Goal: Task Accomplishment & Management: Manage account settings

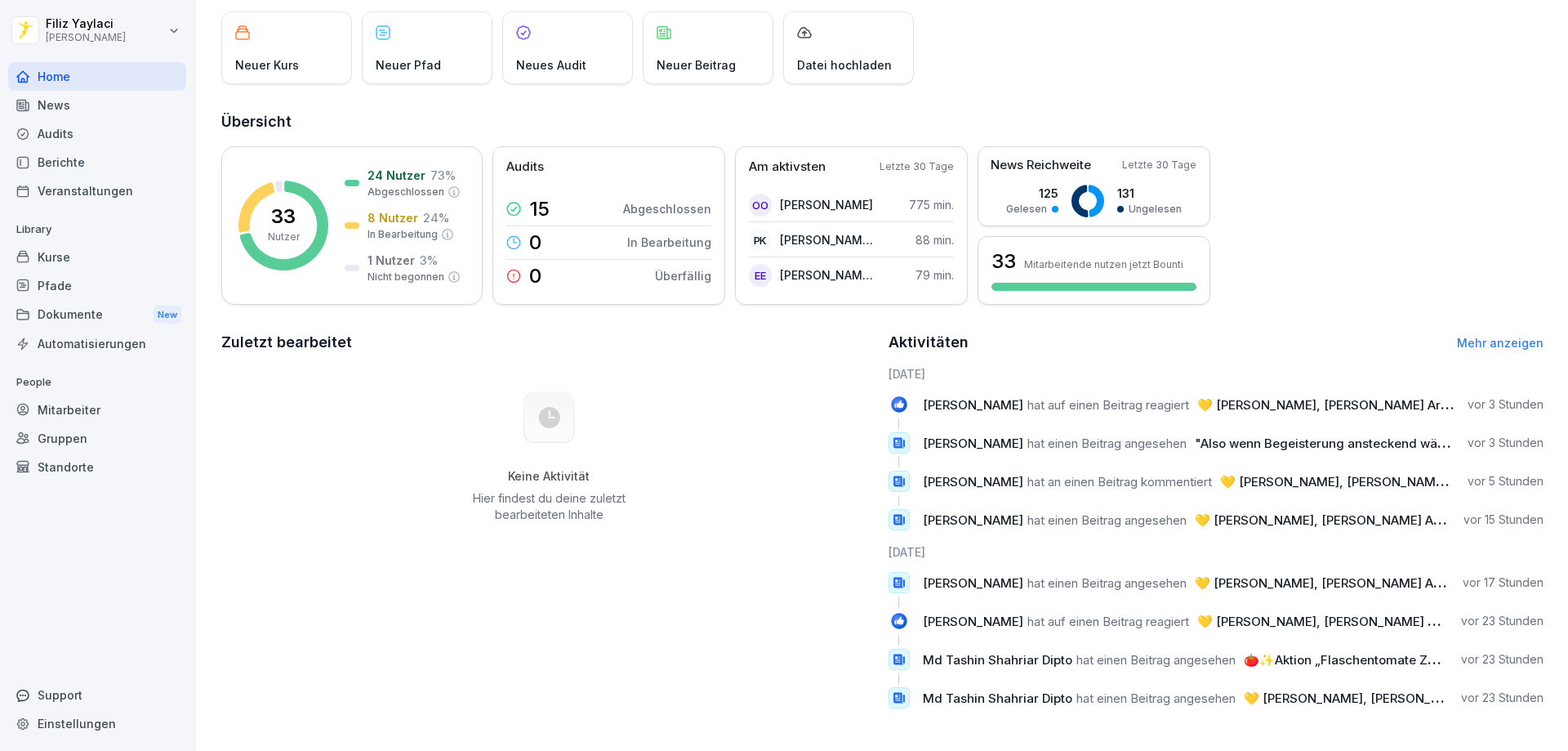
scroll to position [109, 0]
click at [101, 403] on div "Mitarbeiter" at bounding box center [97, 410] width 178 height 29
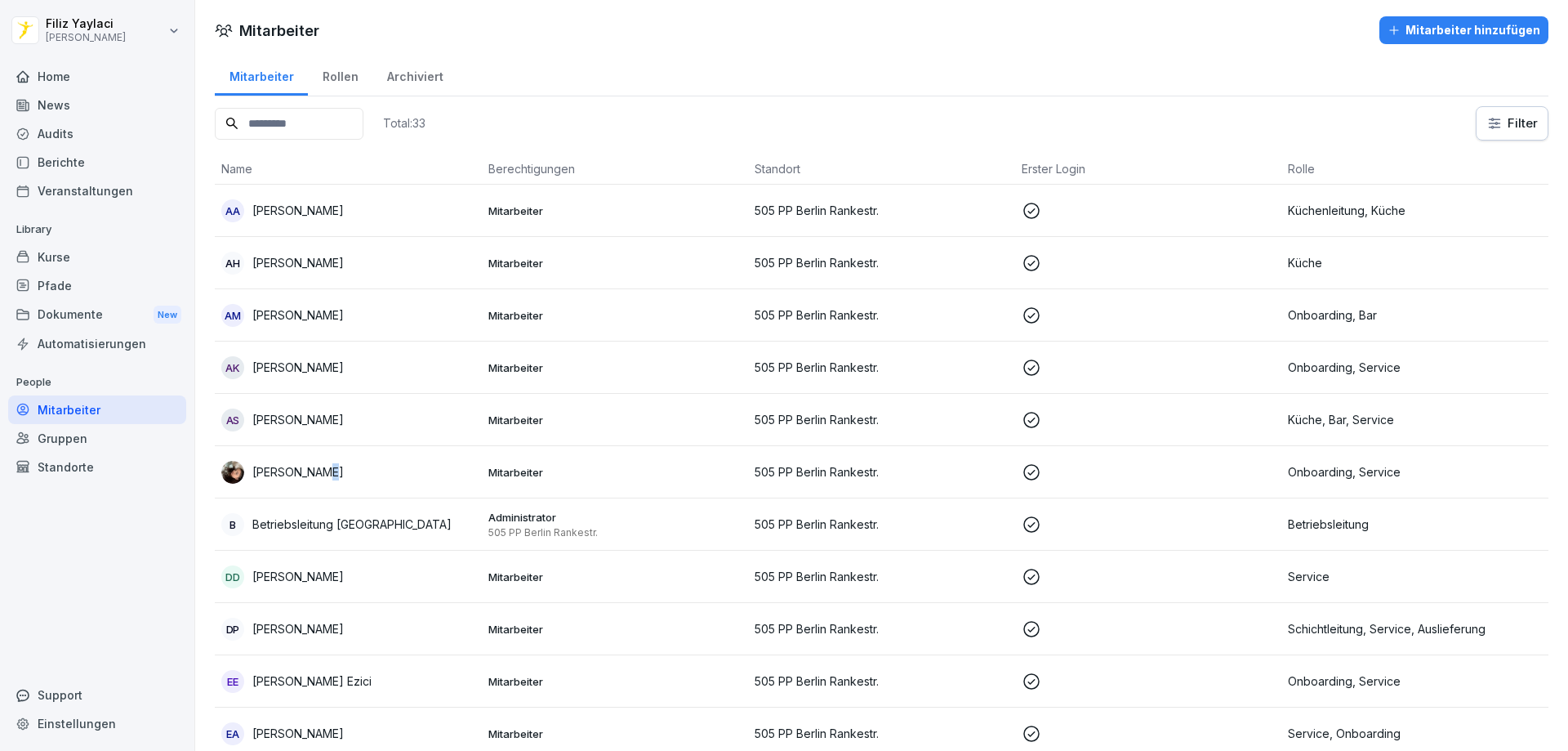
click at [318, 472] on p "[PERSON_NAME]" at bounding box center [298, 472] width 92 height 17
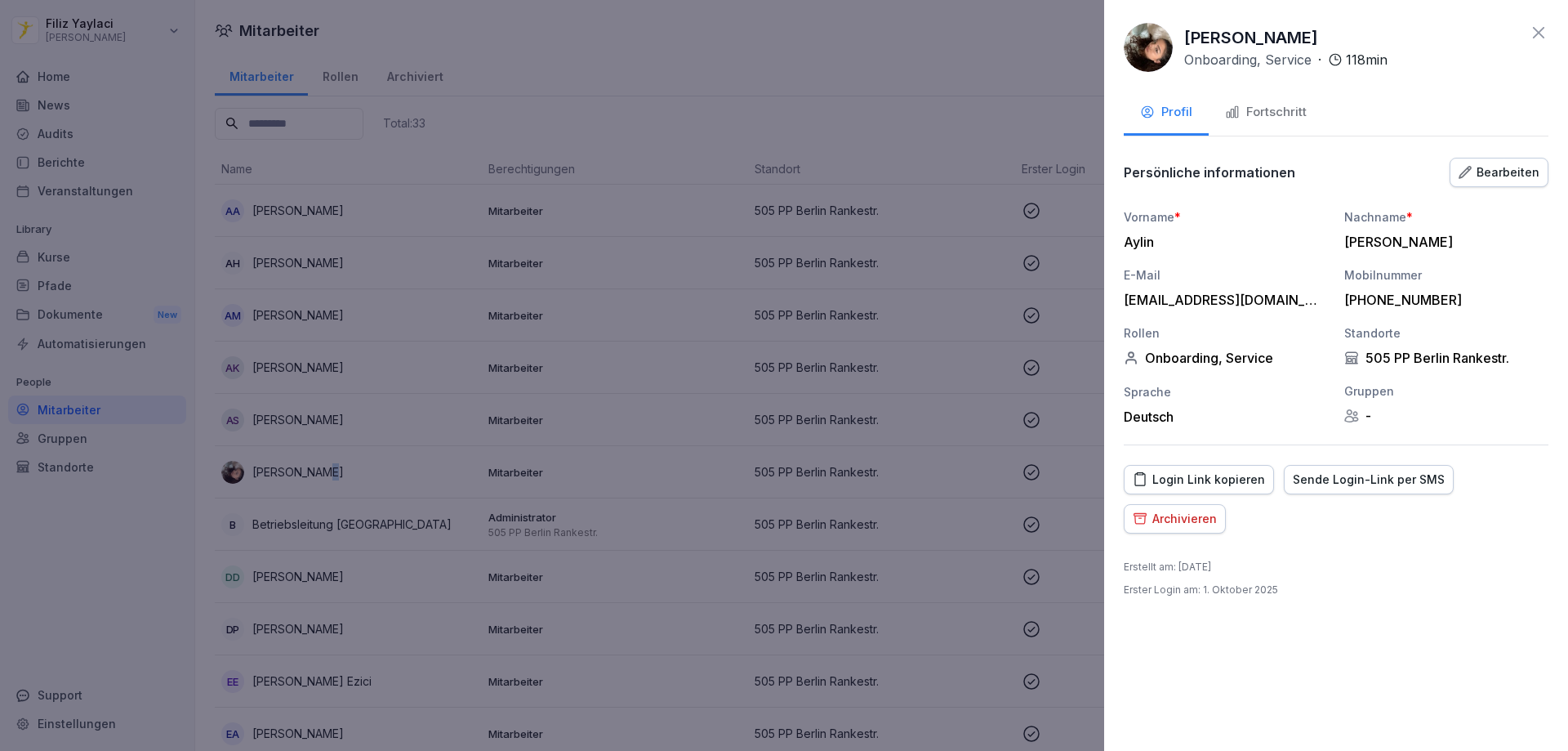
click at [1293, 108] on div "Fortschritt" at bounding box center [1266, 112] width 82 height 19
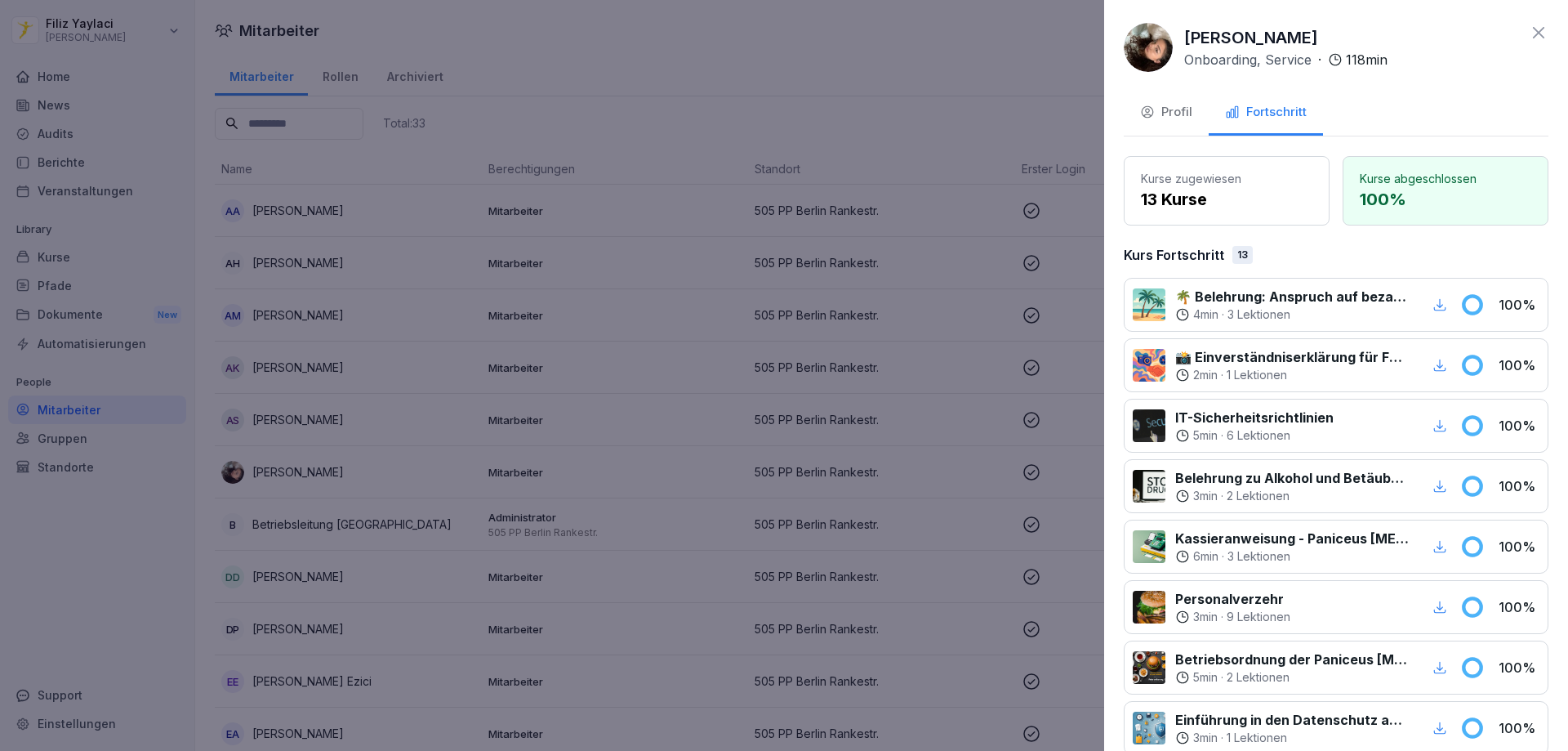
click at [430, 366] on div at bounding box center [784, 375] width 1568 height 751
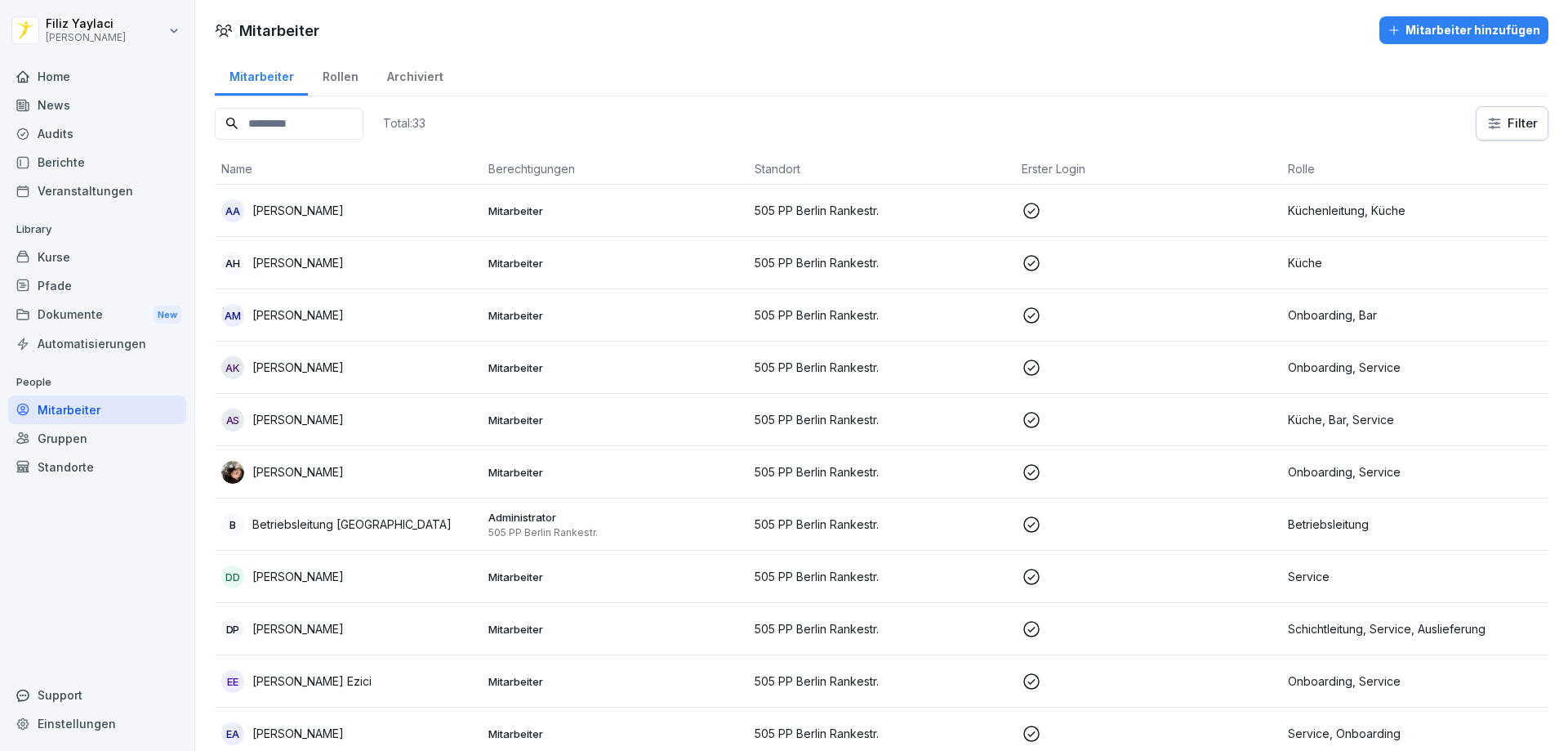
click at [341, 209] on p "[PERSON_NAME]" at bounding box center [298, 210] width 92 height 17
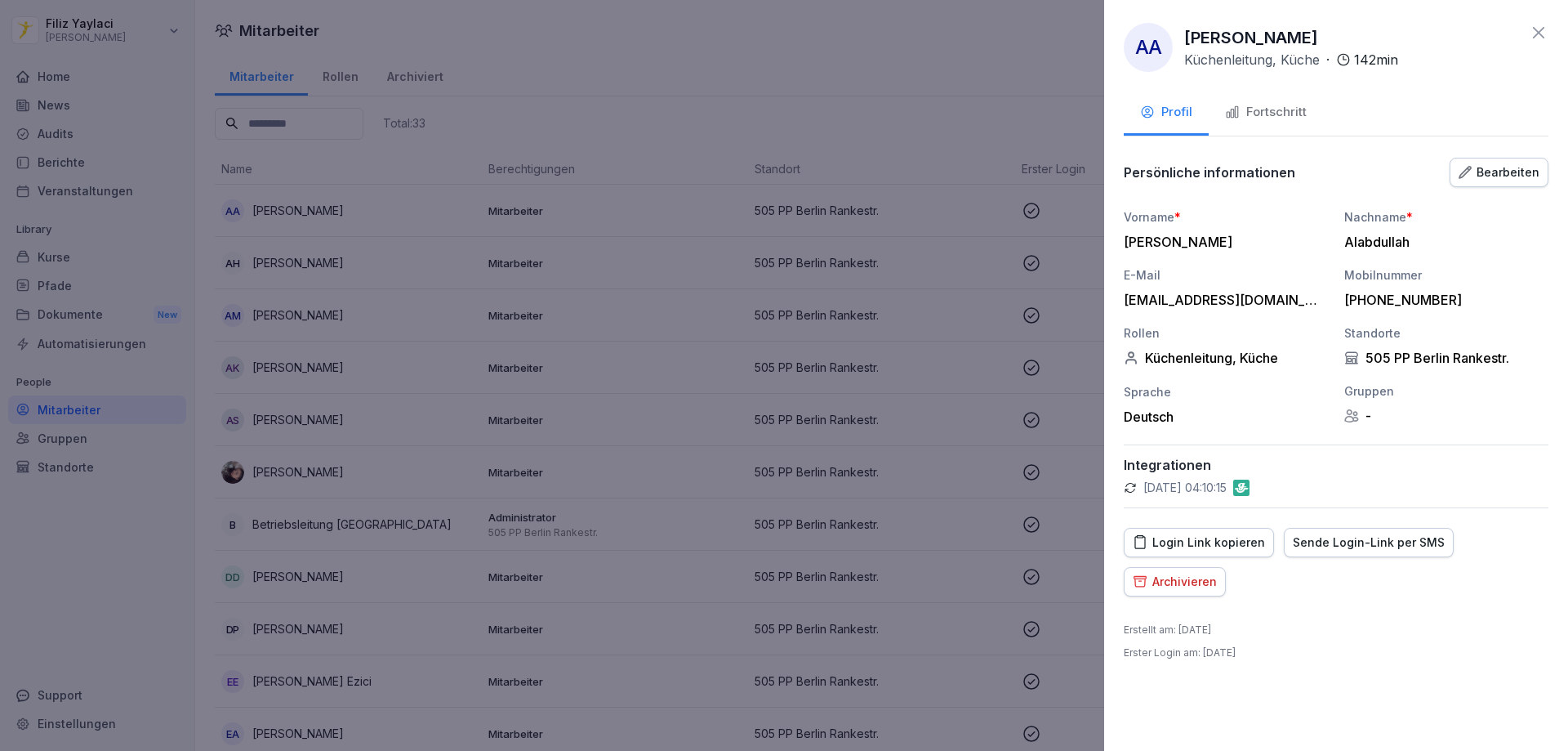
click at [1253, 111] on div "Fortschritt" at bounding box center [1266, 112] width 82 height 19
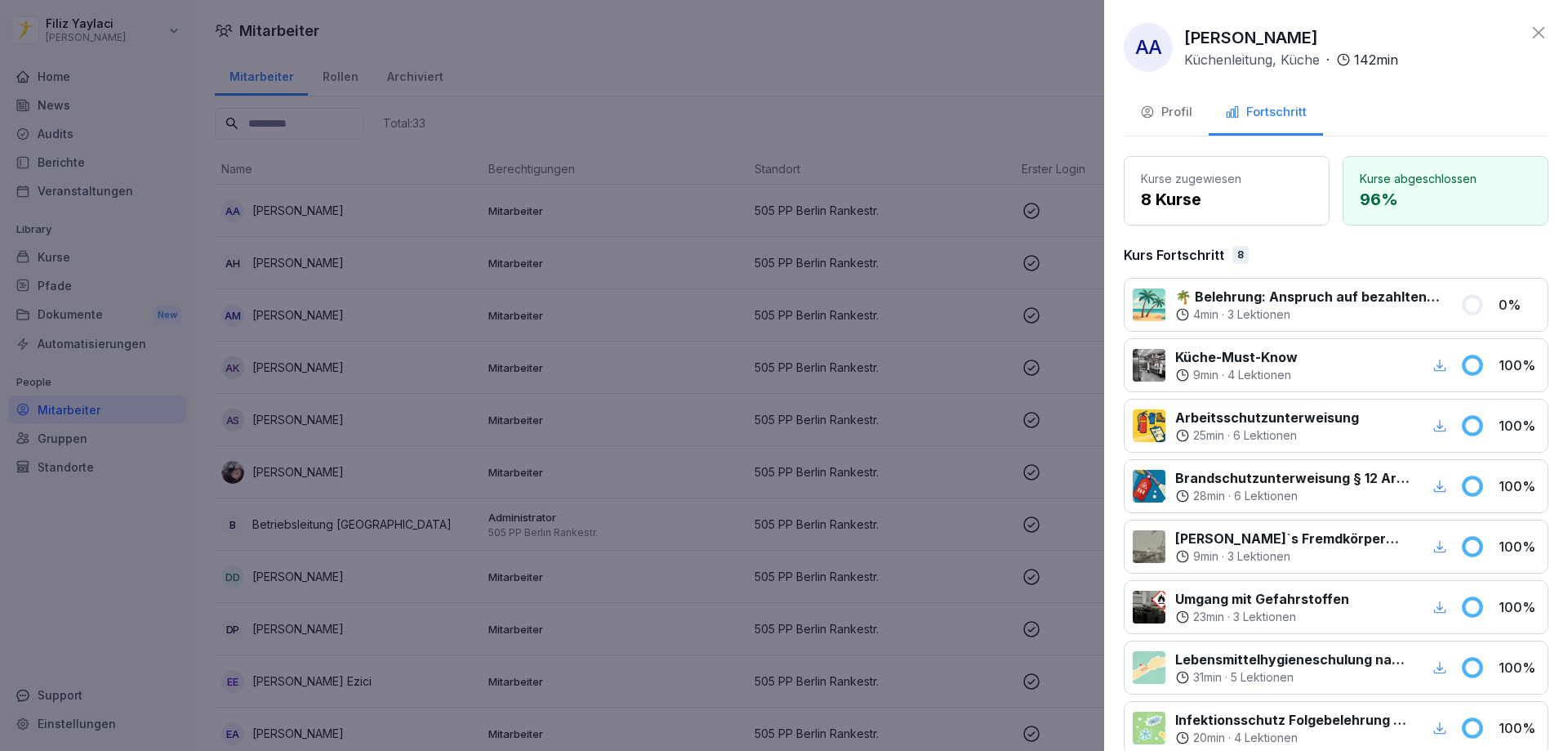
drag, startPoint x: 332, startPoint y: 263, endPoint x: 395, endPoint y: 255, distance: 63.5
click at [332, 261] on div at bounding box center [784, 375] width 1568 height 751
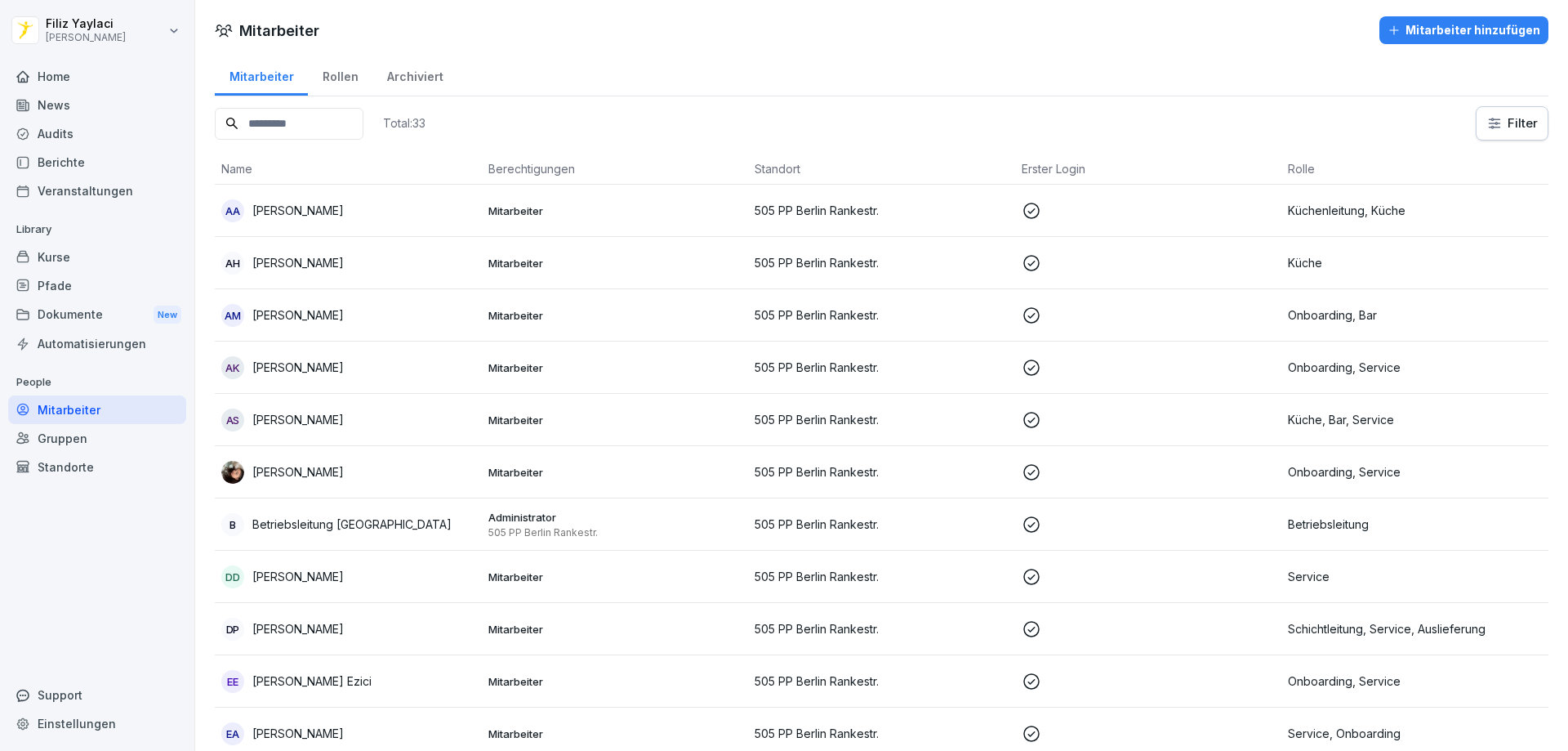
drag, startPoint x: 341, startPoint y: 265, endPoint x: 349, endPoint y: 260, distance: 9.4
click at [349, 260] on div "[PERSON_NAME]" at bounding box center [348, 263] width 254 height 23
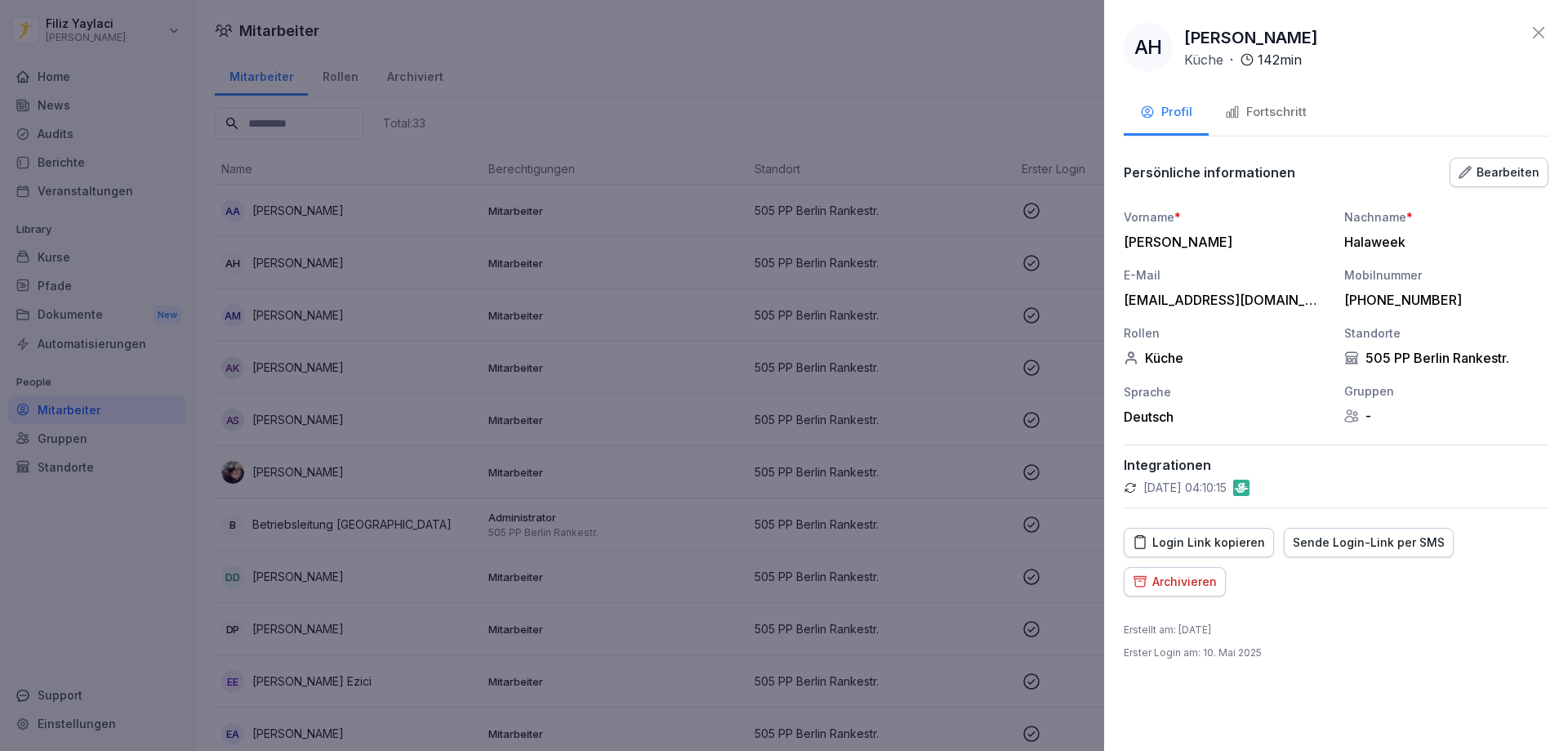
click at [1275, 112] on div "Fortschritt" at bounding box center [1266, 112] width 82 height 19
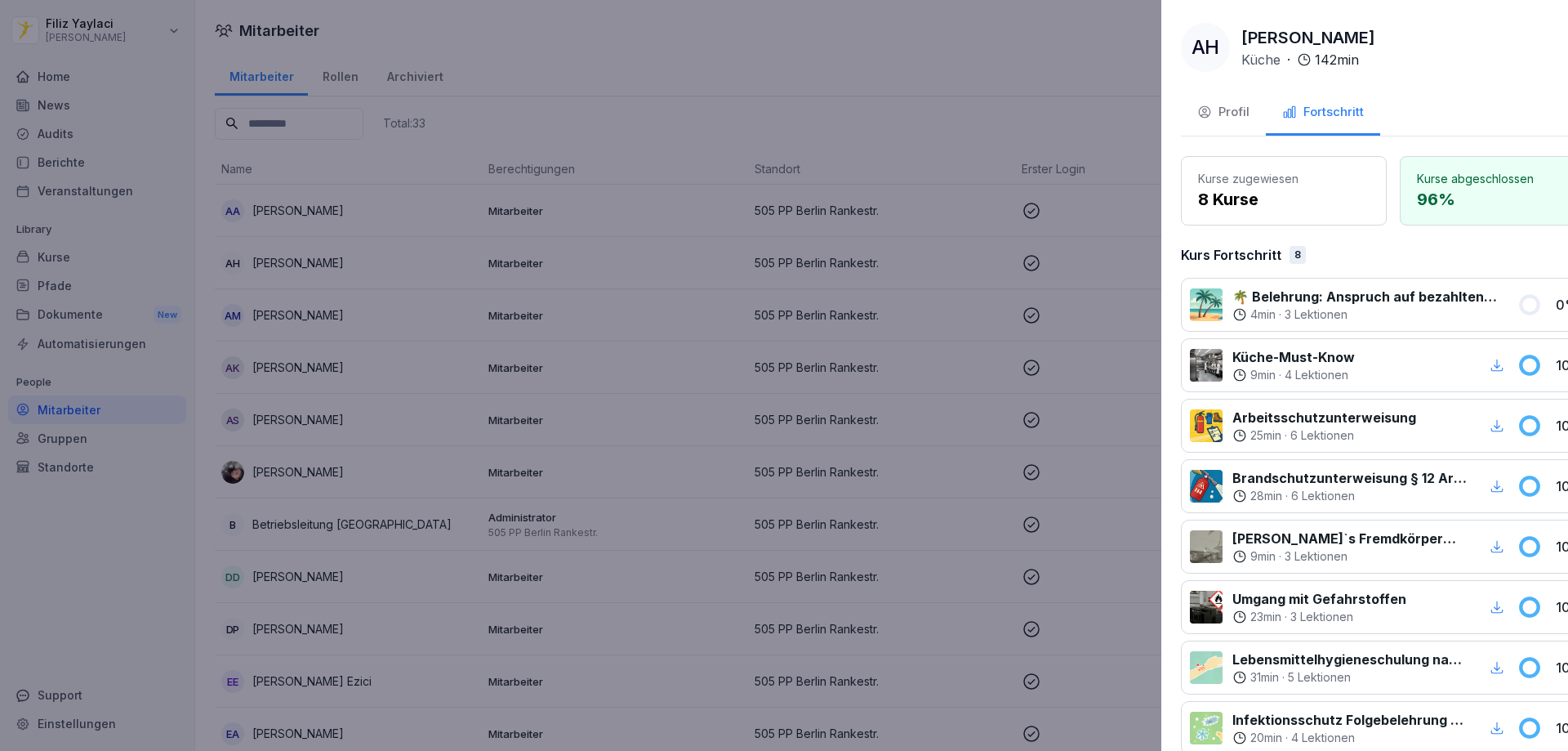
click at [651, 267] on div at bounding box center [784, 375] width 1568 height 751
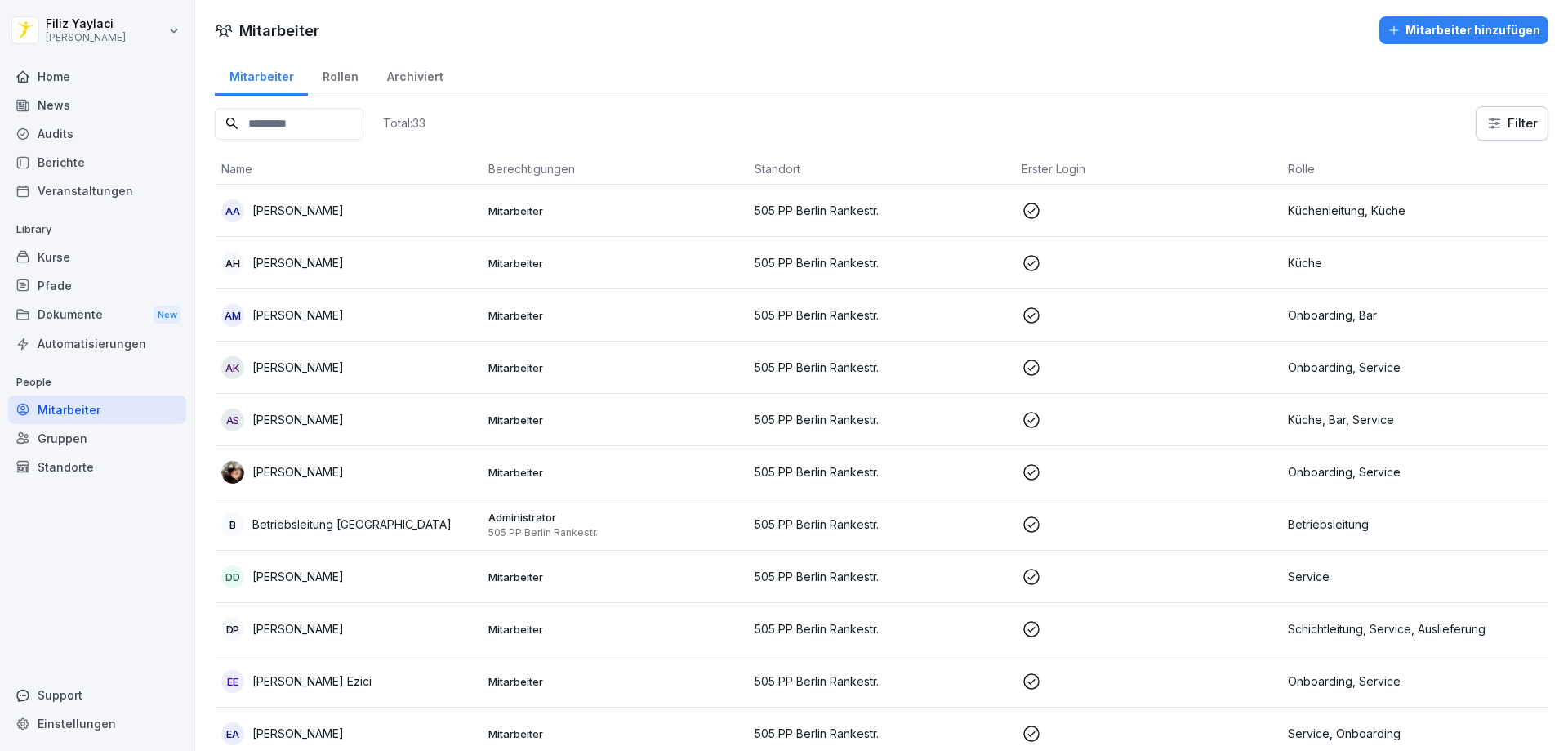
click at [313, 321] on div "AM [PERSON_NAME]" at bounding box center [348, 315] width 254 height 23
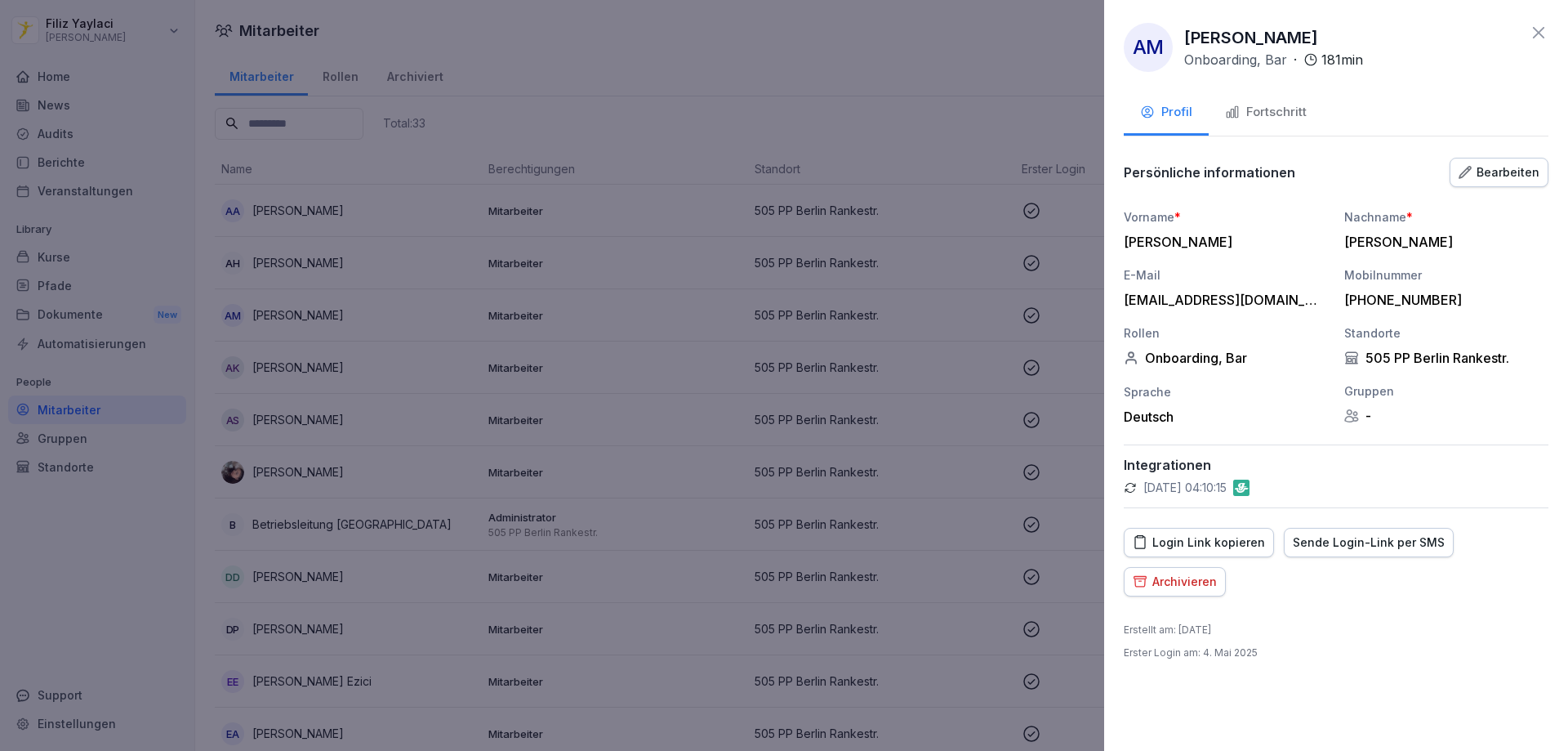
click at [1257, 107] on div "Fortschritt" at bounding box center [1266, 112] width 82 height 19
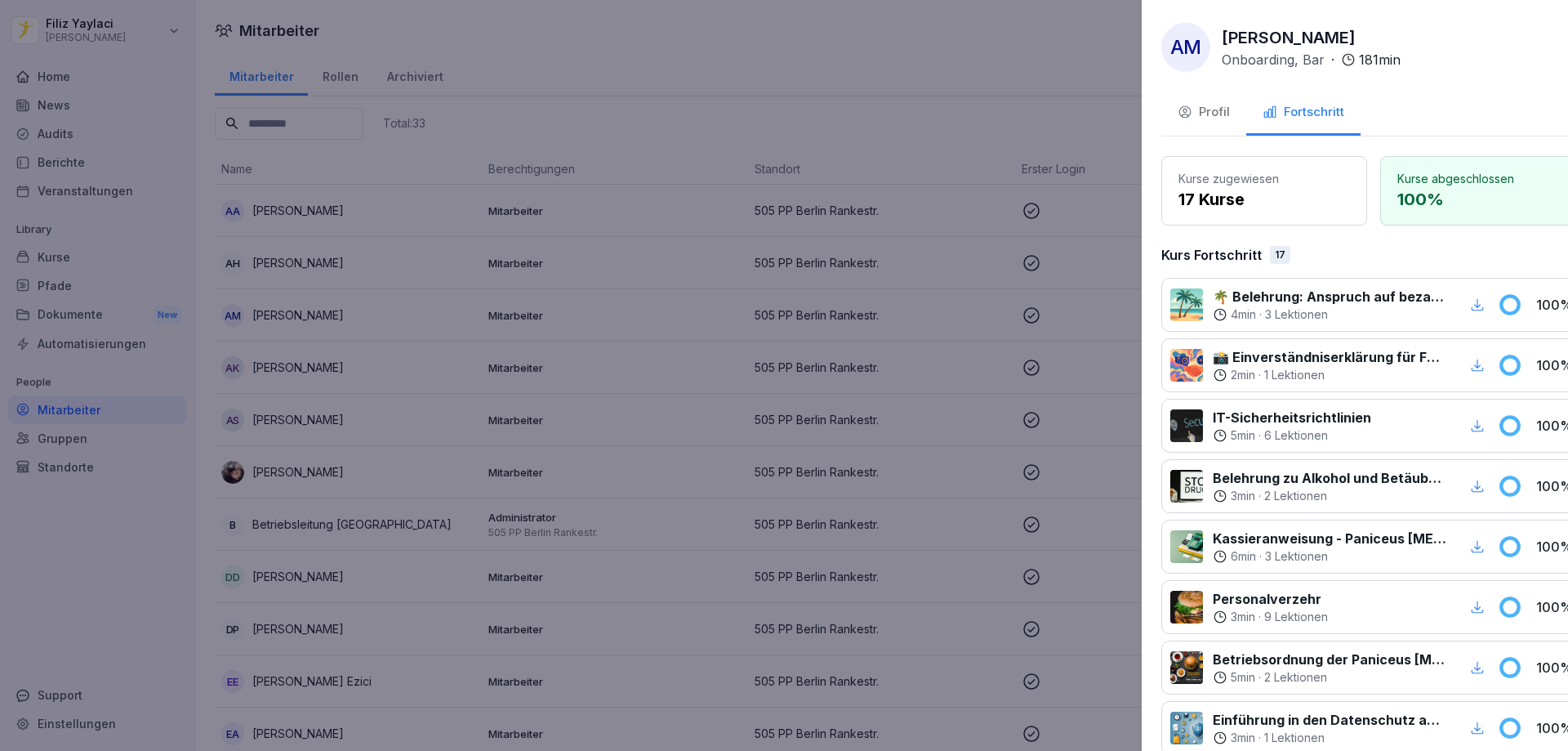
drag, startPoint x: 314, startPoint y: 367, endPoint x: 355, endPoint y: 364, distance: 41.1
click at [315, 367] on div at bounding box center [784, 375] width 1568 height 751
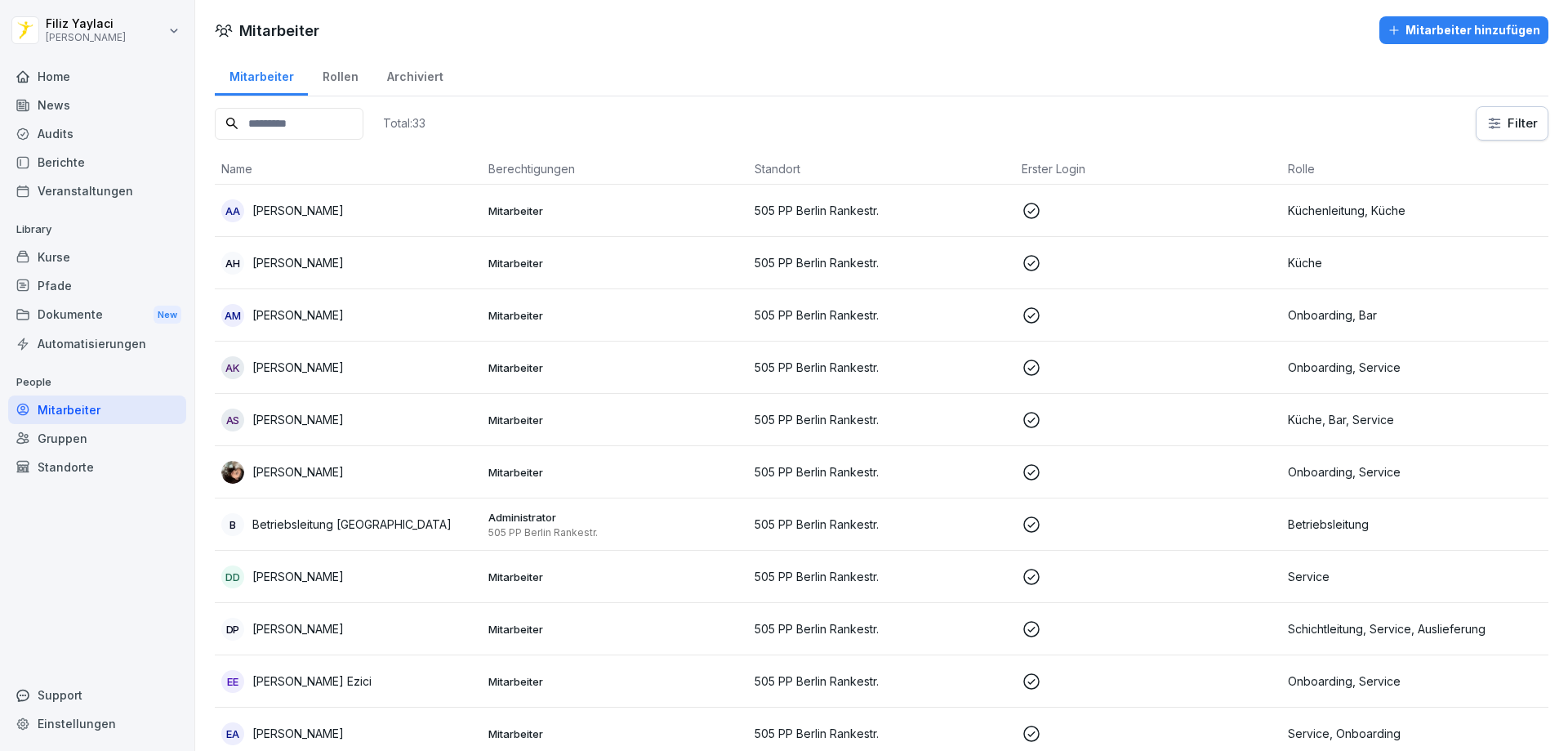
click at [344, 372] on p "[PERSON_NAME]" at bounding box center [298, 367] width 92 height 17
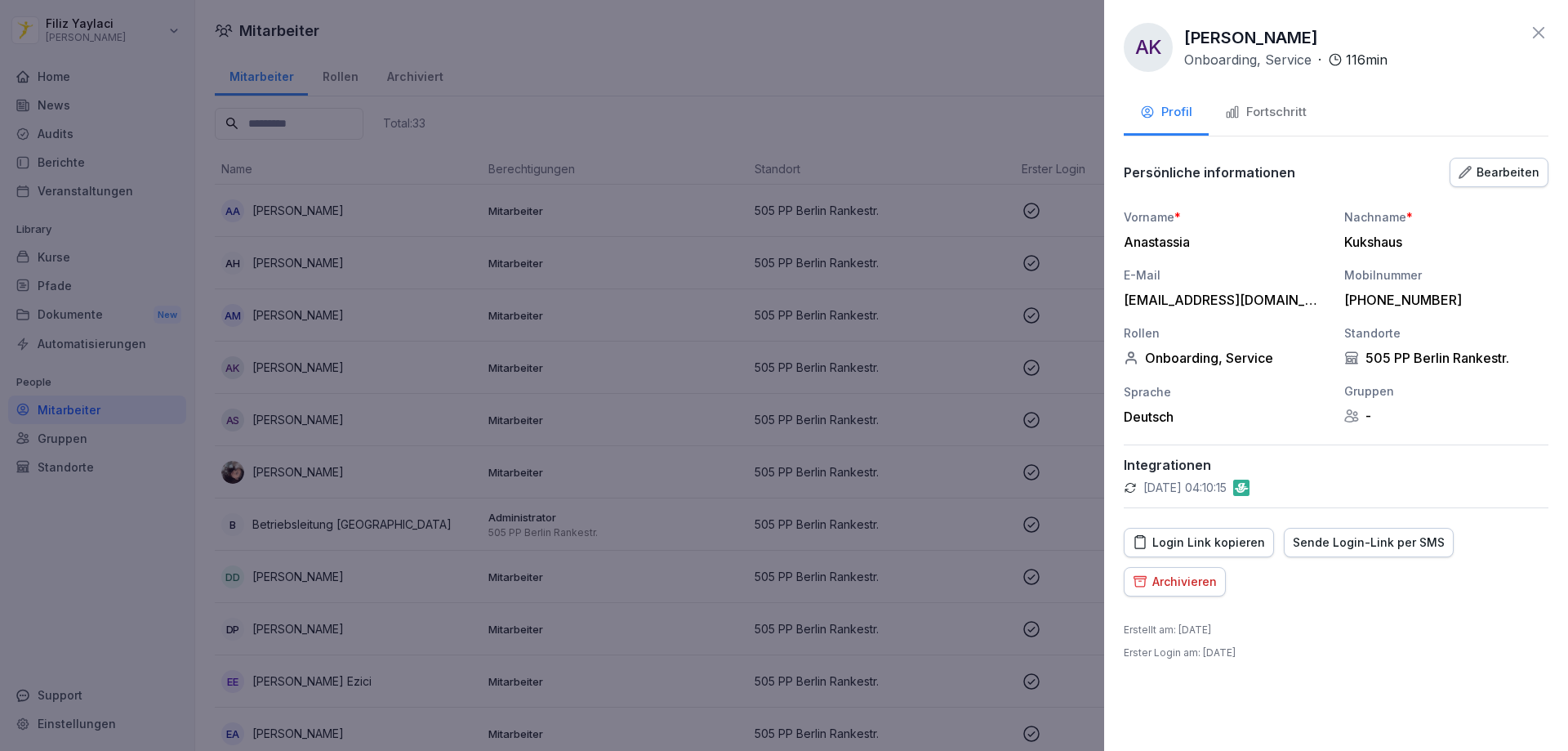
click at [1271, 111] on div "Fortschritt" at bounding box center [1266, 112] width 82 height 19
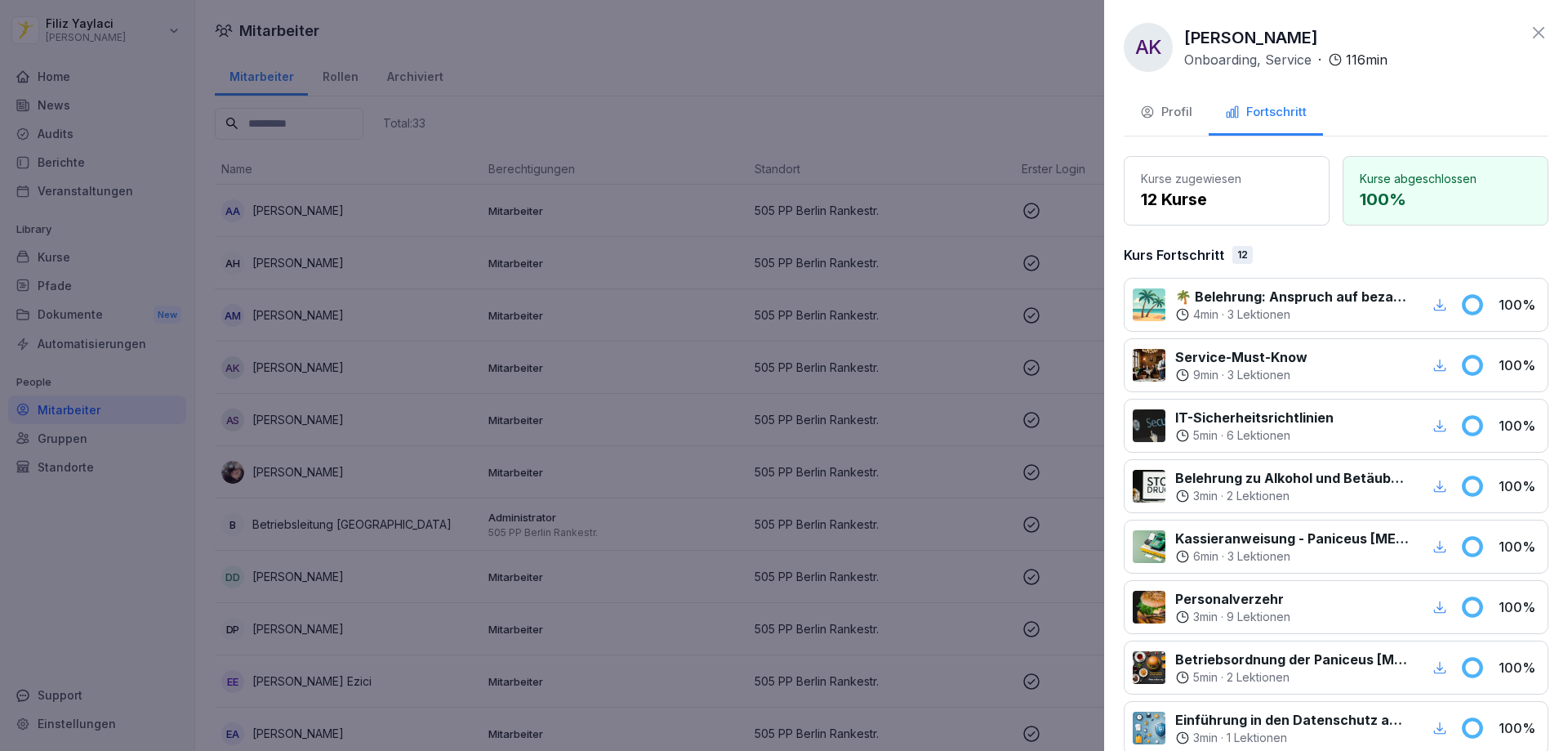
click at [317, 418] on div at bounding box center [784, 375] width 1568 height 751
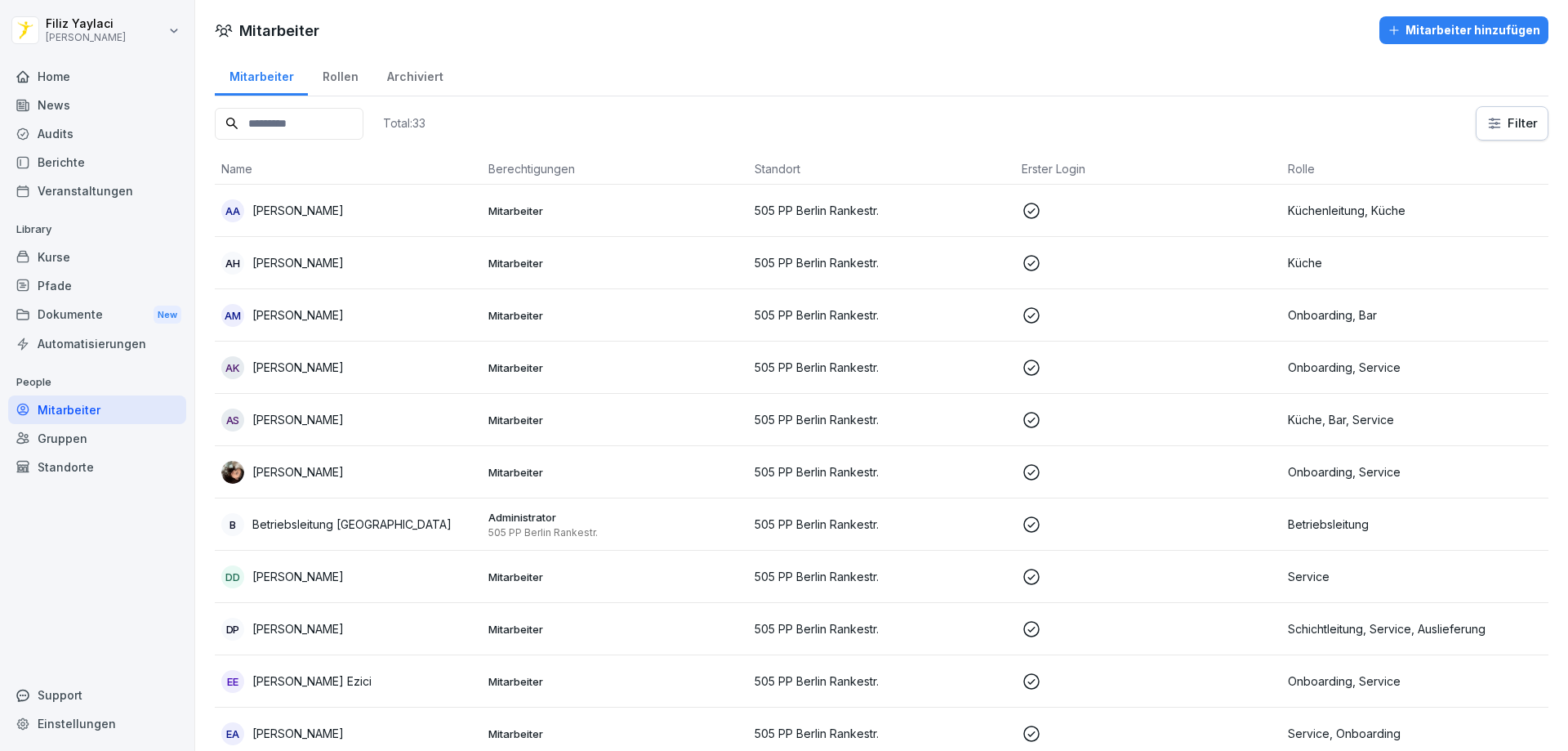
click at [317, 418] on p "[PERSON_NAME]" at bounding box center [298, 419] width 92 height 17
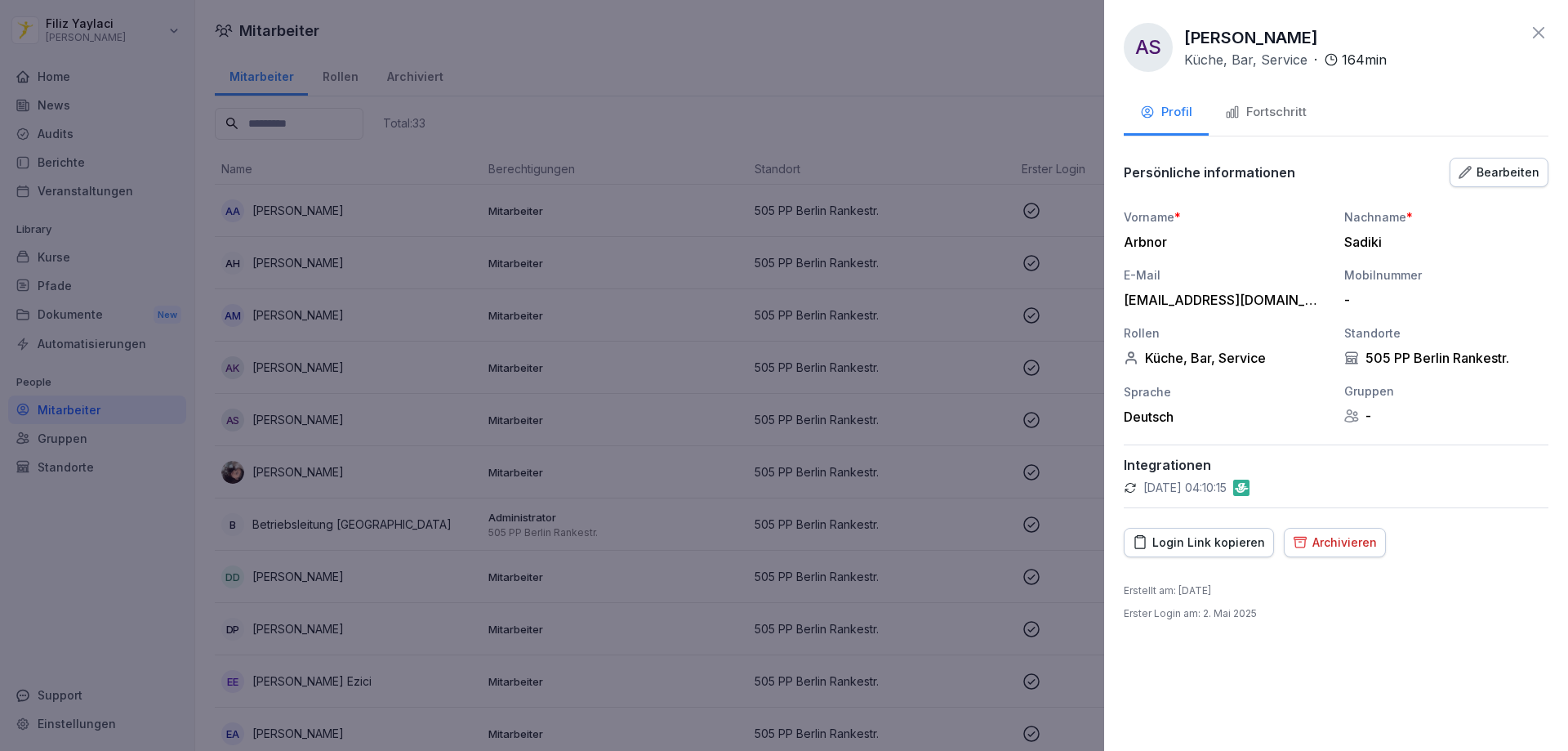
click at [1281, 111] on div "Fortschritt" at bounding box center [1266, 112] width 82 height 19
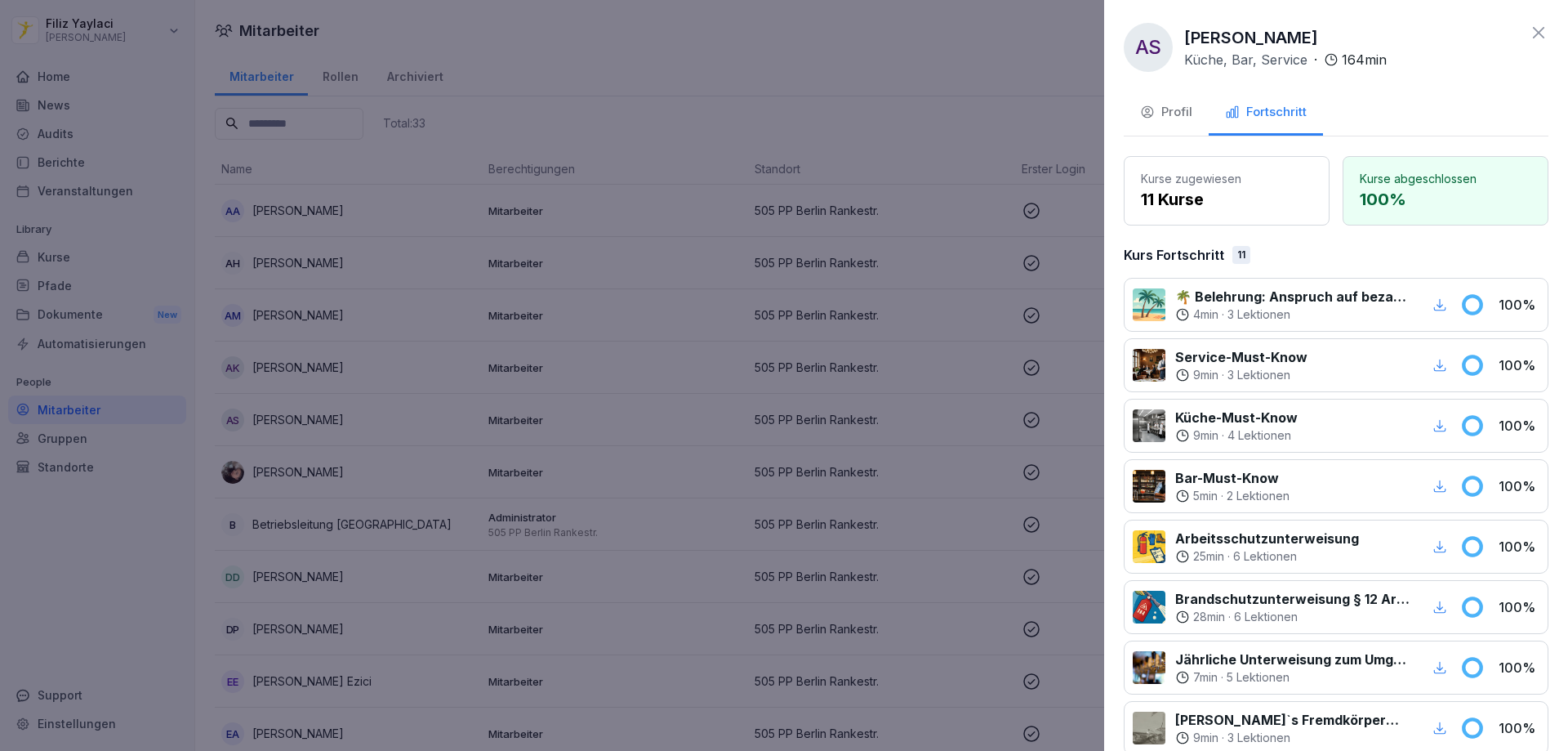
click at [565, 378] on div at bounding box center [784, 375] width 1568 height 751
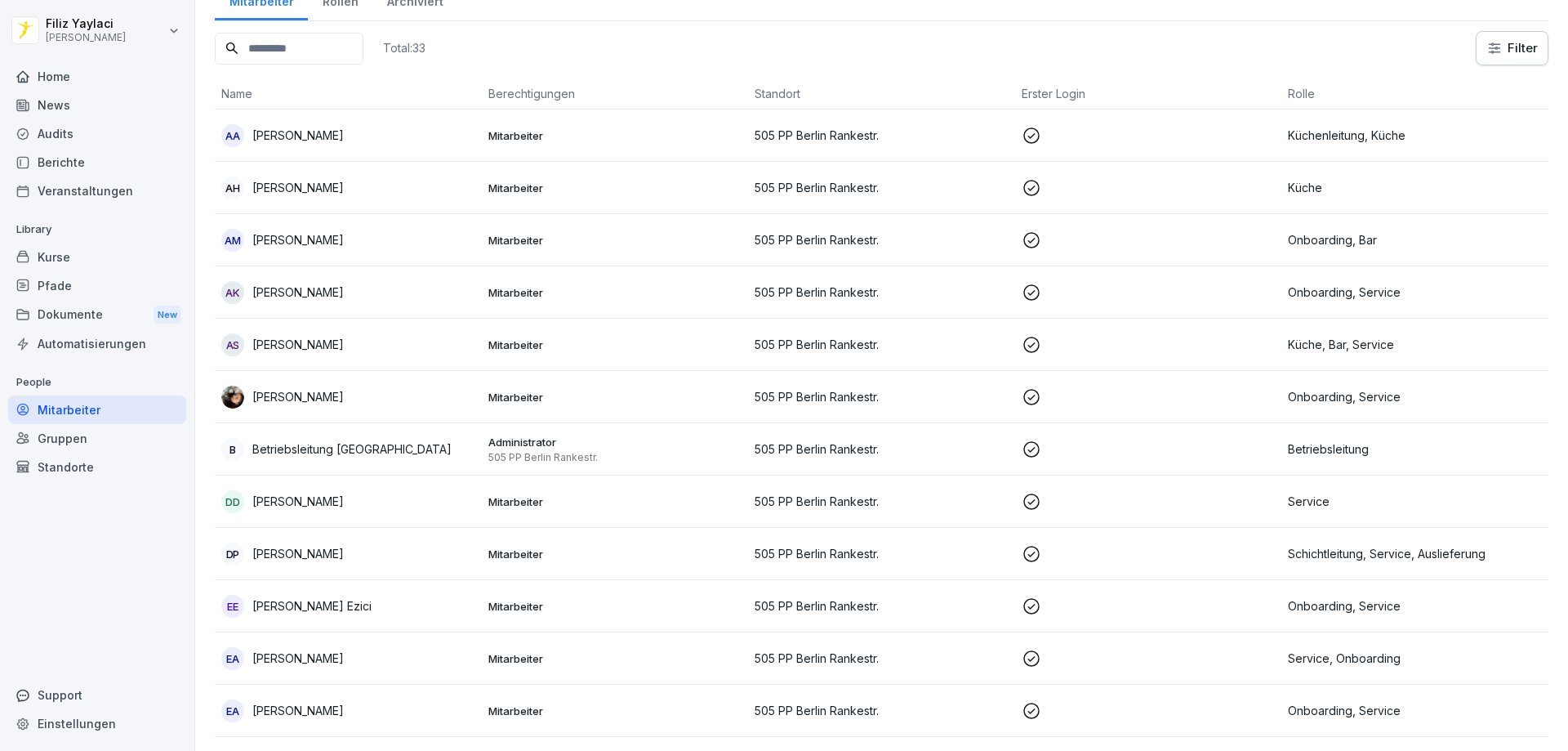
scroll to position [163, 0]
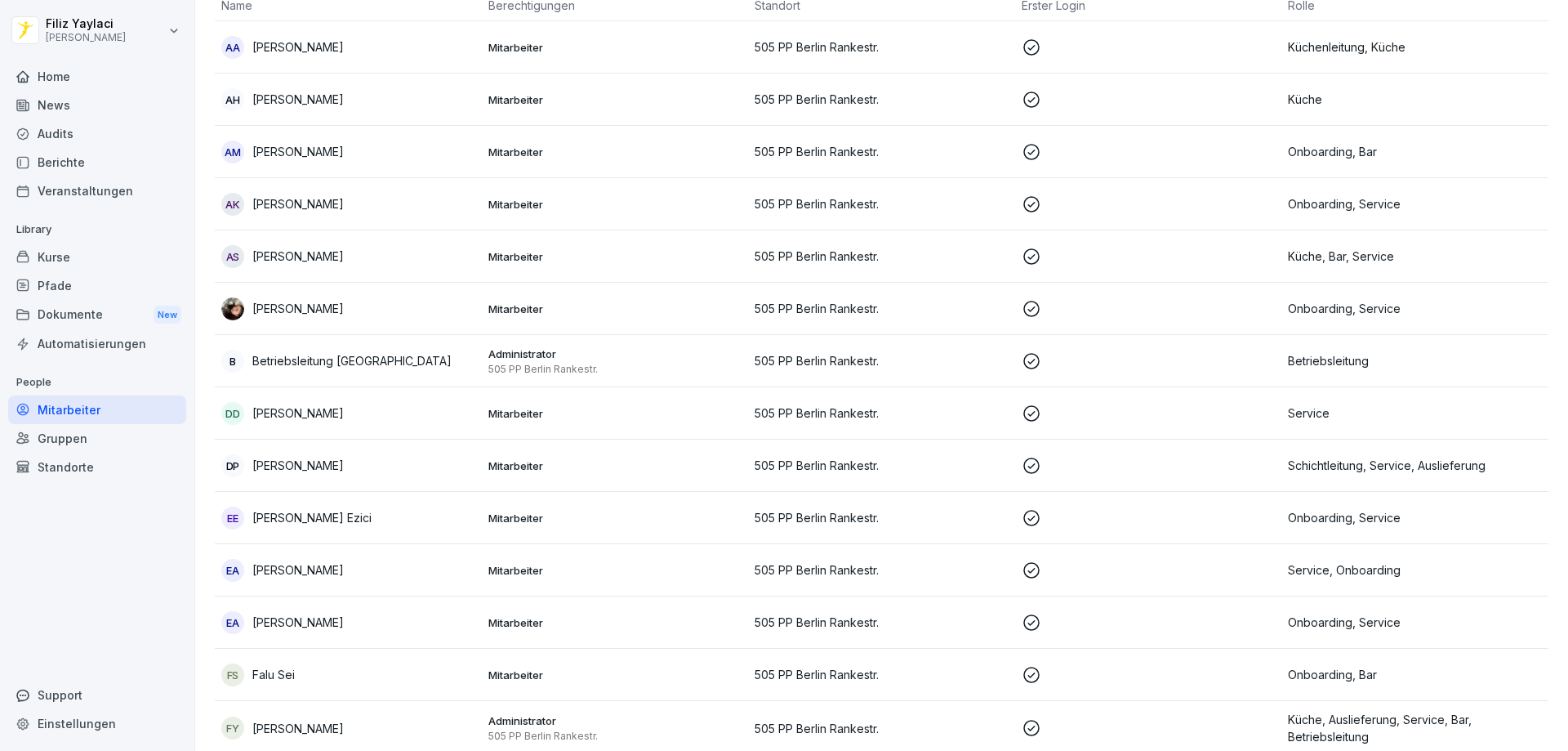
click at [376, 415] on div "DD [PERSON_NAME]" at bounding box center [348, 413] width 254 height 23
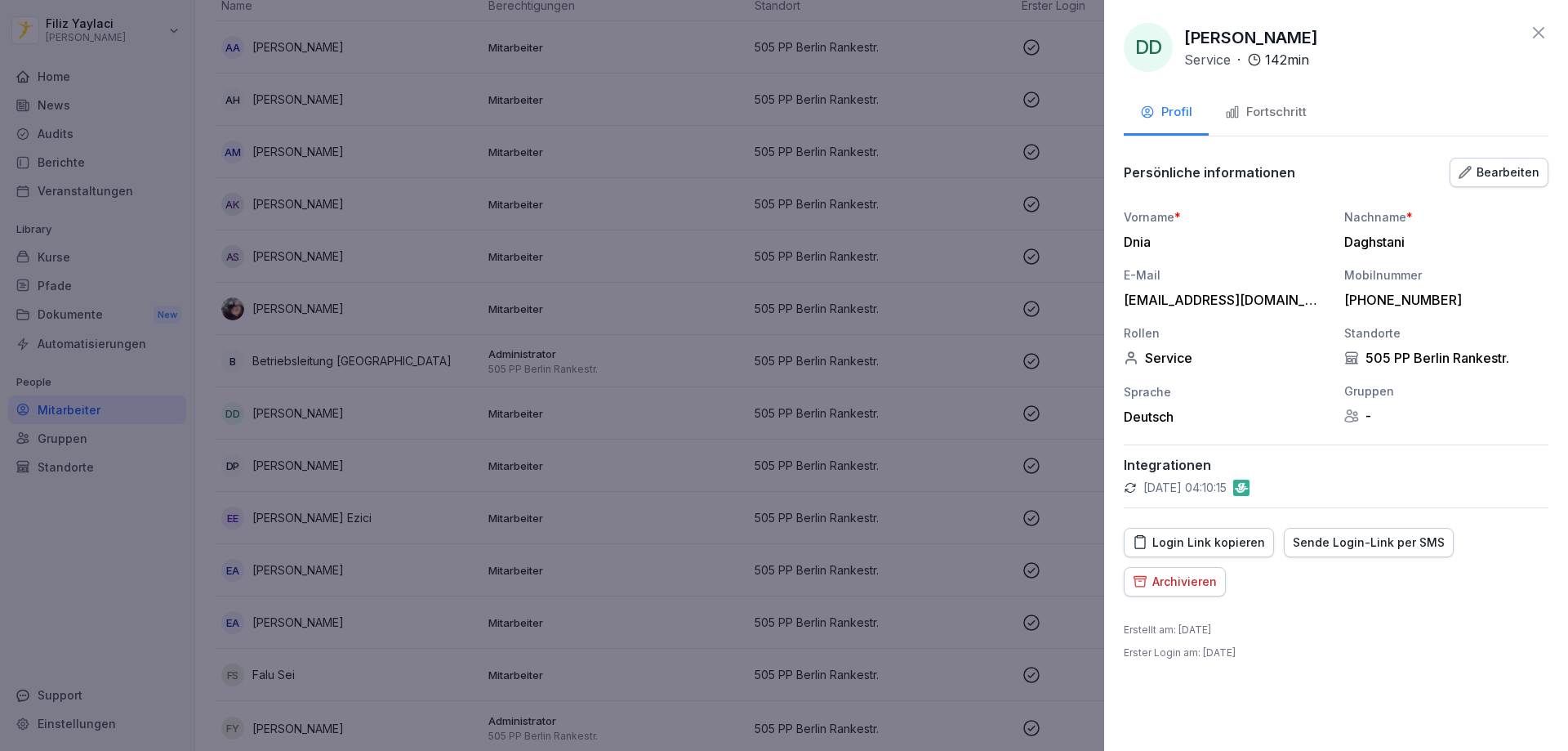
click at [1291, 111] on div "Fortschritt" at bounding box center [1266, 112] width 82 height 19
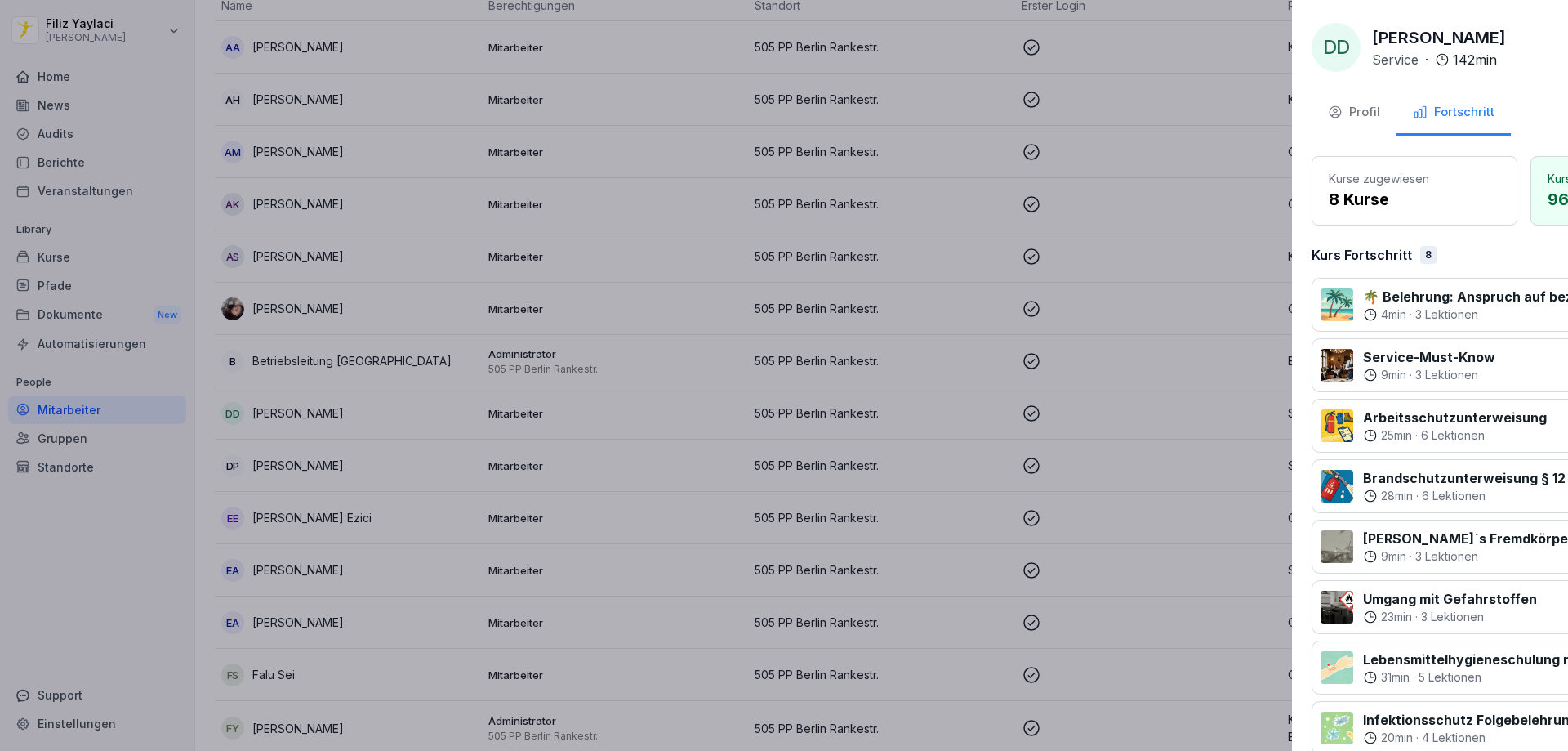
click at [382, 471] on div at bounding box center [784, 375] width 1568 height 751
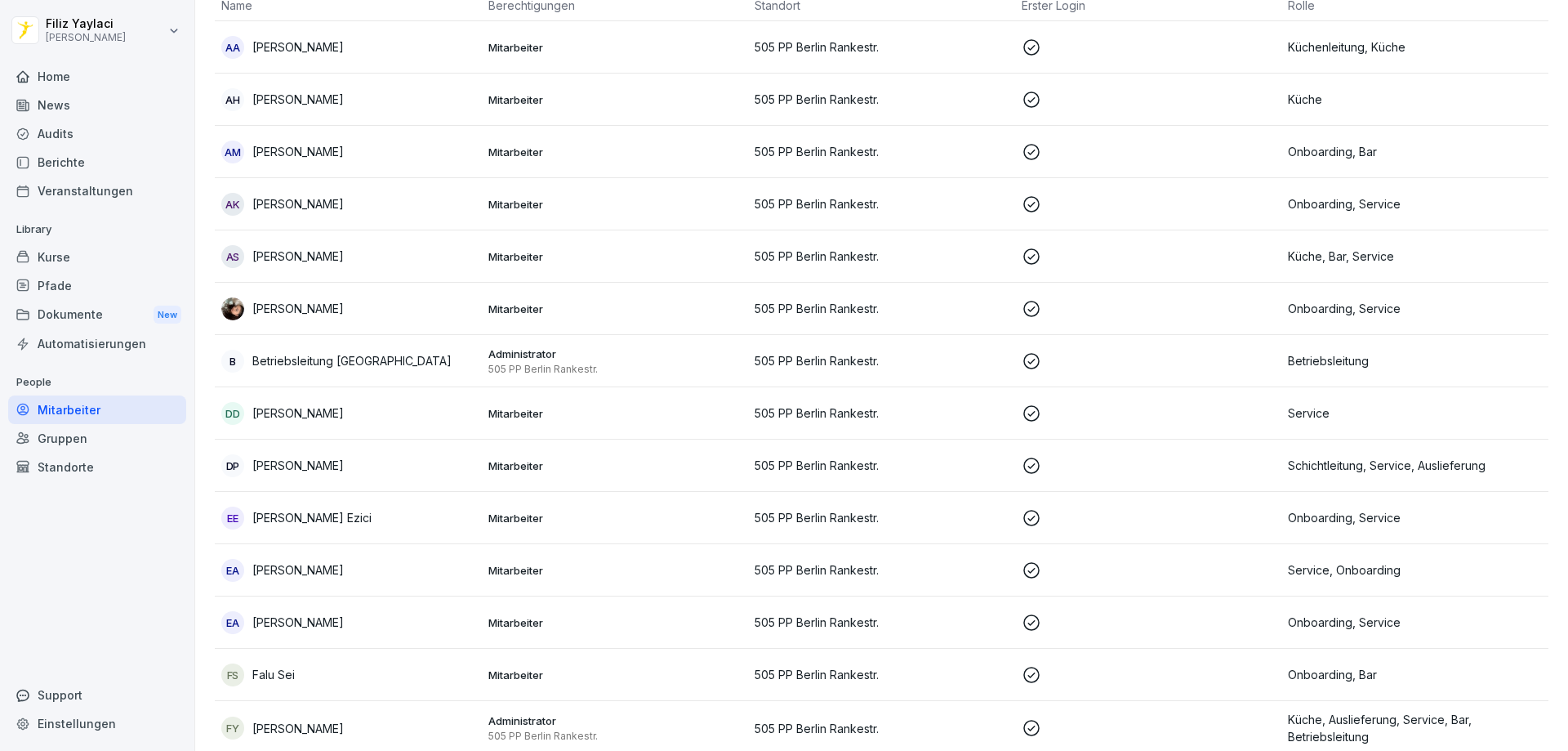
click at [324, 465] on div "[PERSON_NAME]" at bounding box center [348, 465] width 254 height 23
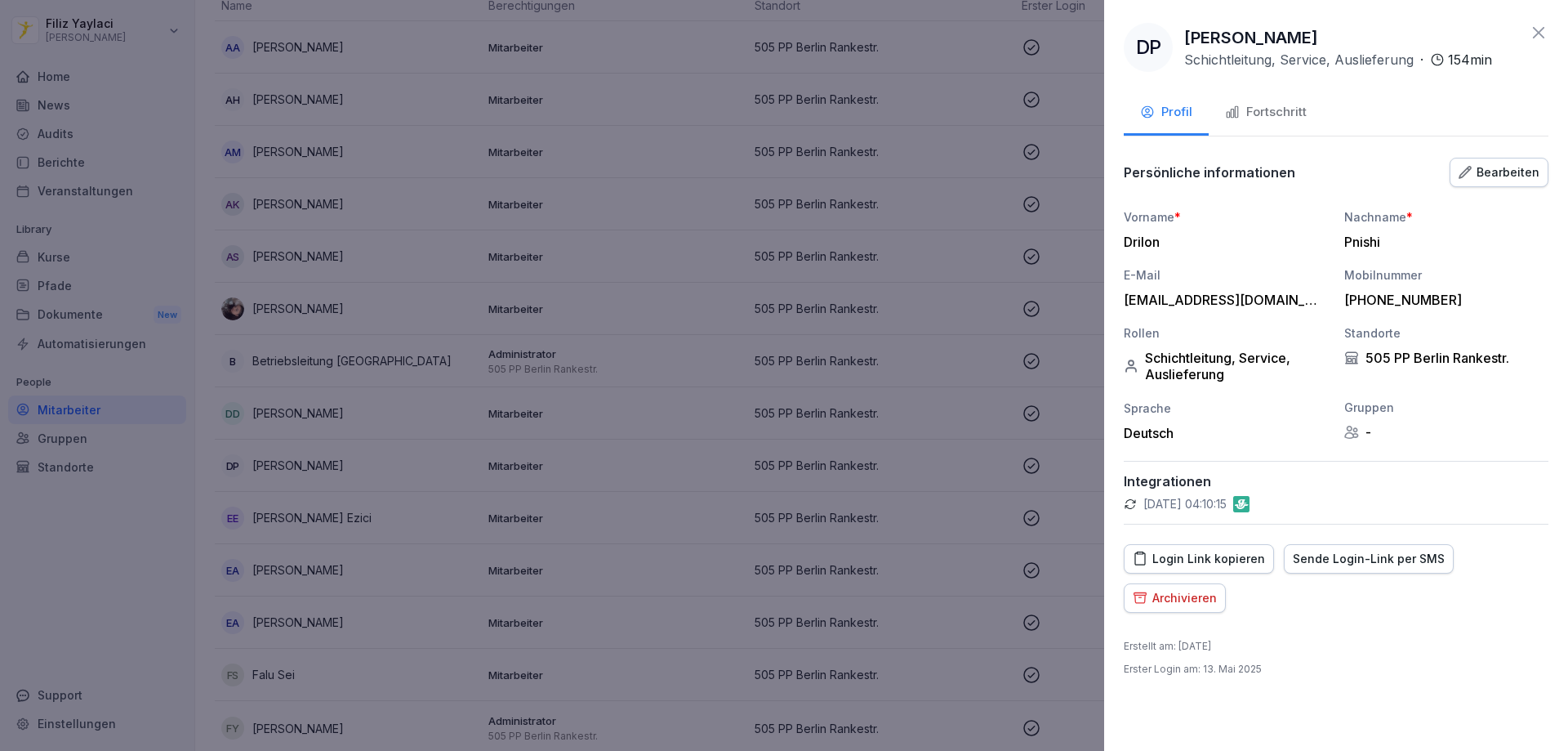
click at [1291, 114] on div "Fortschritt" at bounding box center [1266, 112] width 82 height 19
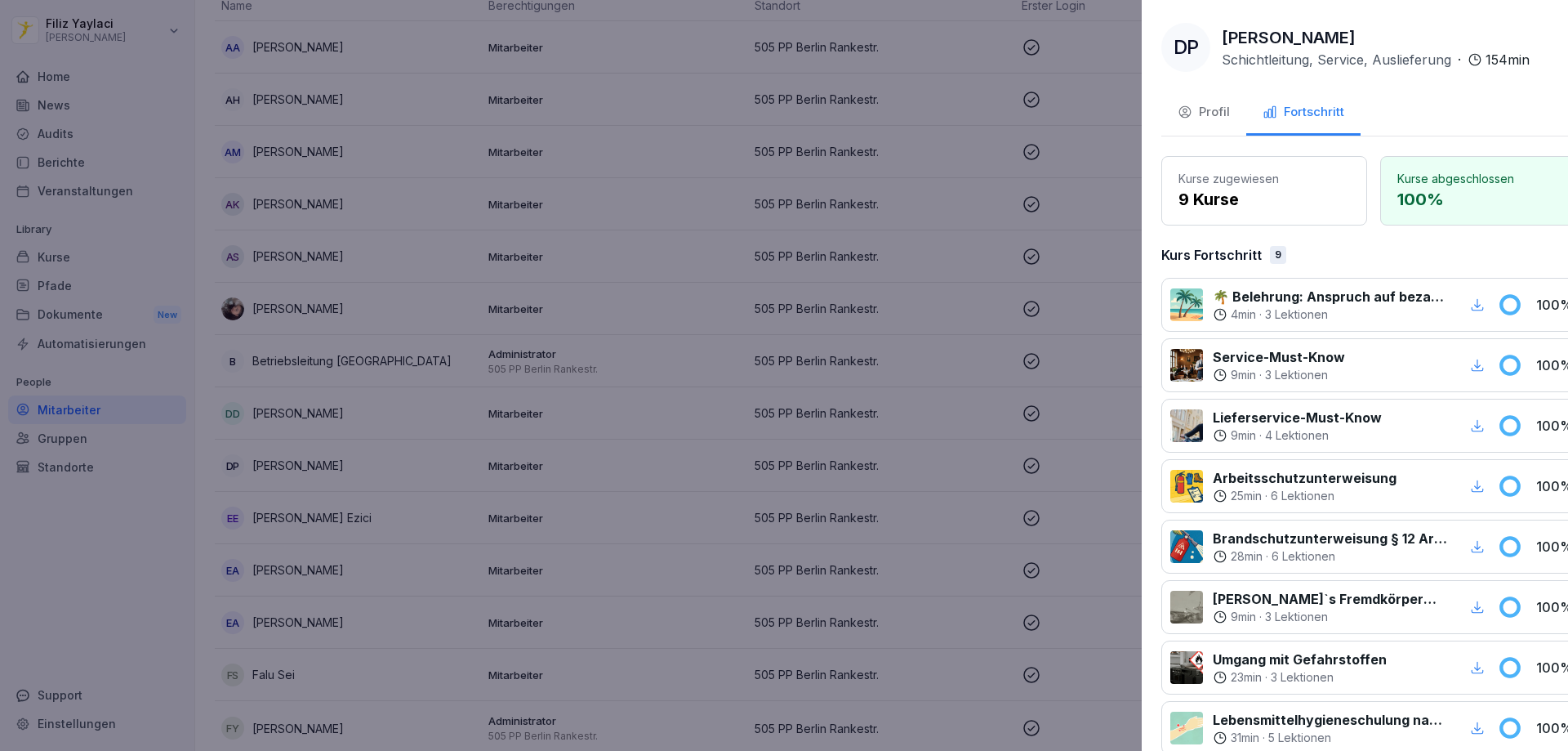
click at [573, 247] on div at bounding box center [784, 375] width 1568 height 751
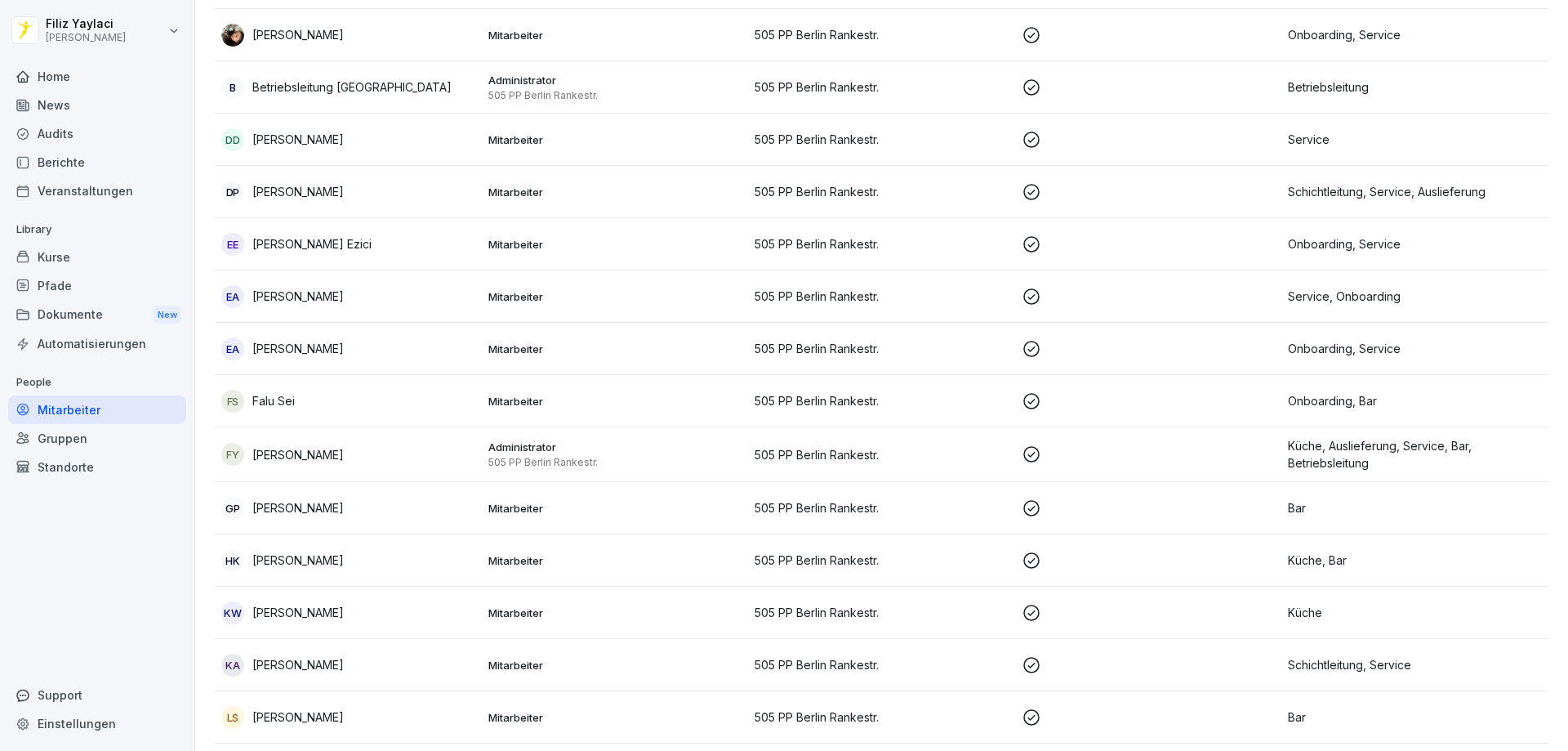
scroll to position [490, 0]
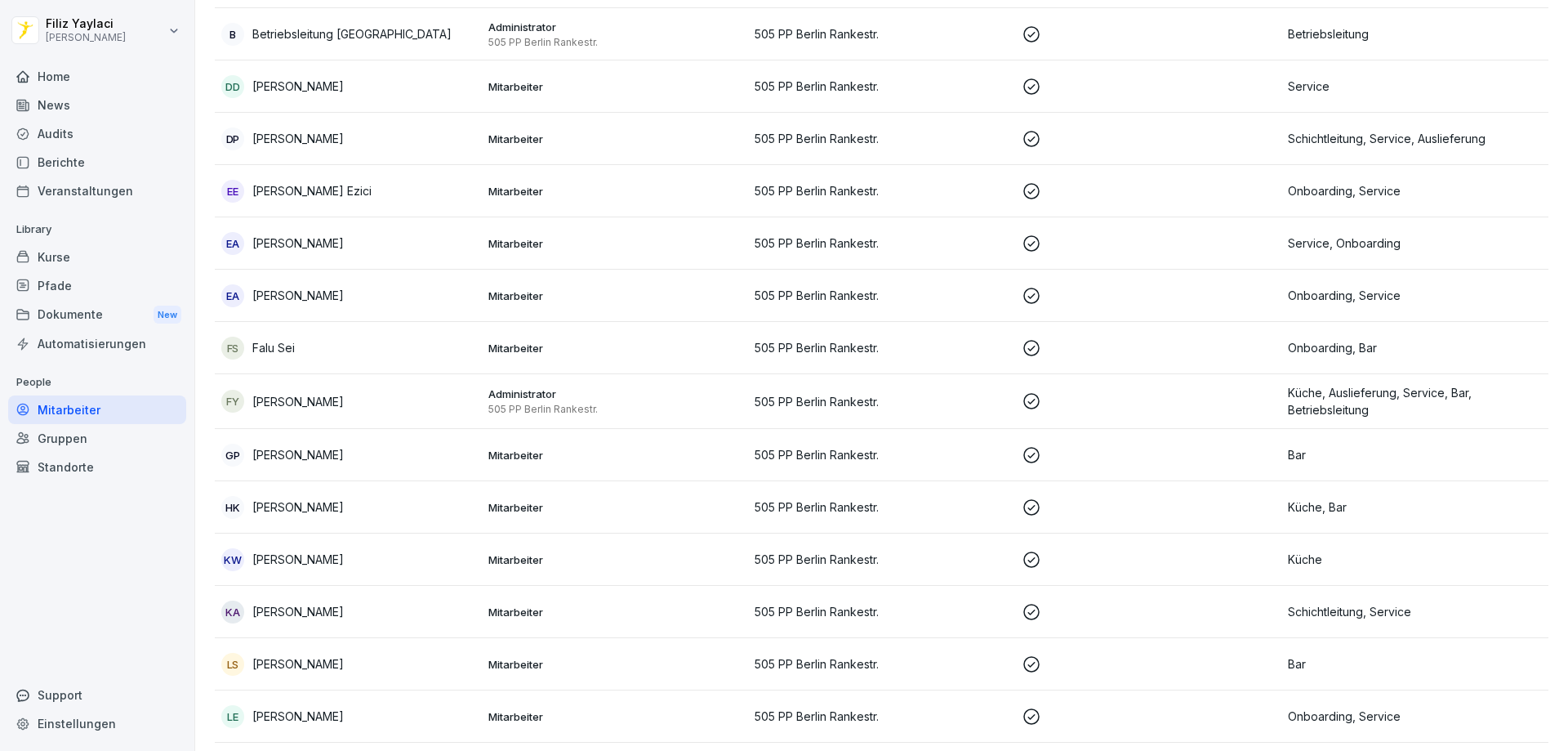
click at [366, 191] on div "EE [PERSON_NAME] Ezici" at bounding box center [348, 191] width 254 height 23
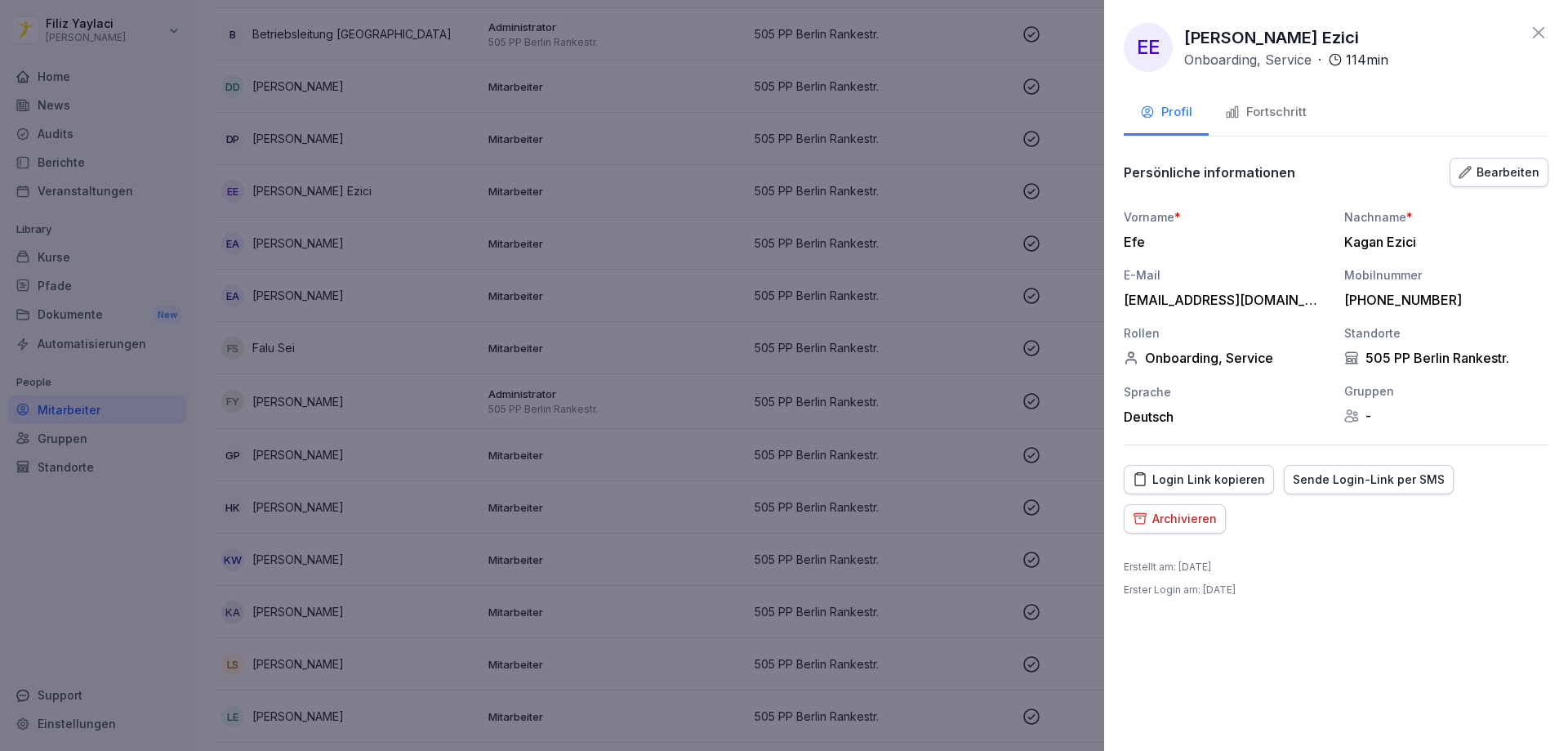
click at [1281, 108] on div "Fortschritt" at bounding box center [1266, 112] width 82 height 19
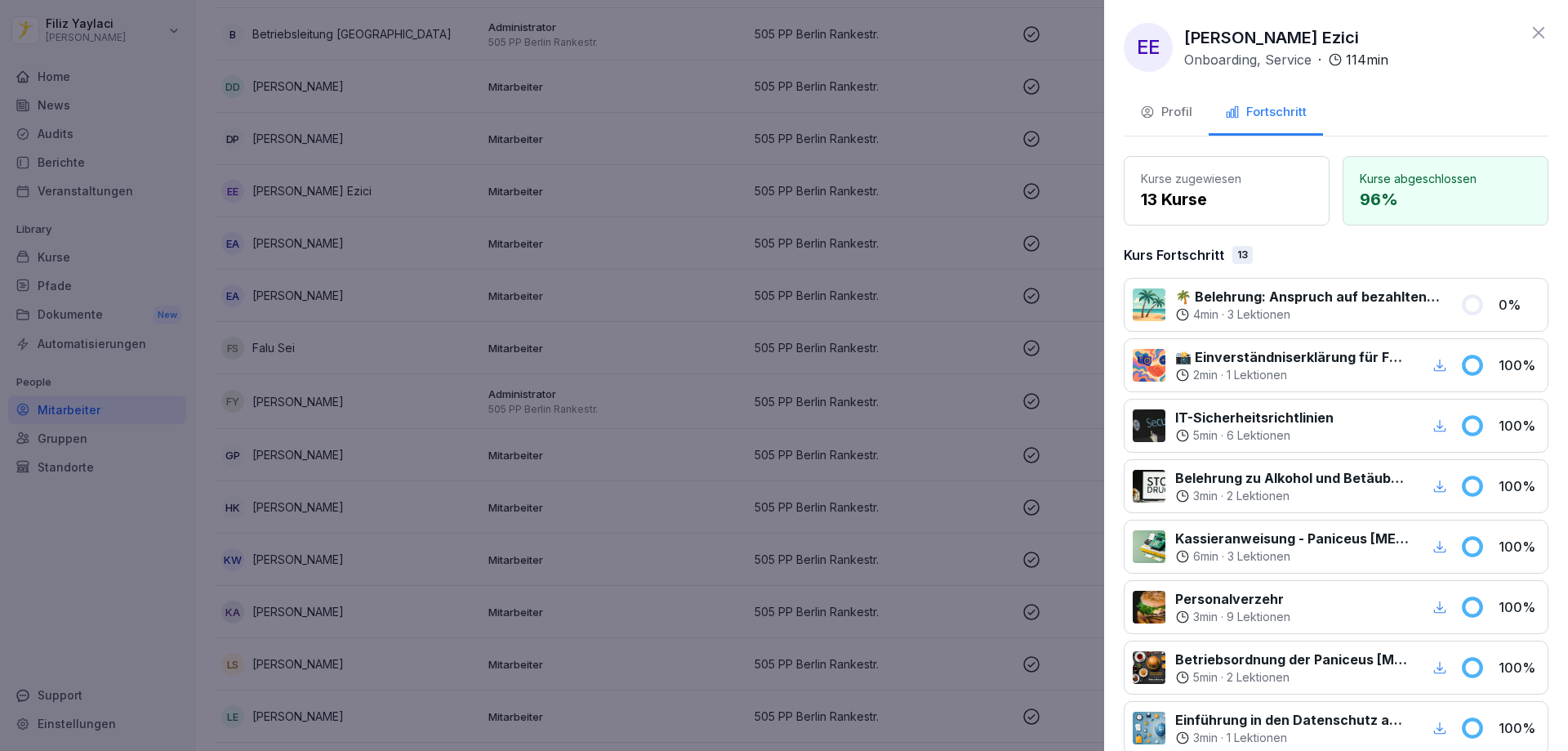
click at [585, 196] on div at bounding box center [784, 375] width 1568 height 751
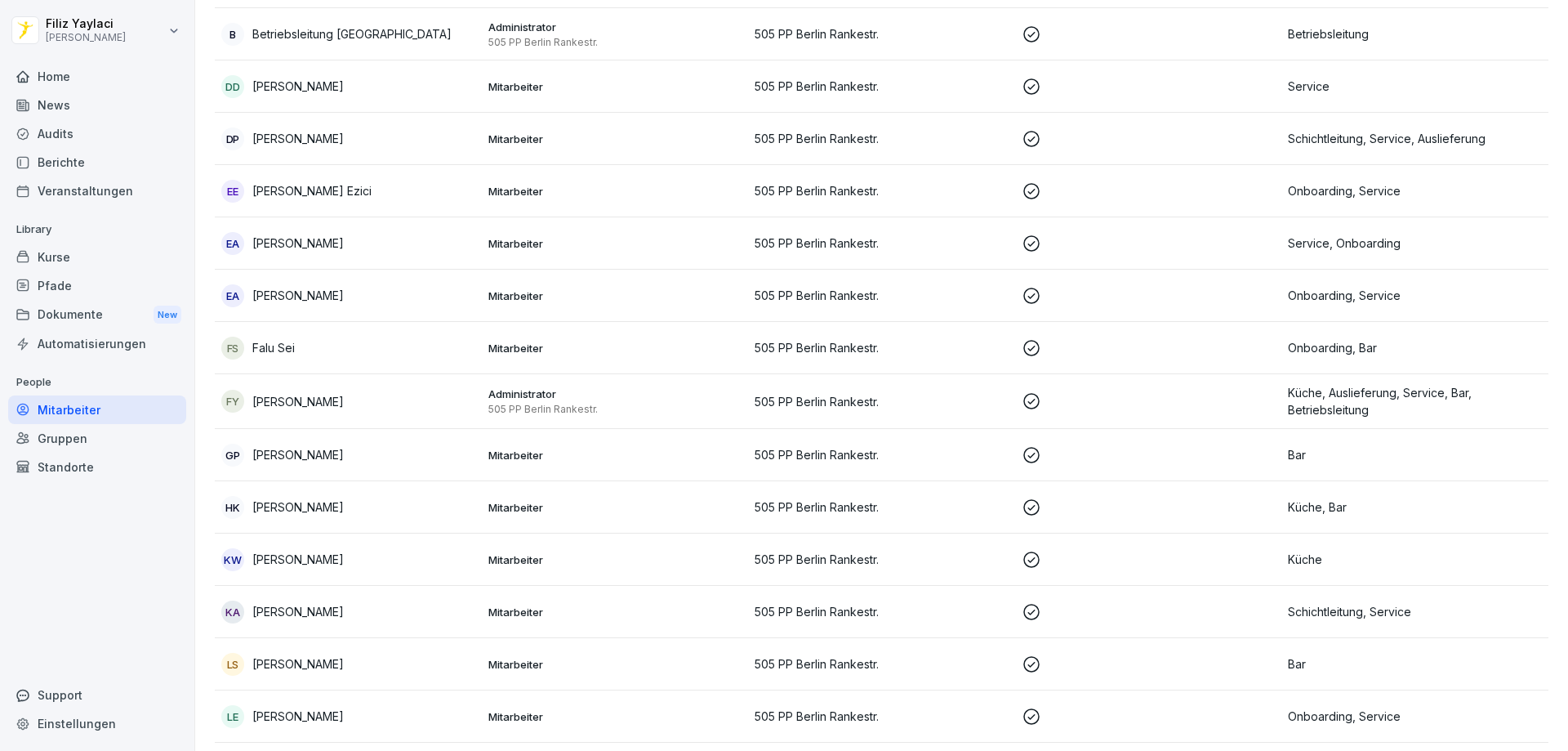
click at [419, 243] on div "EA [PERSON_NAME]" at bounding box center [348, 243] width 254 height 23
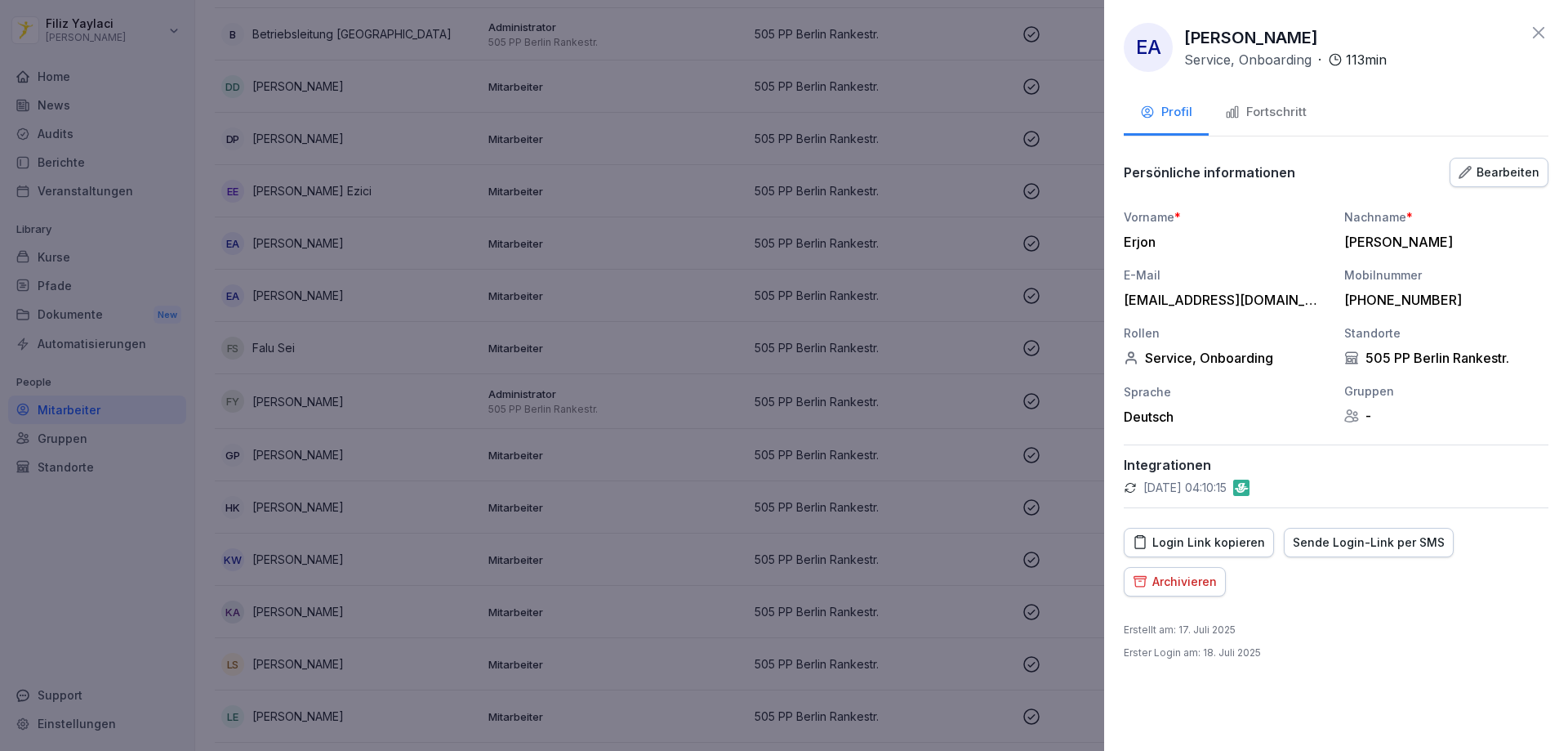
click at [1292, 109] on div "Fortschritt" at bounding box center [1266, 112] width 82 height 19
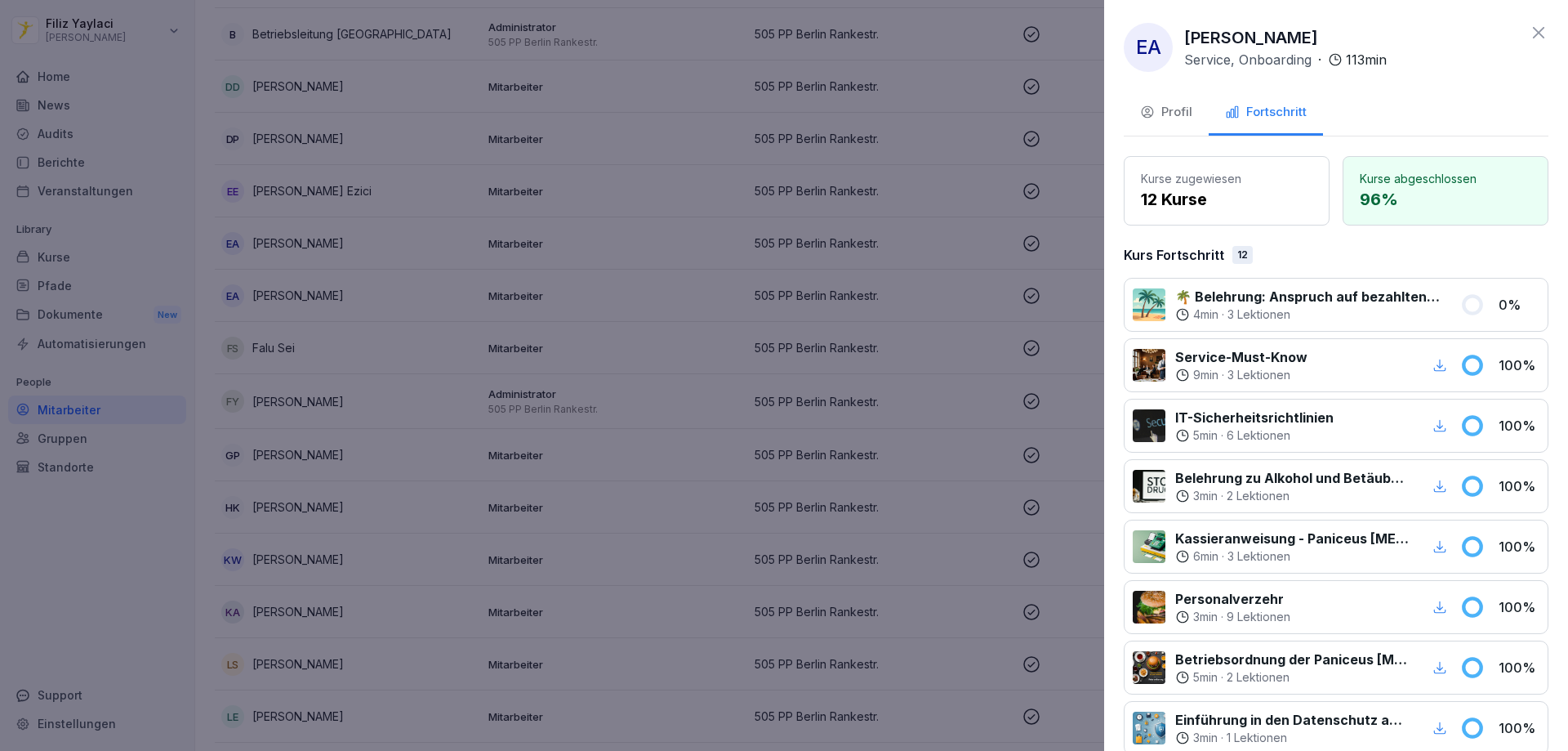
click at [578, 234] on div at bounding box center [784, 375] width 1568 height 751
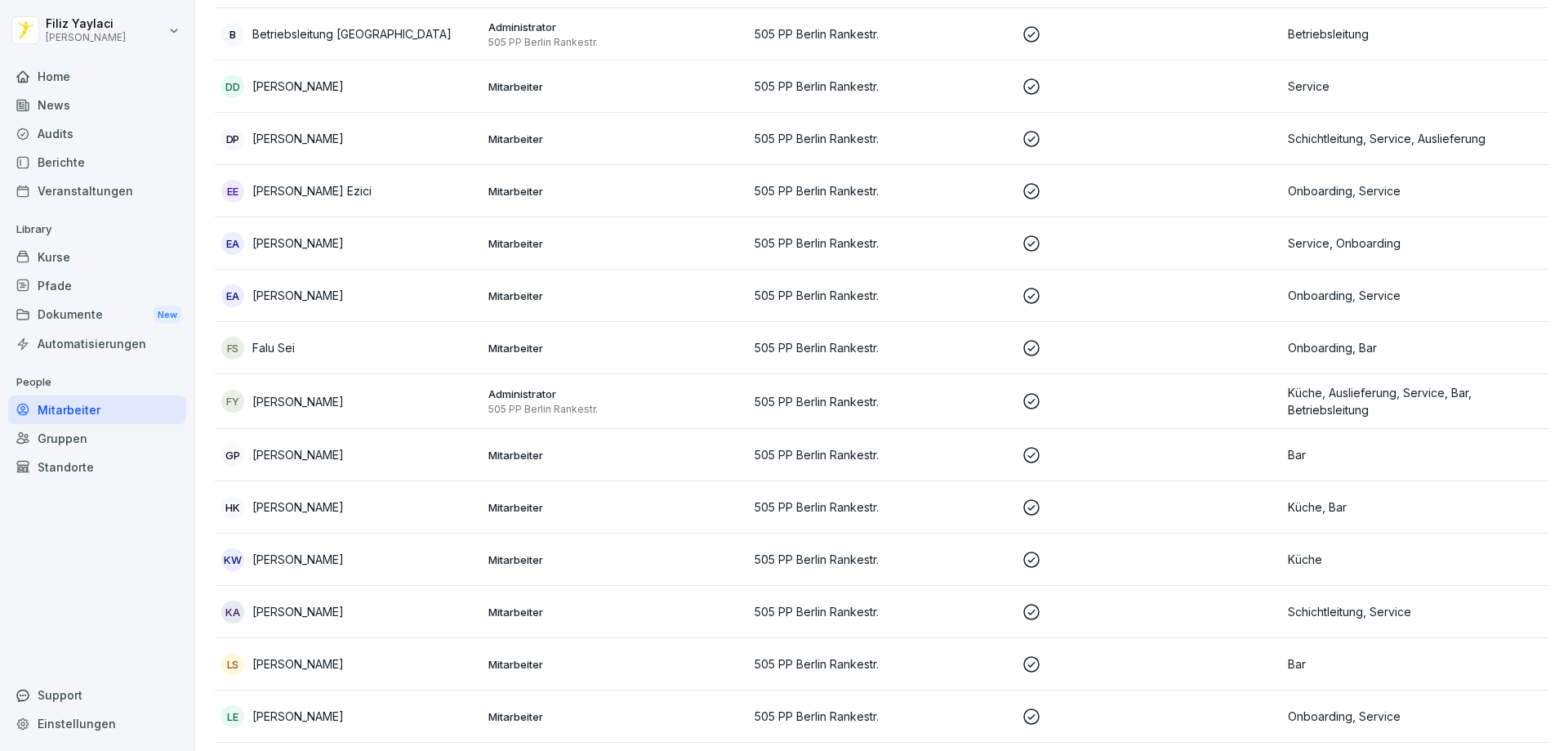
drag, startPoint x: 383, startPoint y: 302, endPoint x: 399, endPoint y: 302, distance: 16.0
click at [399, 302] on div "[PERSON_NAME]" at bounding box center [348, 295] width 254 height 23
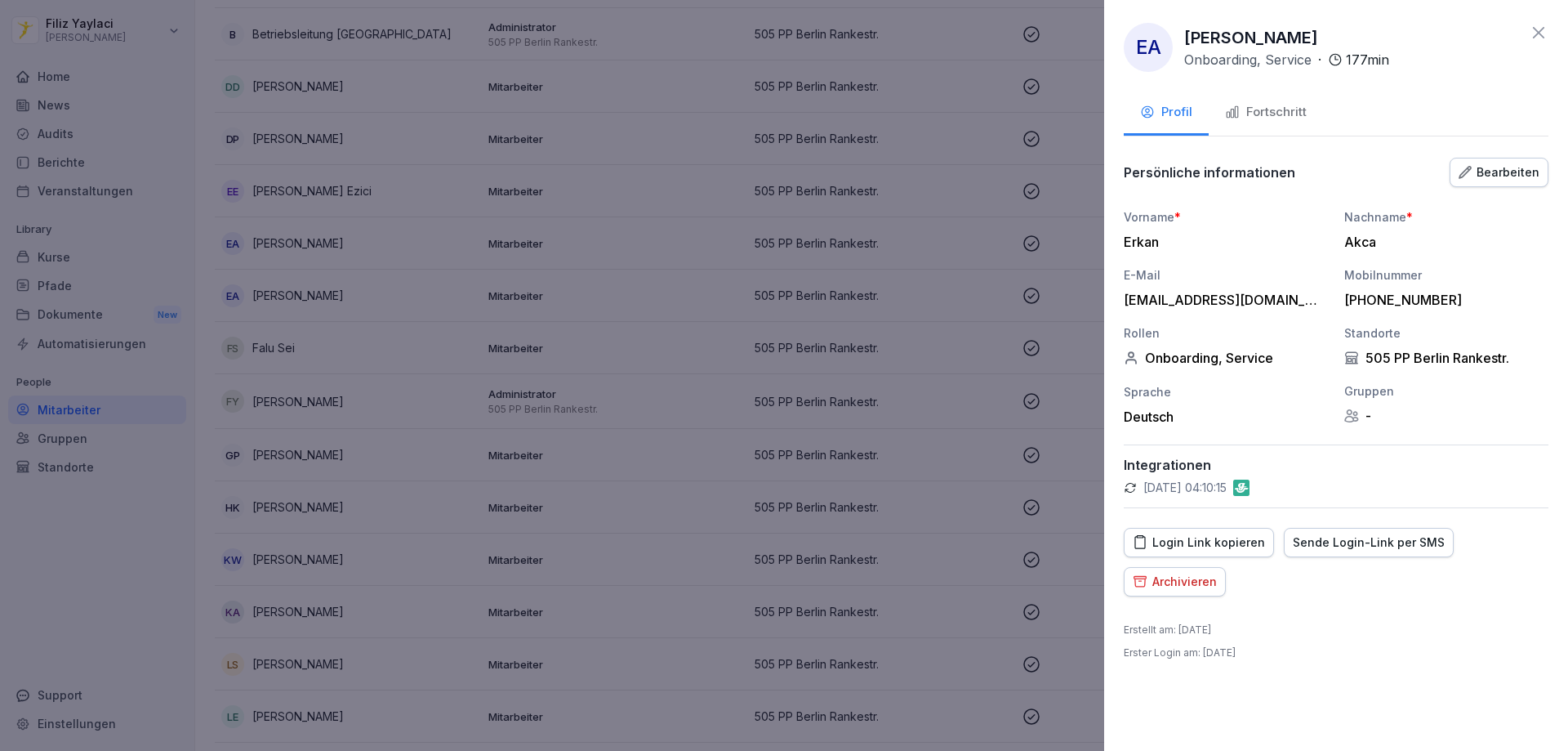
click at [1298, 111] on div "Fortschritt" at bounding box center [1266, 112] width 82 height 19
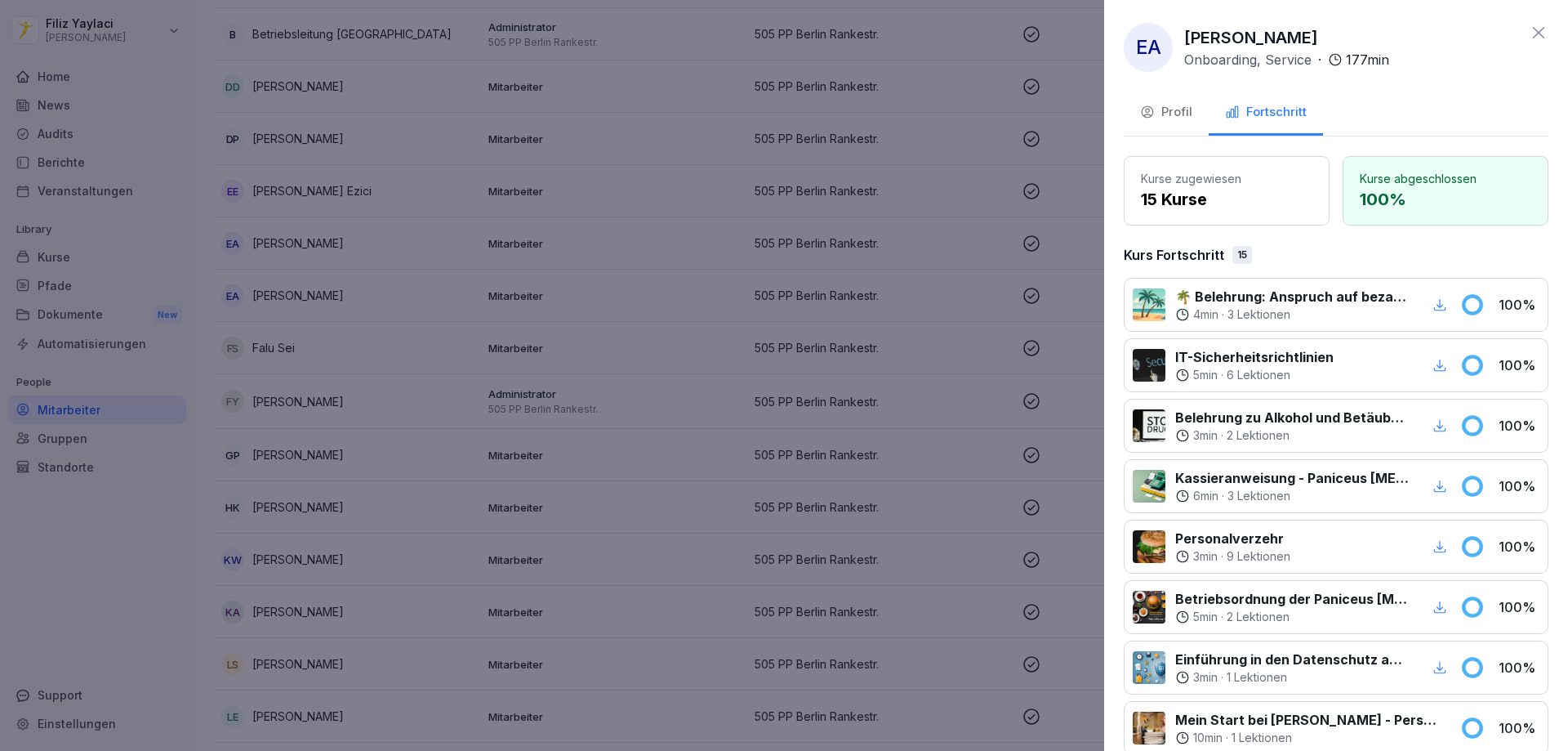
drag, startPoint x: 570, startPoint y: 255, endPoint x: 580, endPoint y: 260, distance: 11.2
click at [569, 258] on div at bounding box center [784, 375] width 1568 height 751
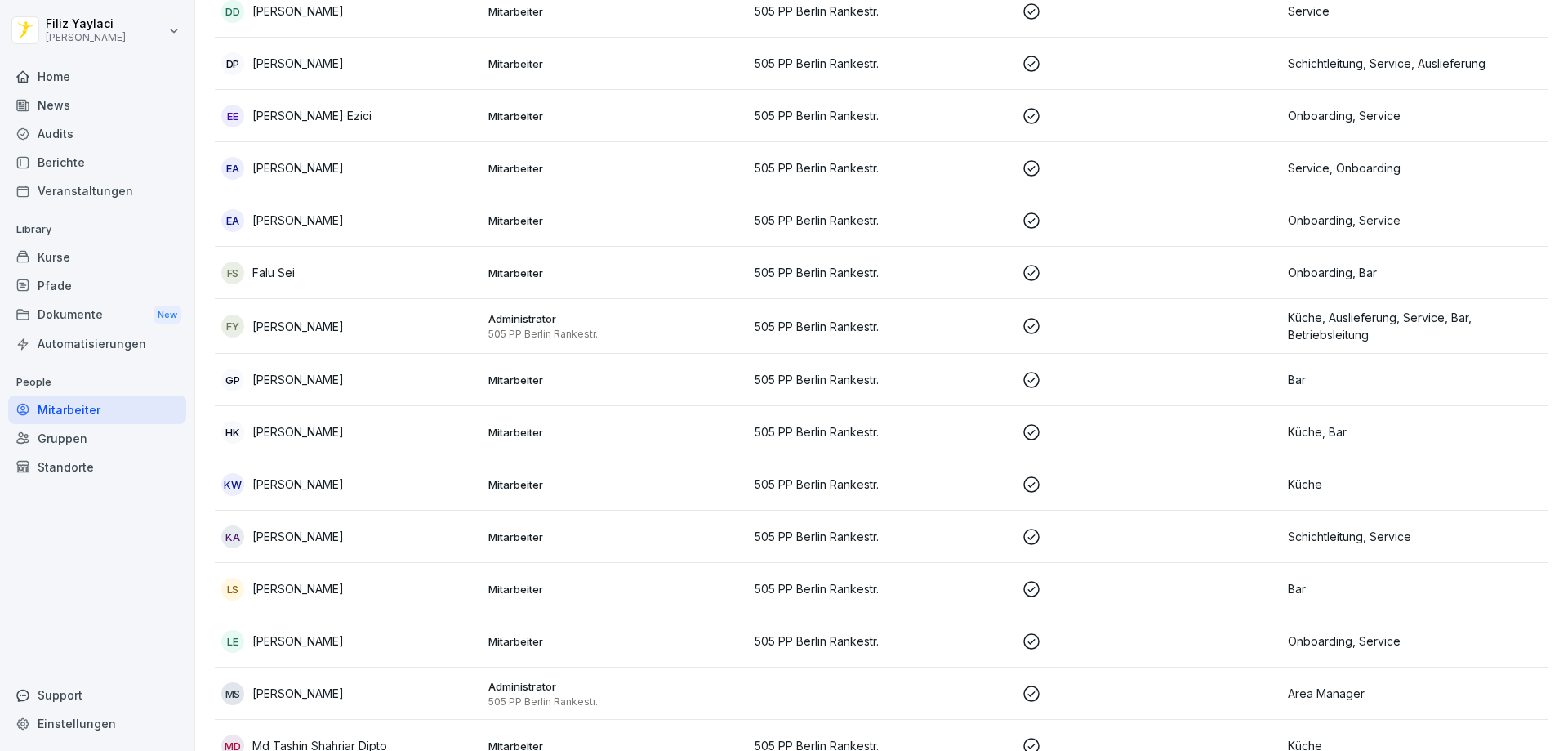
scroll to position [653, 0]
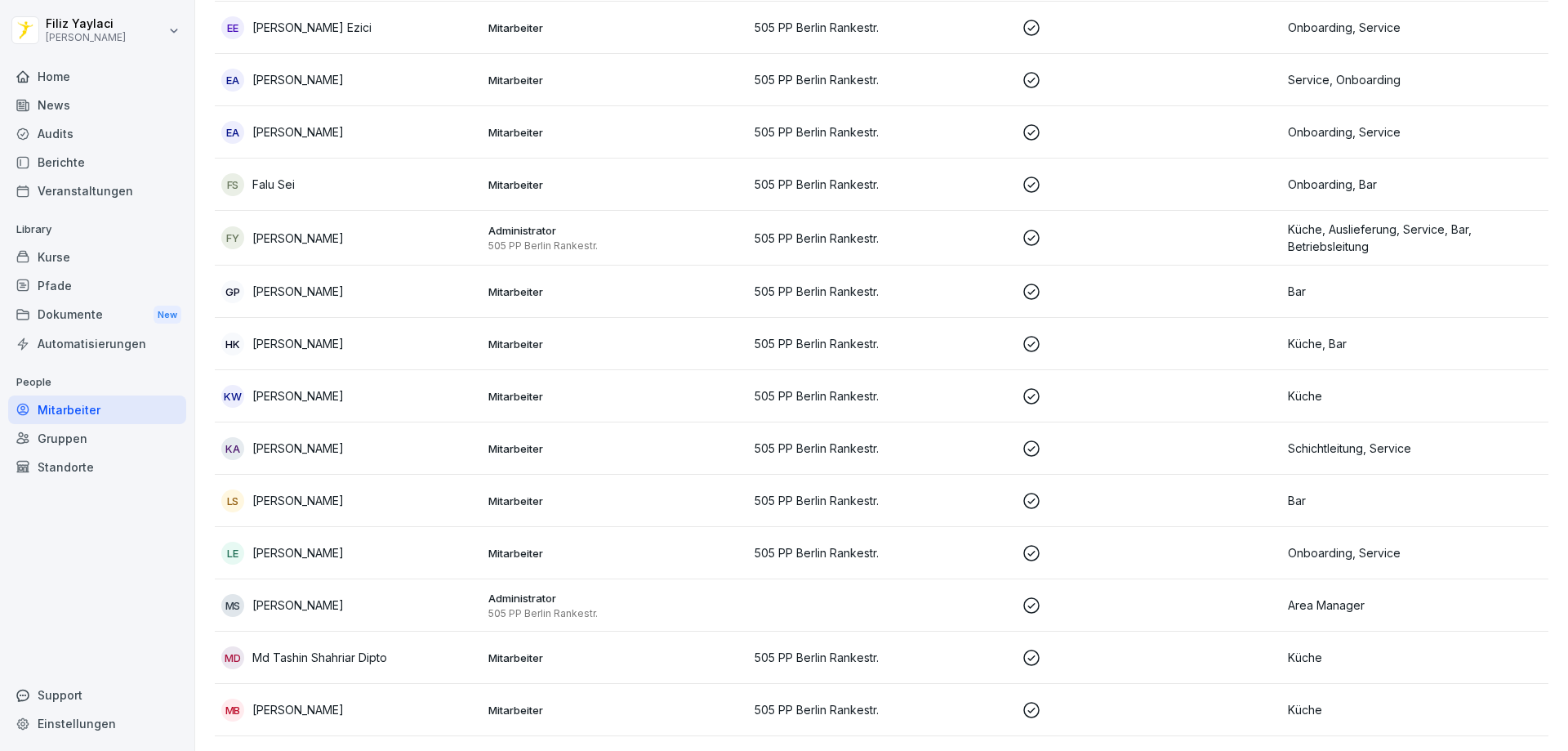
click at [459, 190] on div "[PERSON_NAME] Sei" at bounding box center [348, 185] width 254 height 23
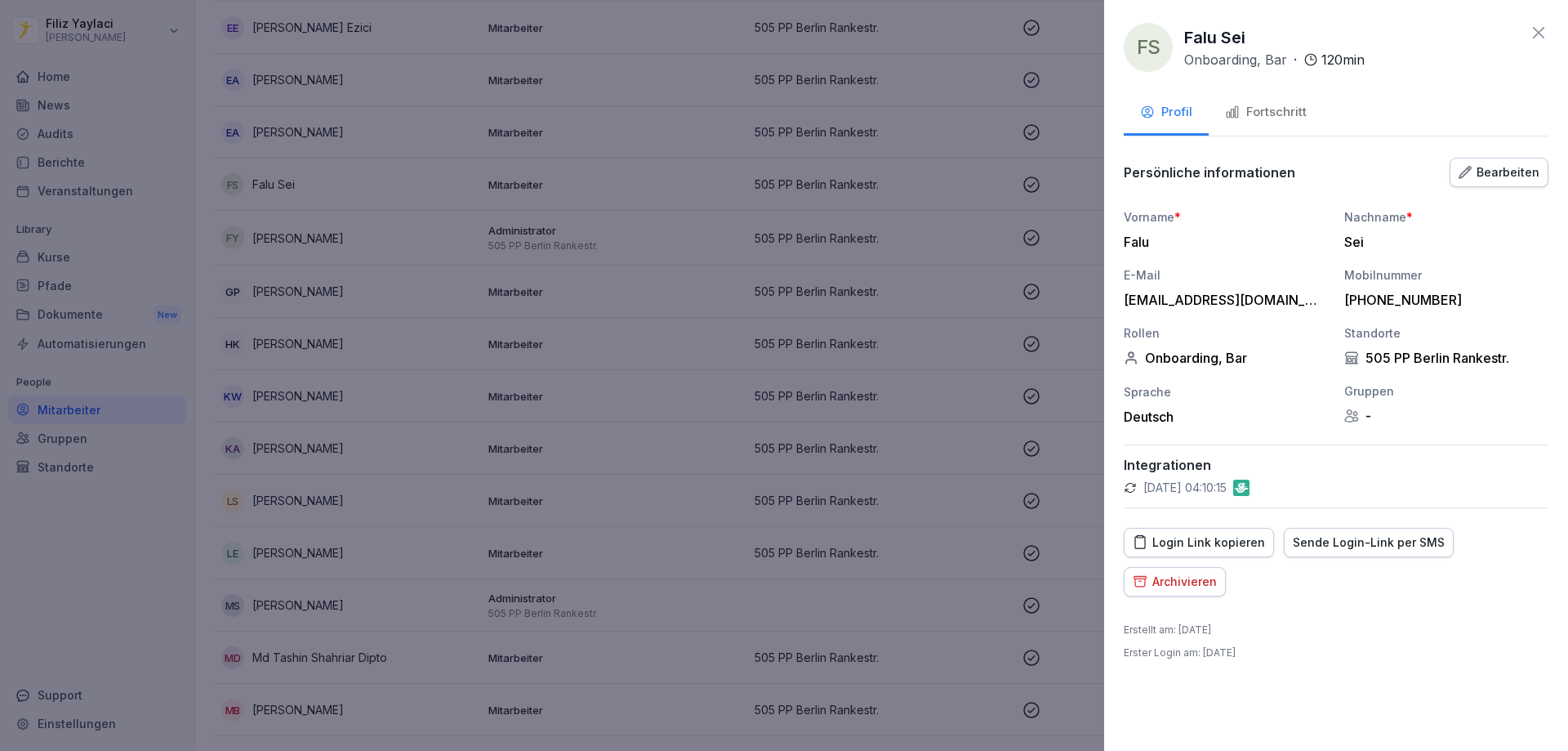
click at [1287, 112] on div "Fortschritt" at bounding box center [1266, 112] width 82 height 19
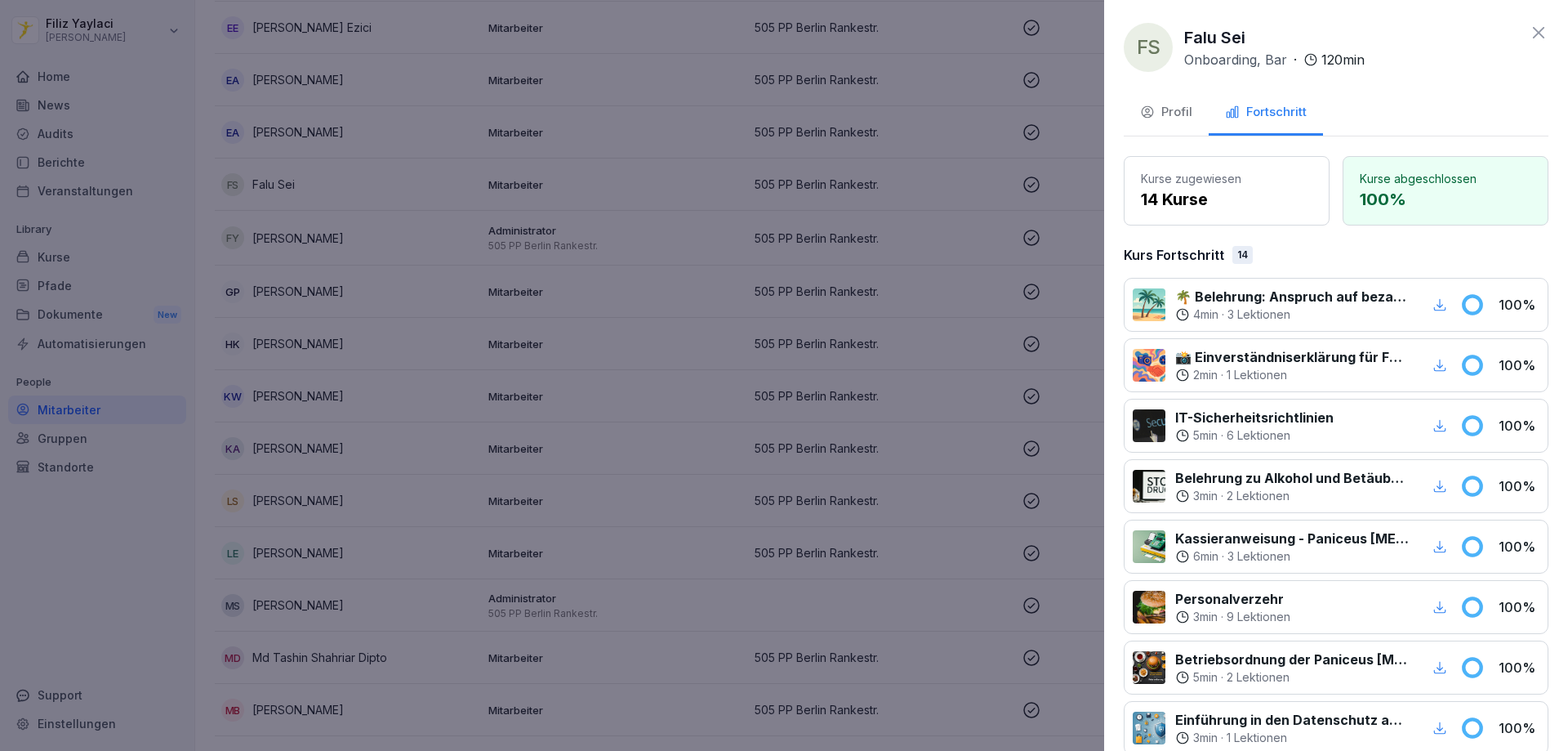
click at [598, 189] on div at bounding box center [784, 375] width 1568 height 751
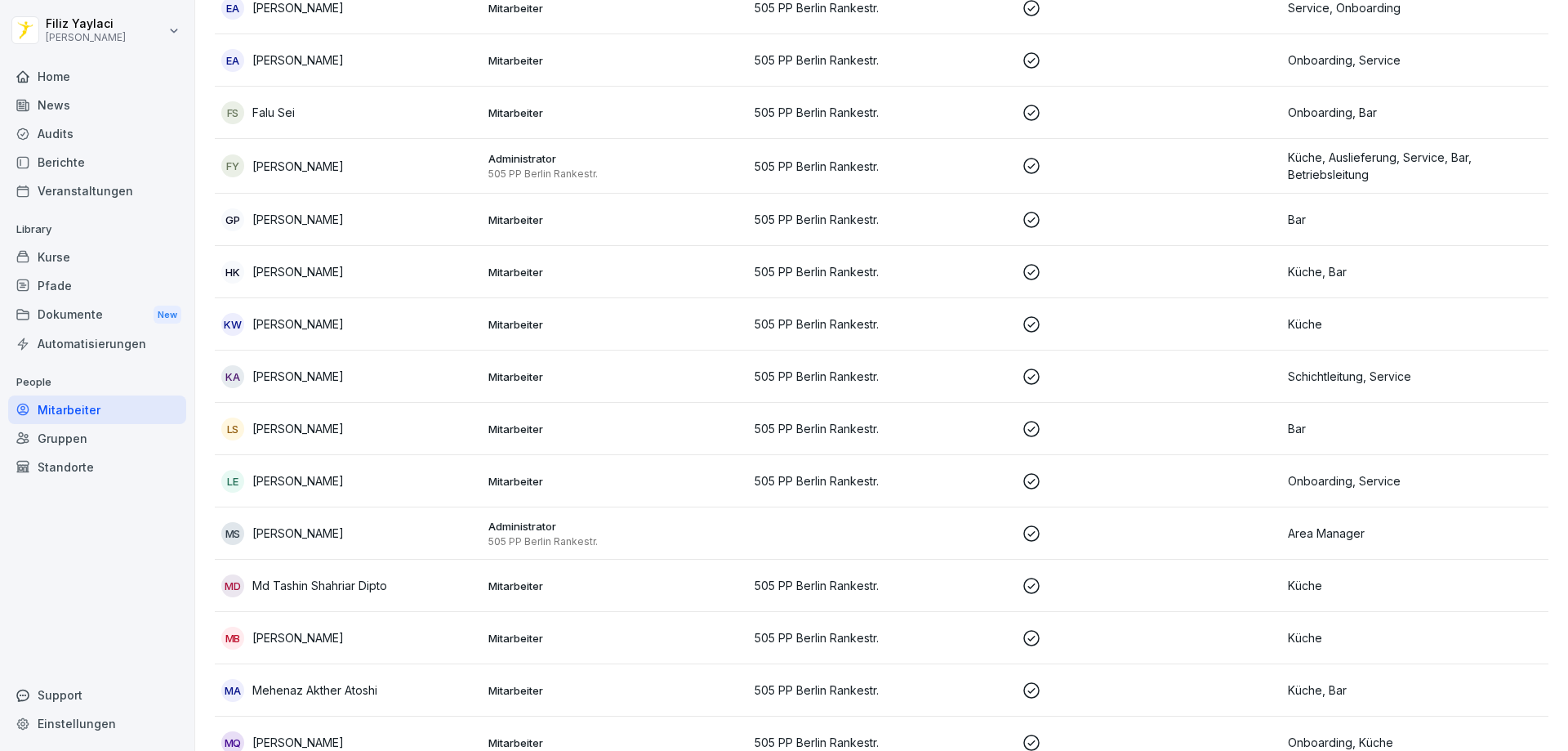
scroll to position [817, 0]
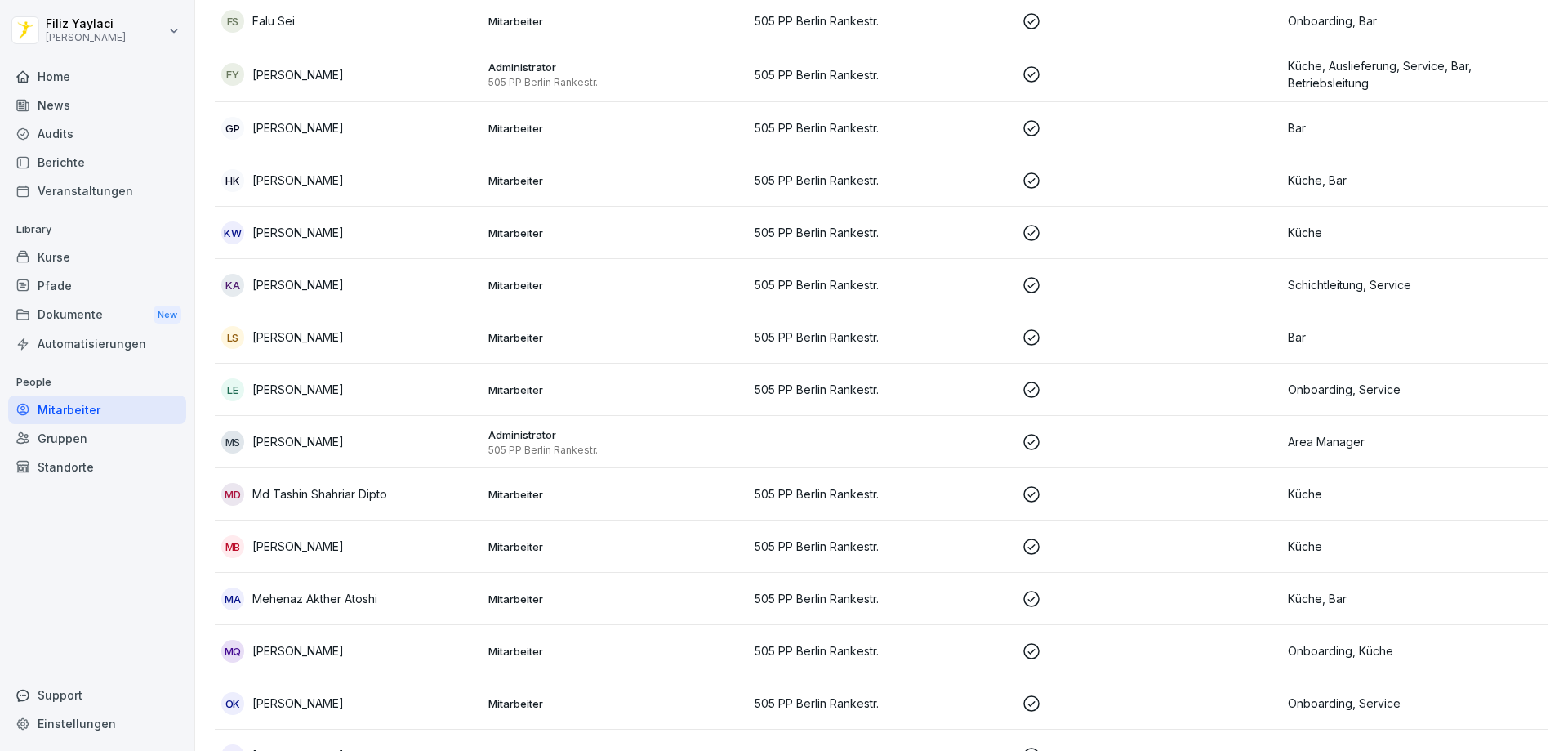
click at [497, 177] on p "Mitarbeiter" at bounding box center [615, 180] width 254 height 14
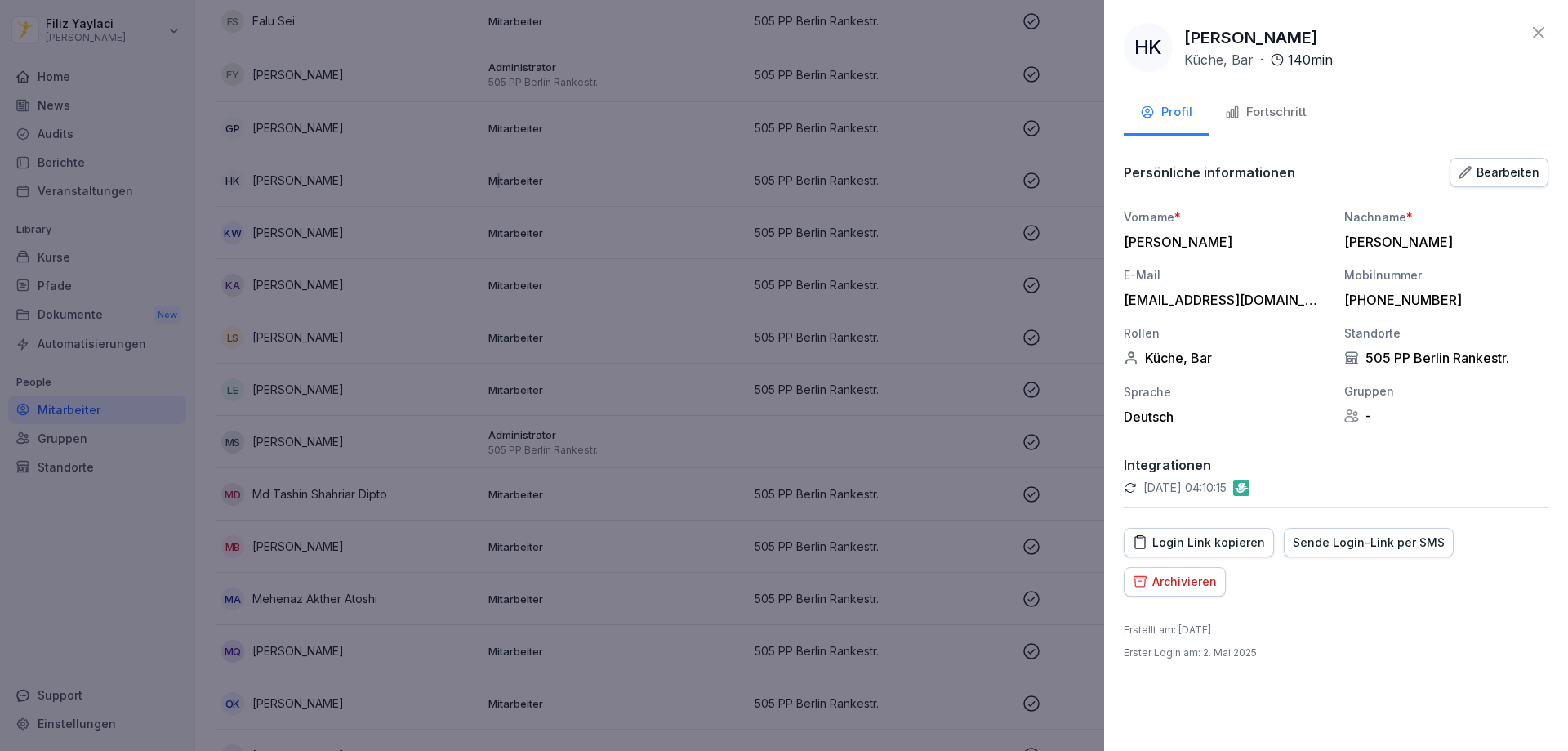
click at [1258, 111] on div "Fortschritt" at bounding box center [1266, 112] width 82 height 19
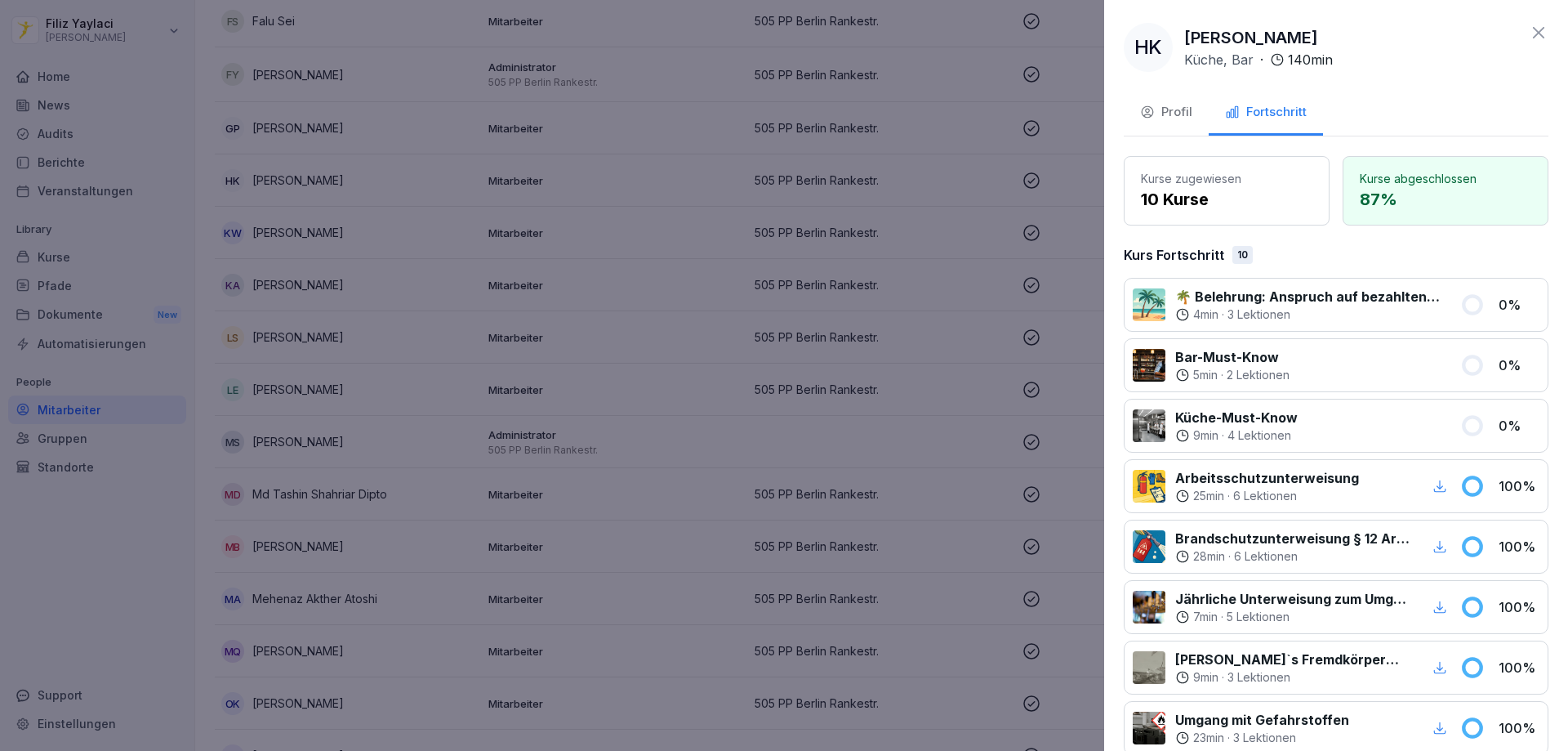
click at [709, 147] on div at bounding box center [784, 375] width 1568 height 751
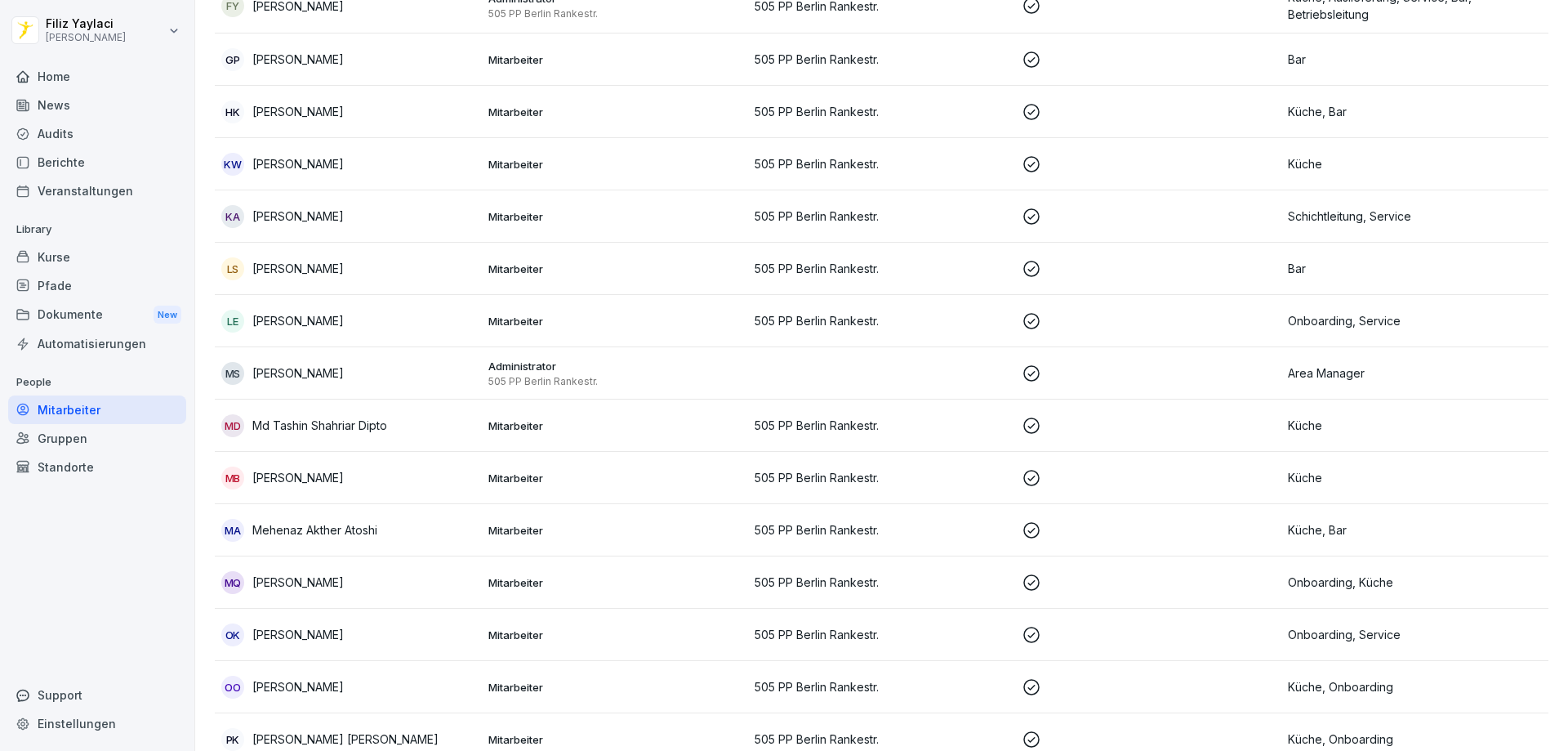
scroll to position [981, 0]
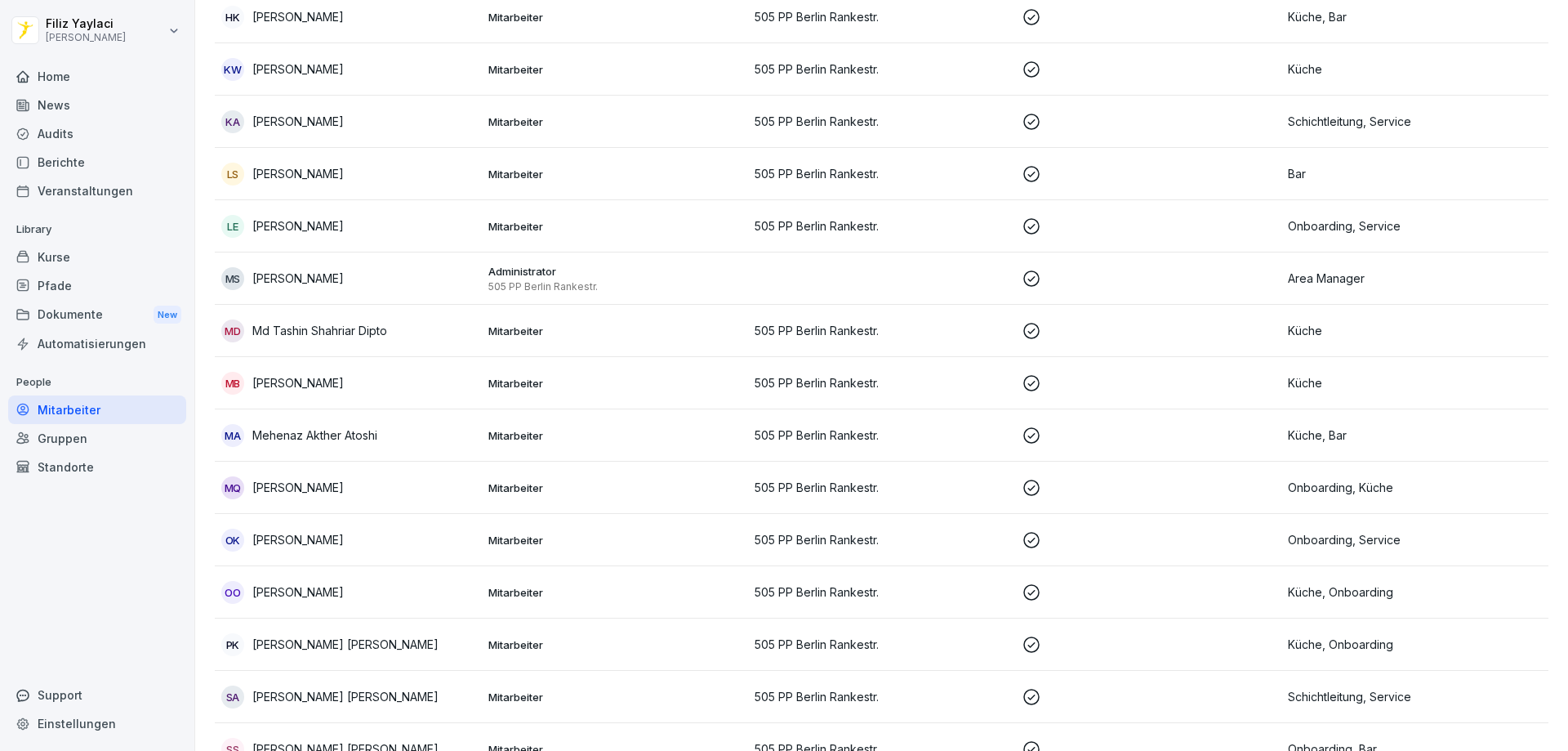
drag, startPoint x: 506, startPoint y: 126, endPoint x: 515, endPoint y: 125, distance: 9.1
click at [515, 125] on p "Mitarbeiter" at bounding box center [615, 121] width 254 height 14
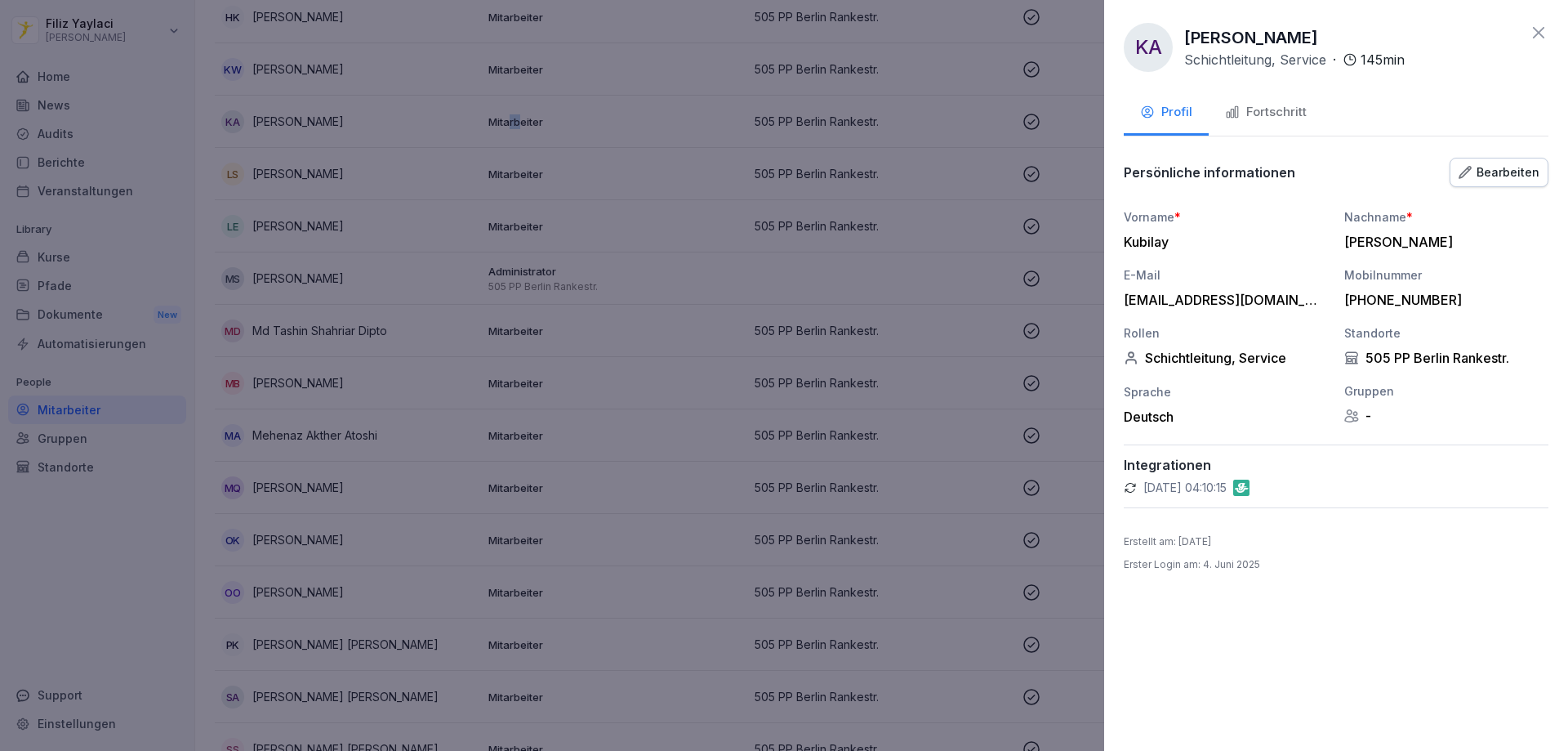
click at [1280, 107] on div "Fortschritt" at bounding box center [1266, 112] width 82 height 19
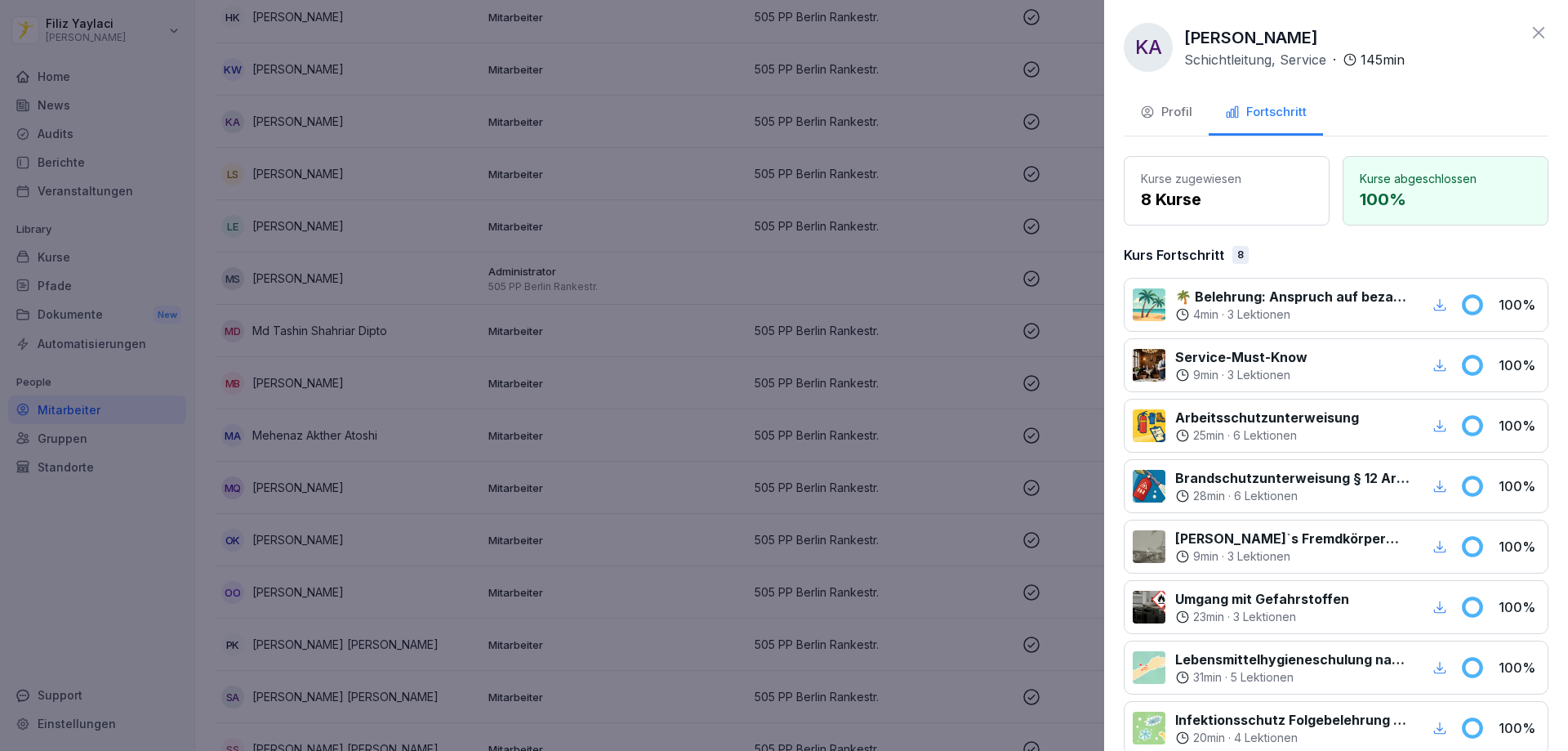
click at [688, 164] on div at bounding box center [784, 375] width 1568 height 751
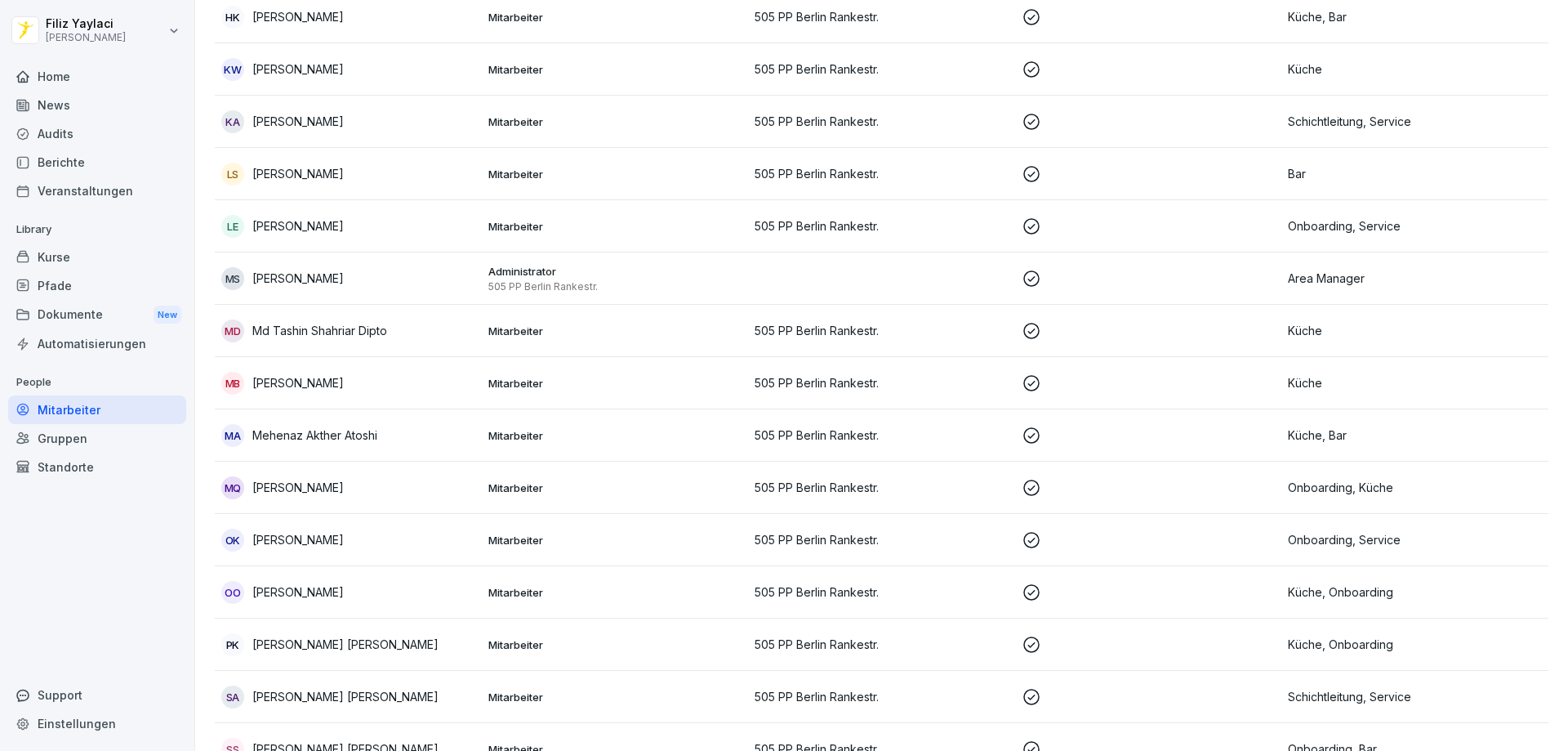
drag, startPoint x: 520, startPoint y: 222, endPoint x: 534, endPoint y: 222, distance: 14.0
click at [534, 222] on p "Mitarbeiter" at bounding box center [615, 225] width 254 height 14
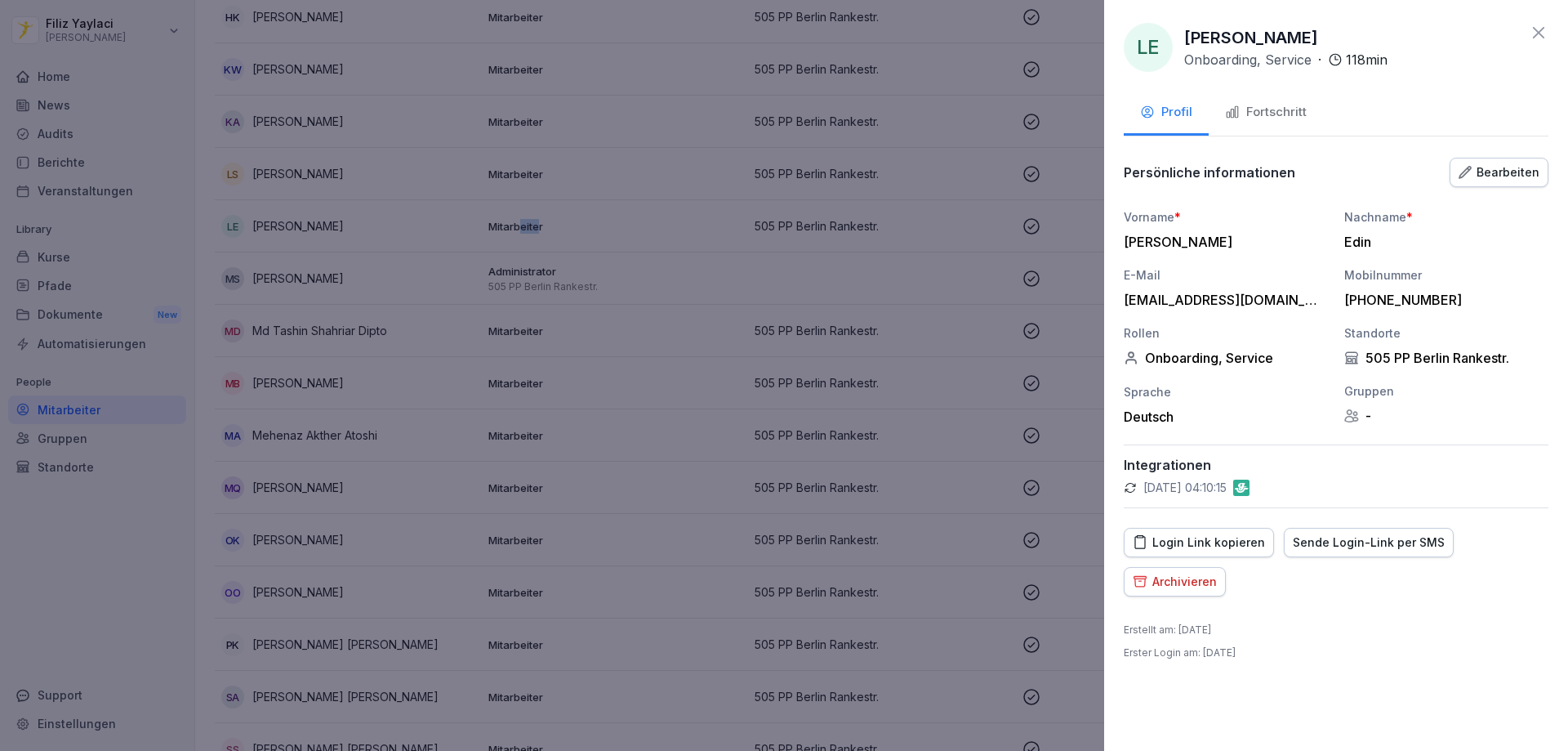
click at [1272, 114] on div "Fortschritt" at bounding box center [1266, 112] width 82 height 19
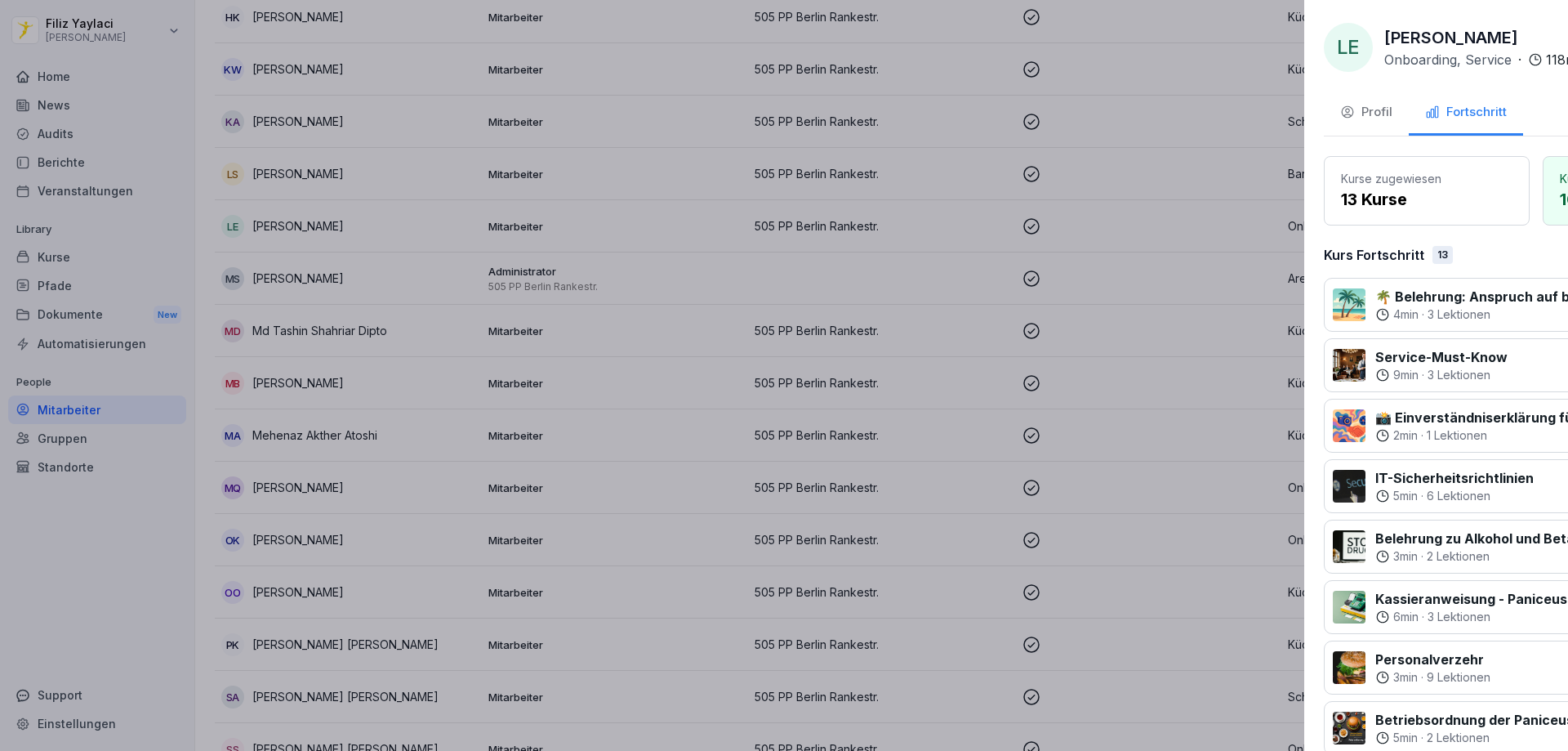
click at [690, 156] on div at bounding box center [784, 375] width 1568 height 751
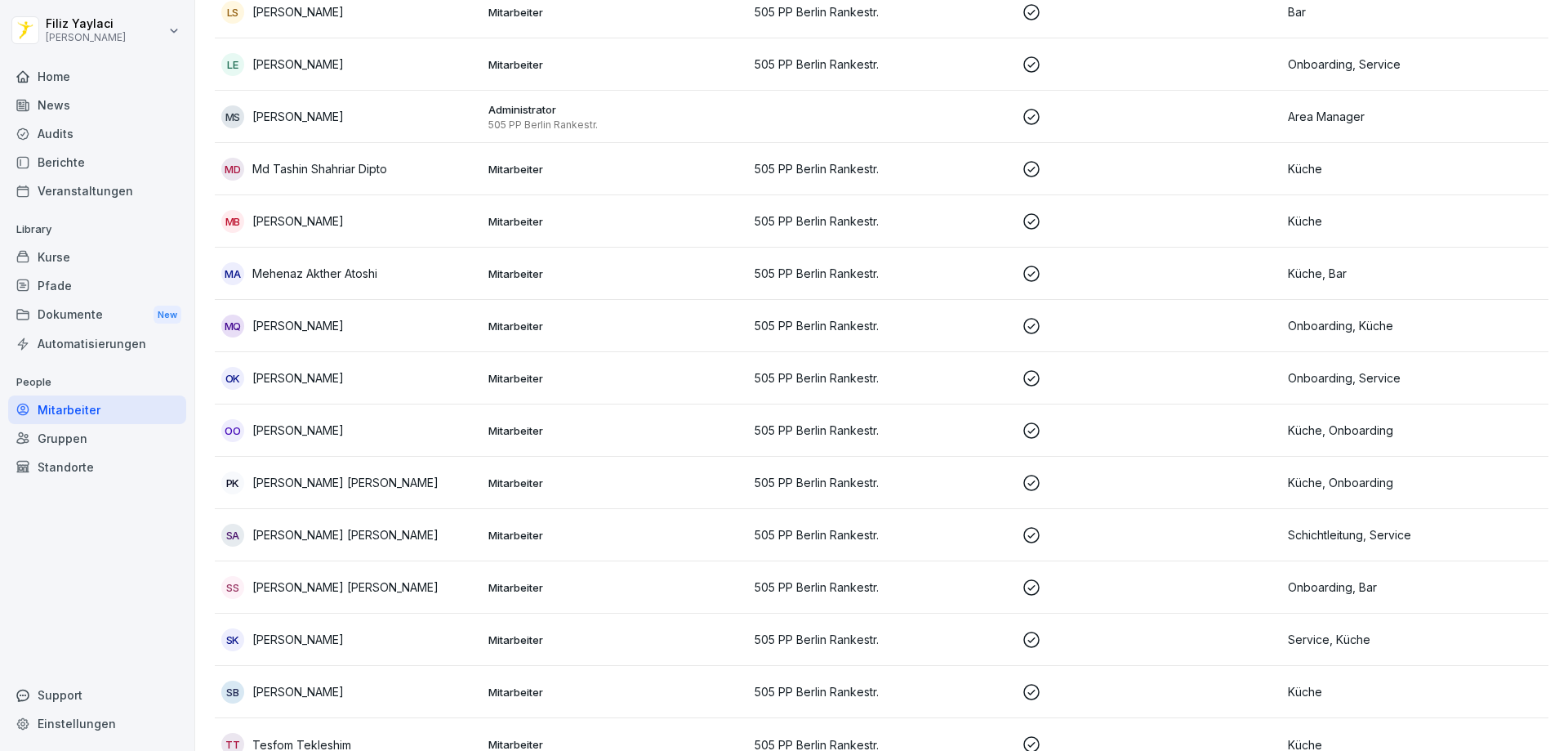
scroll to position [1144, 0]
click at [494, 156] on td "Mitarbeiter" at bounding box center [616, 167] width 267 height 52
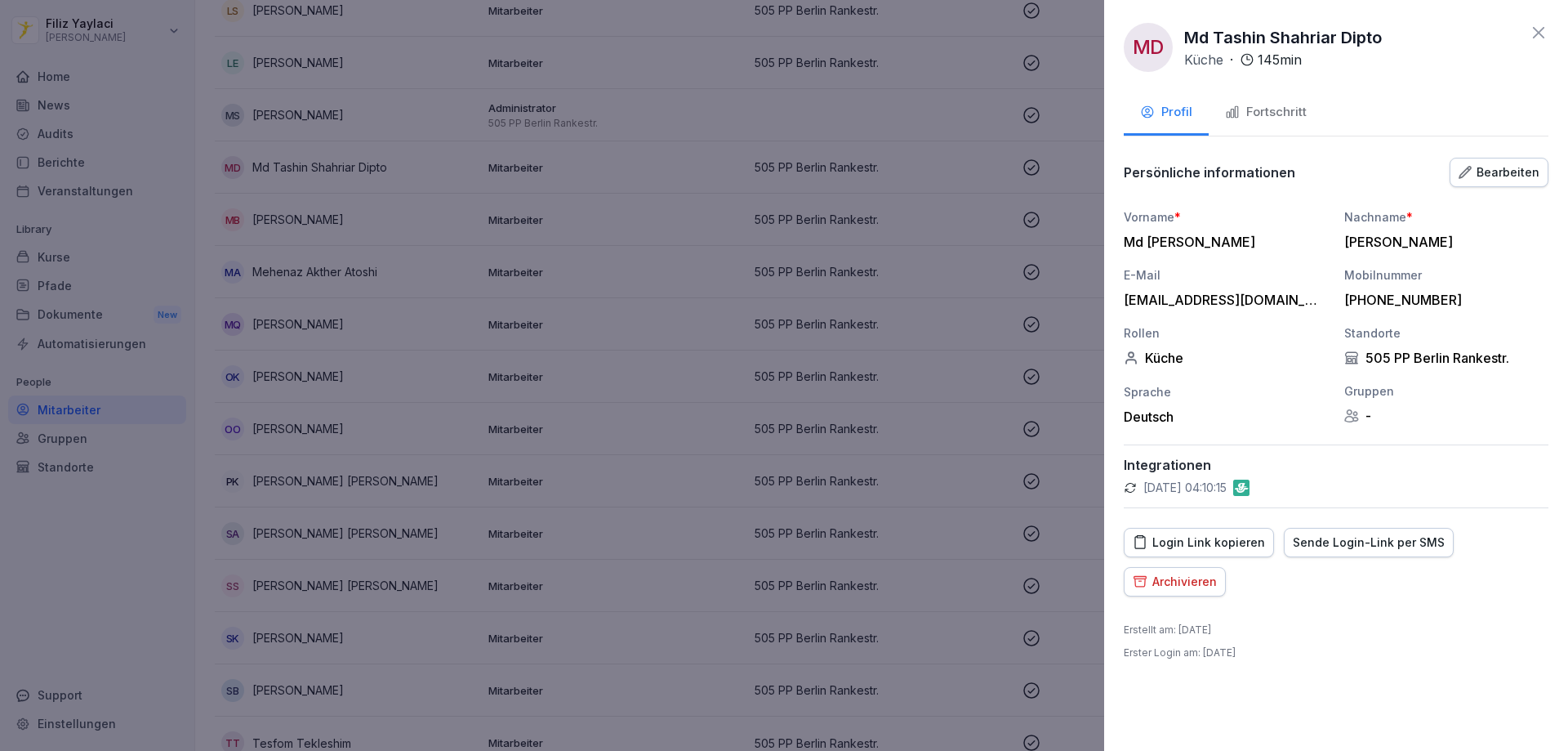
click at [1264, 107] on div "Fortschritt" at bounding box center [1266, 112] width 82 height 19
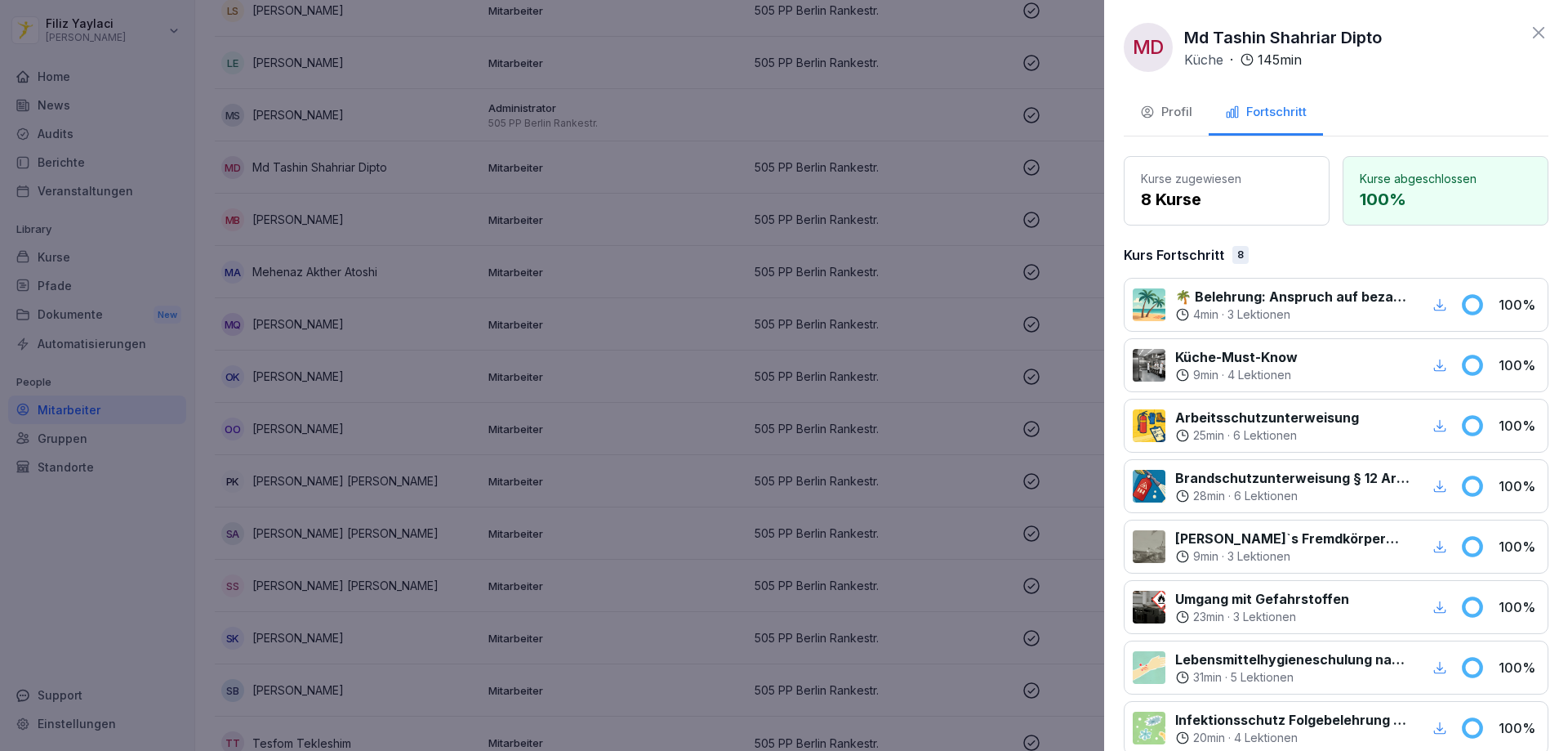
click at [672, 163] on div at bounding box center [784, 375] width 1568 height 751
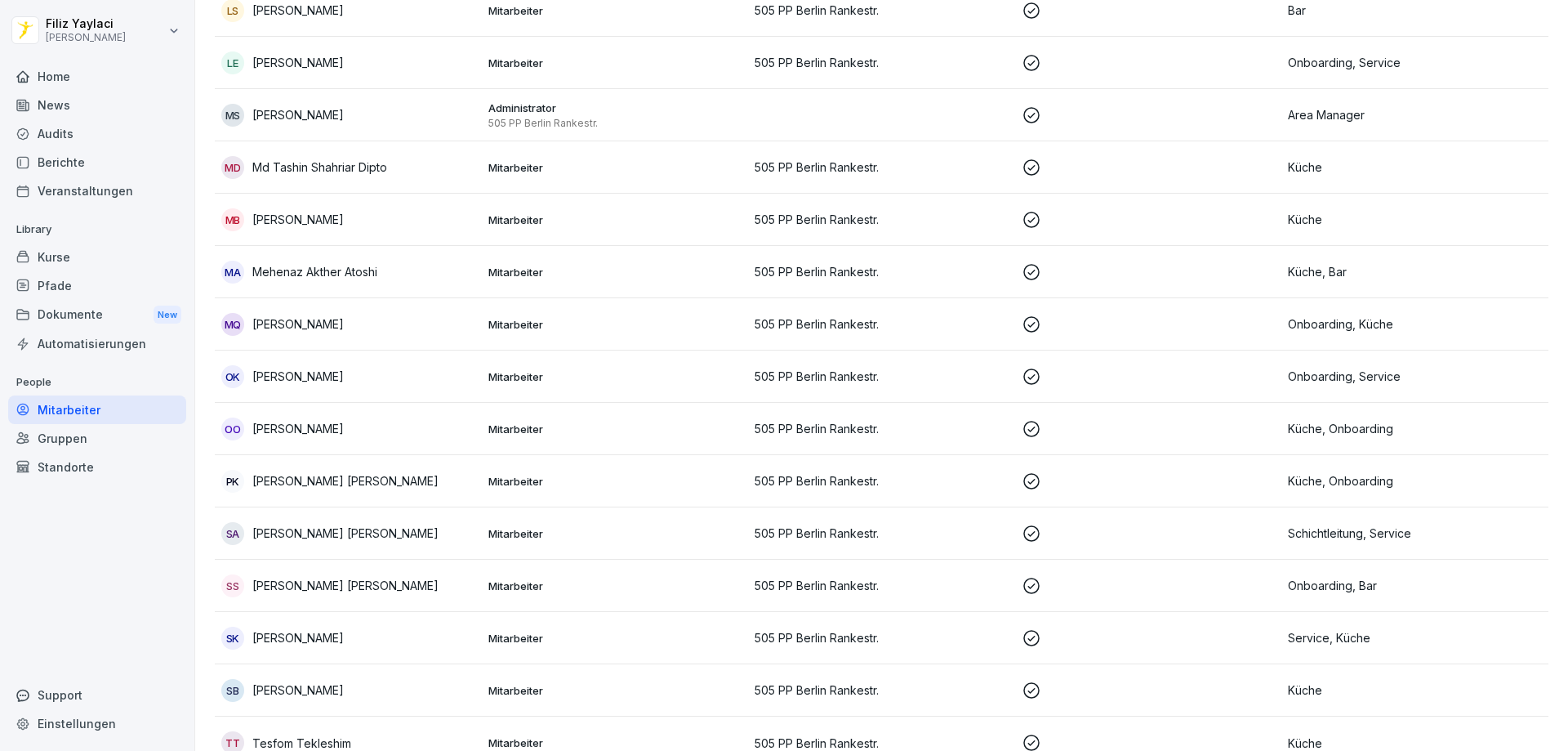
click at [492, 268] on p "Mitarbeiter" at bounding box center [615, 271] width 254 height 14
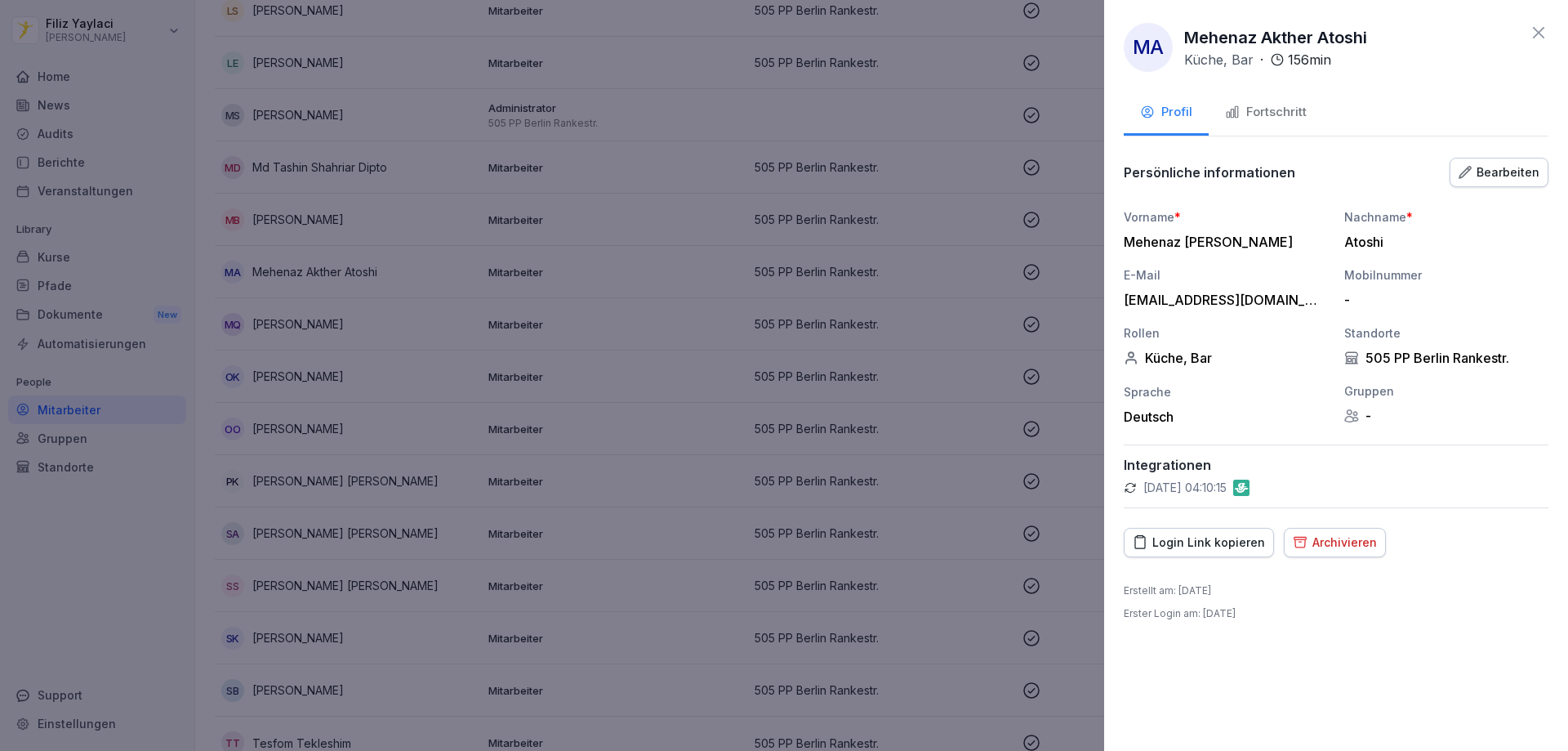
drag, startPoint x: 1270, startPoint y: 105, endPoint x: 1241, endPoint y: 121, distance: 33.1
click at [1270, 106] on div "Fortschritt" at bounding box center [1266, 112] width 82 height 19
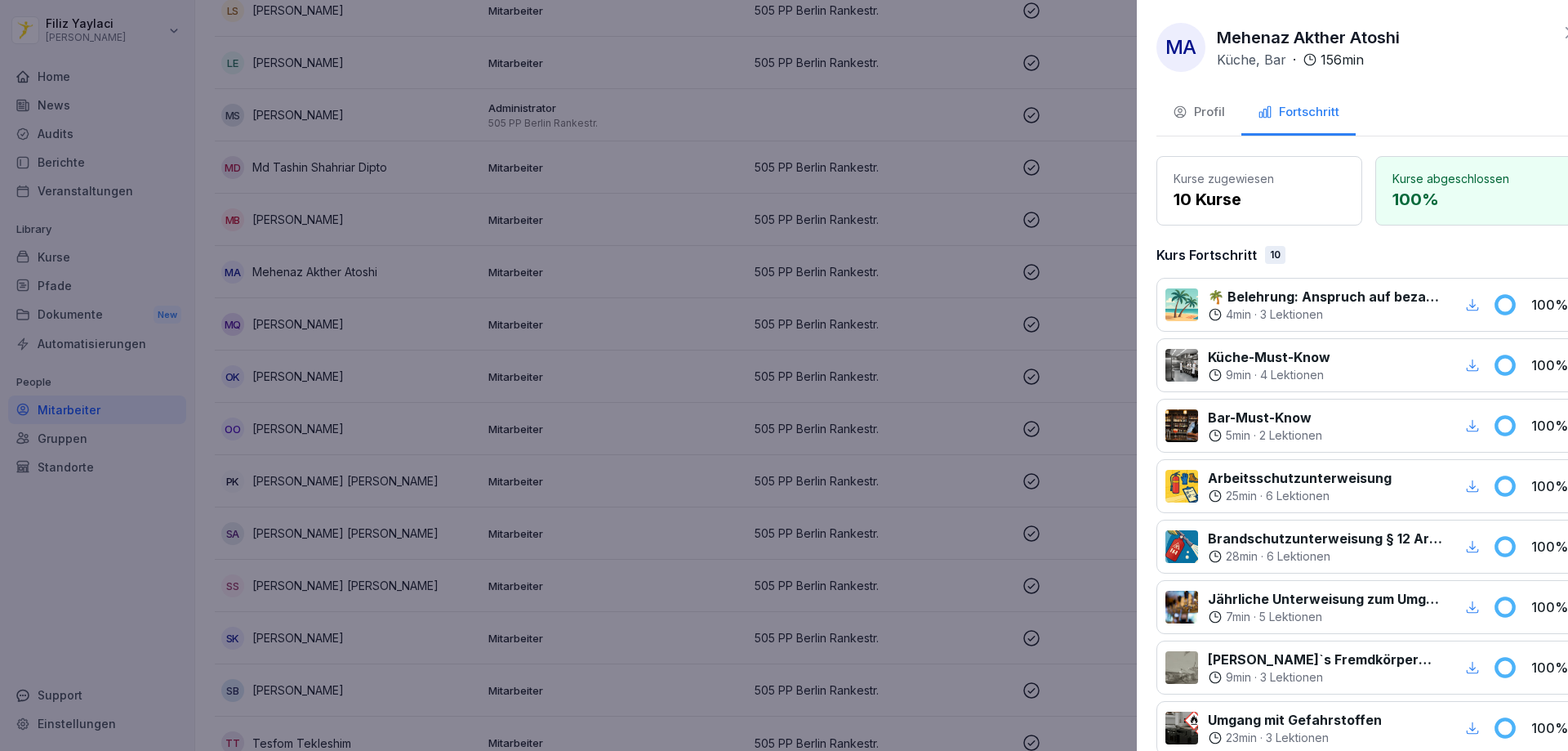
drag, startPoint x: 675, startPoint y: 227, endPoint x: 571, endPoint y: 231, distance: 104.1
click at [674, 227] on div at bounding box center [784, 375] width 1568 height 751
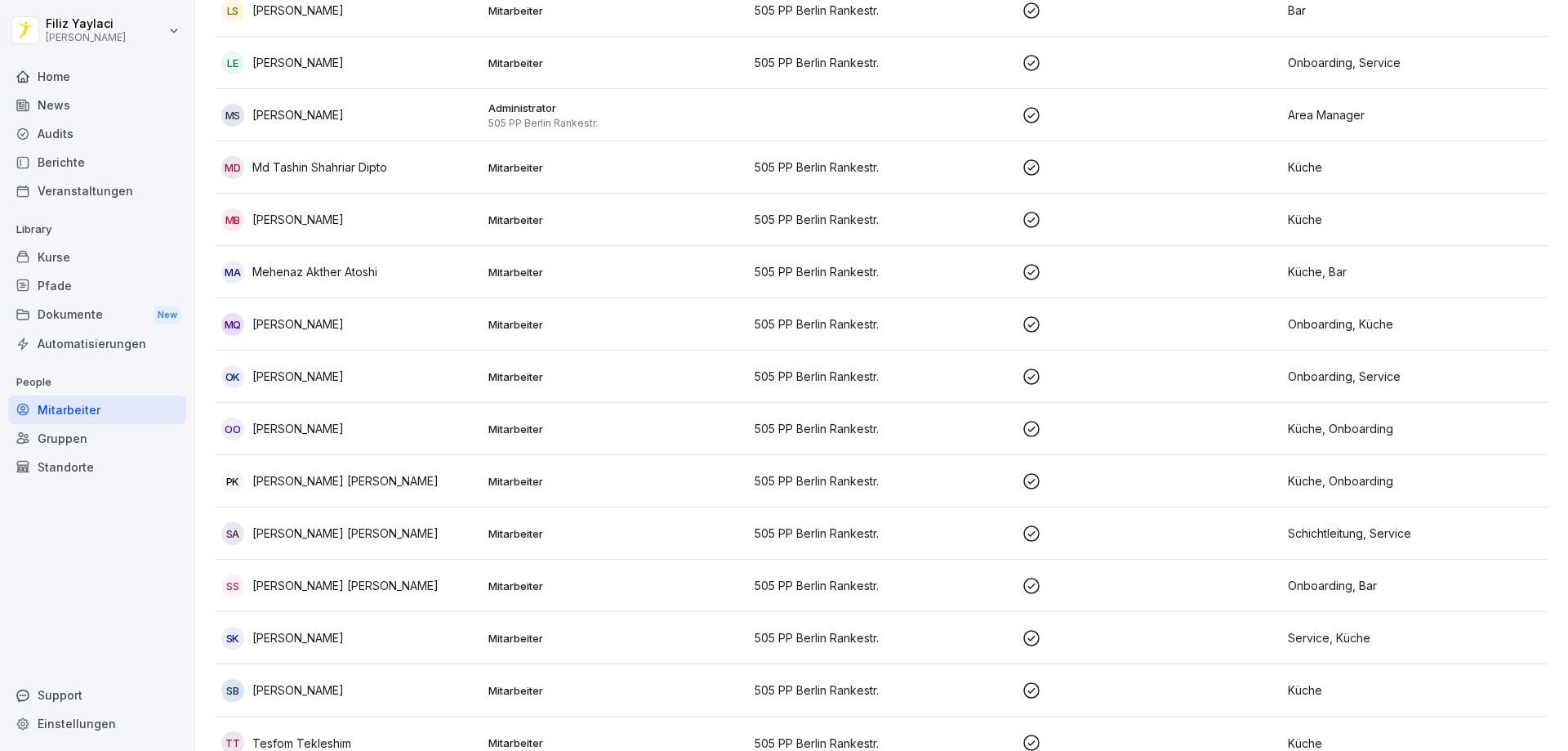
drag, startPoint x: 519, startPoint y: 223, endPoint x: 545, endPoint y: 226, distance: 26.2
click at [545, 226] on p "Mitarbeiter" at bounding box center [615, 219] width 254 height 14
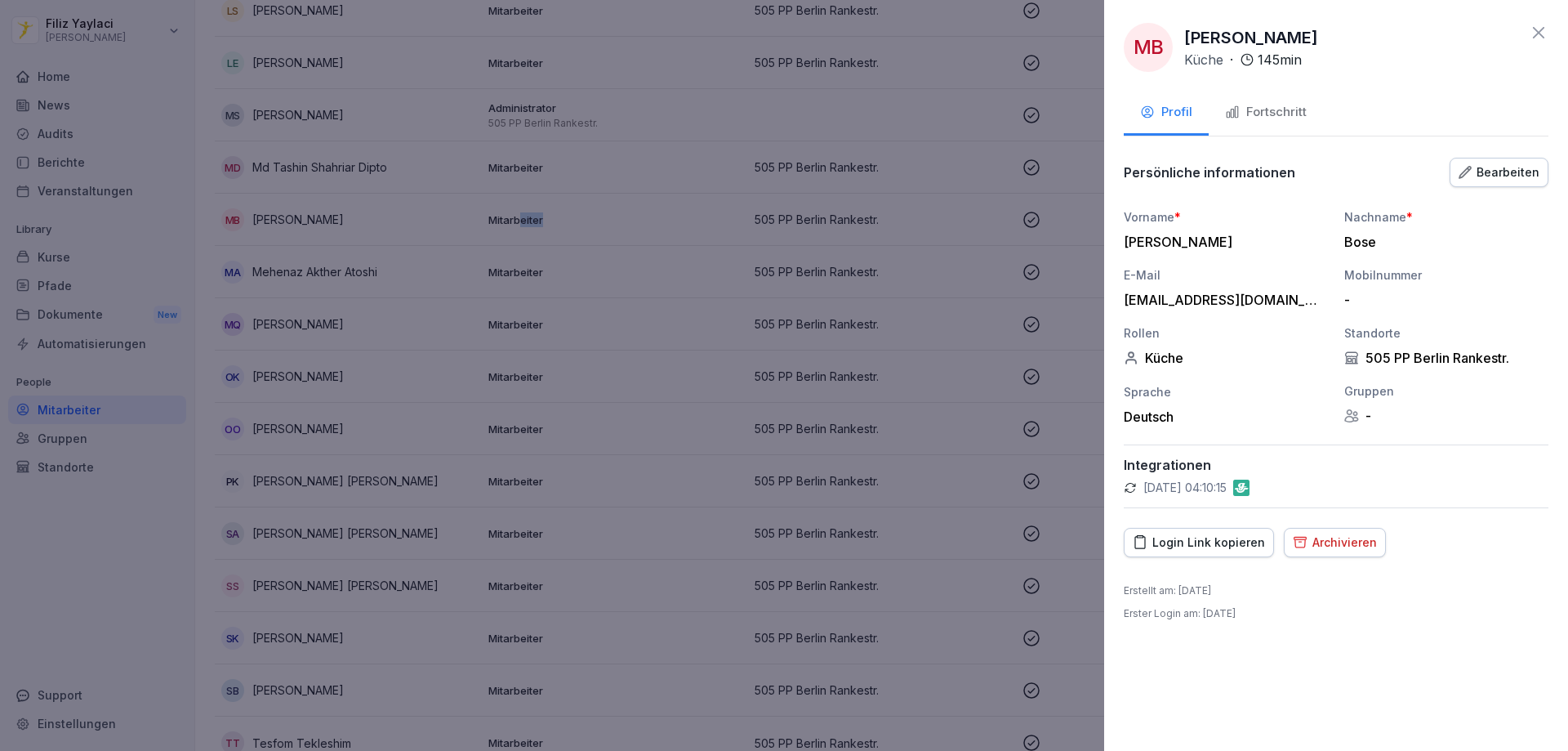
click at [1281, 117] on div "Fortschritt" at bounding box center [1266, 112] width 82 height 19
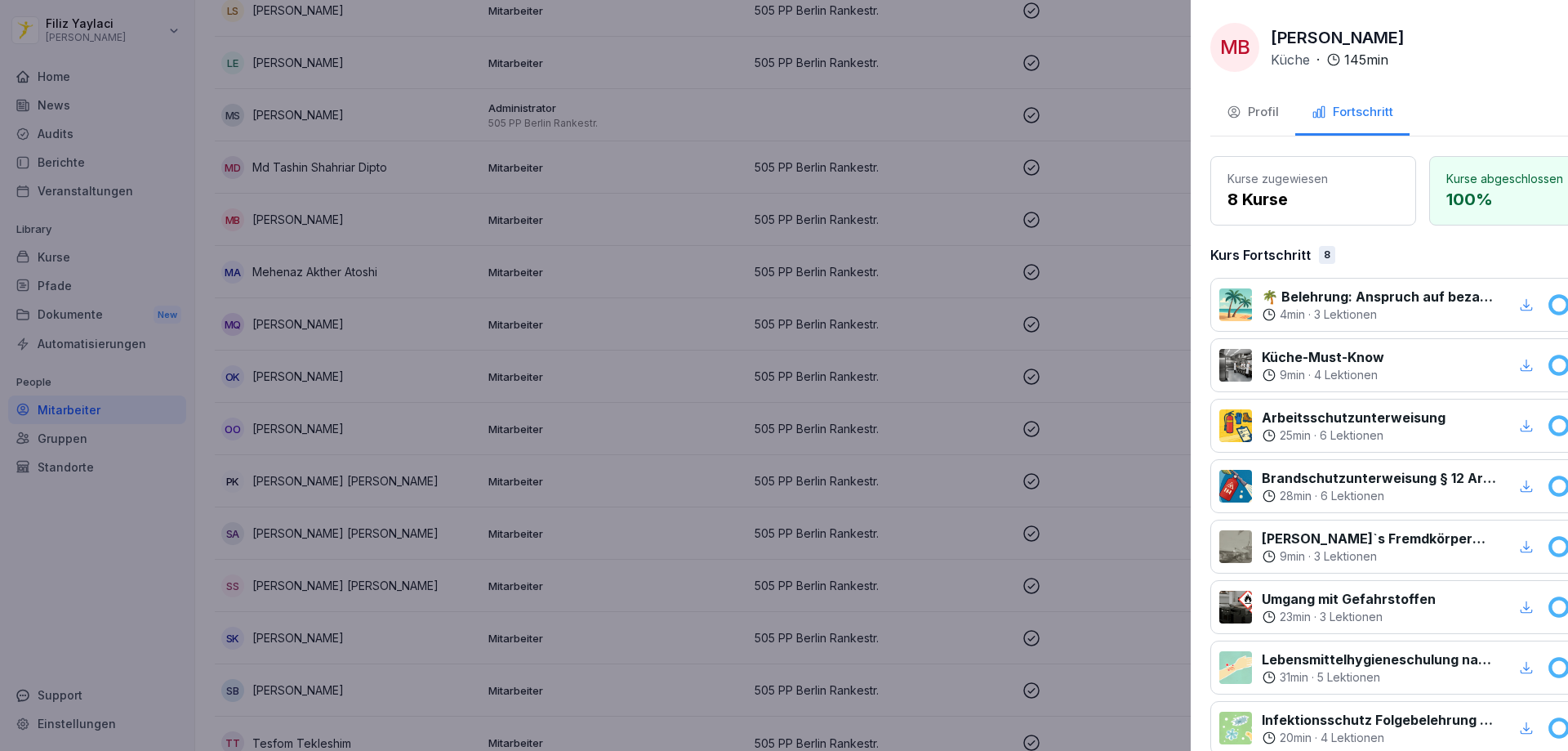
click at [713, 203] on div at bounding box center [784, 375] width 1568 height 751
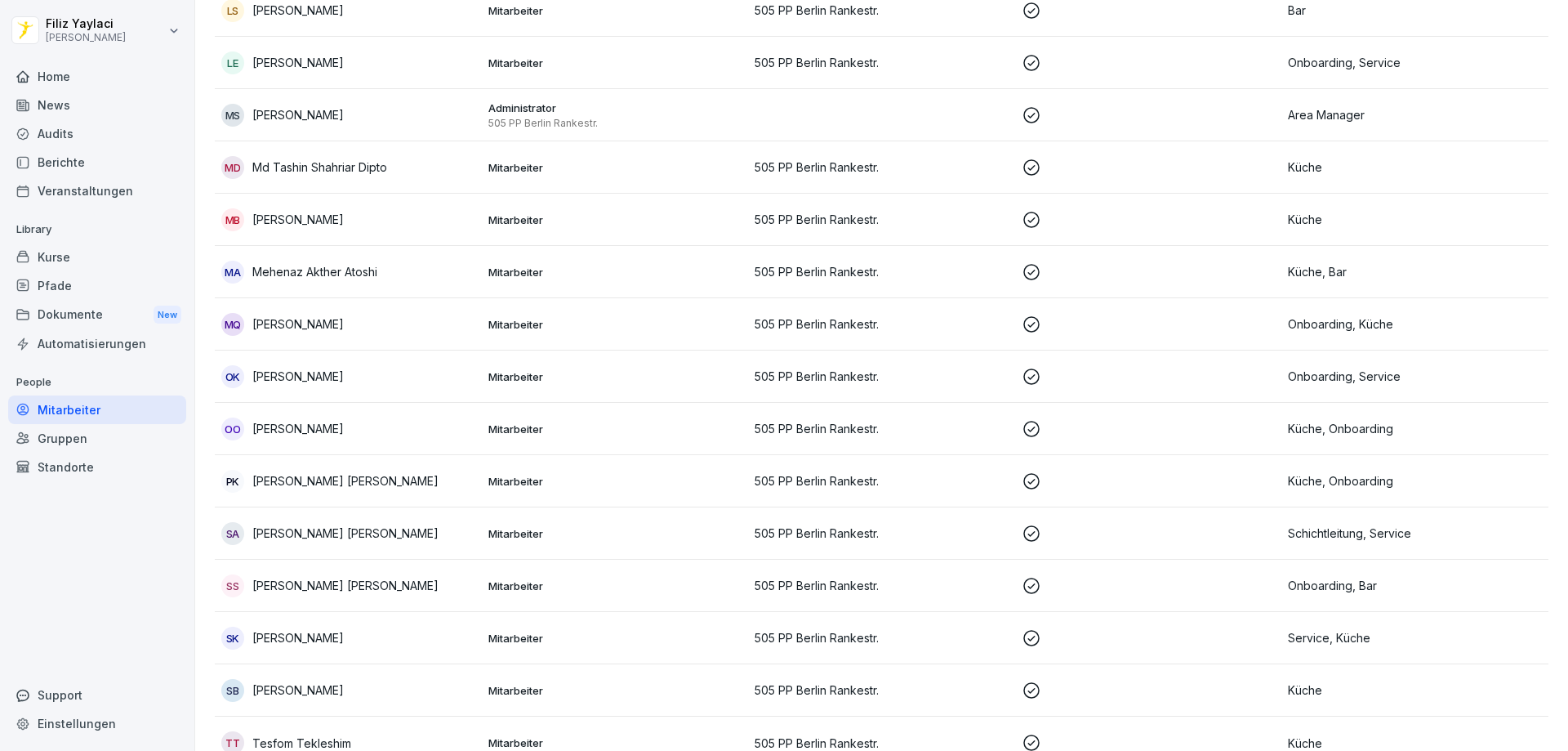
drag, startPoint x: 530, startPoint y: 327, endPoint x: 547, endPoint y: 324, distance: 17.3
click at [547, 324] on p "Mitarbeiter" at bounding box center [615, 324] width 254 height 14
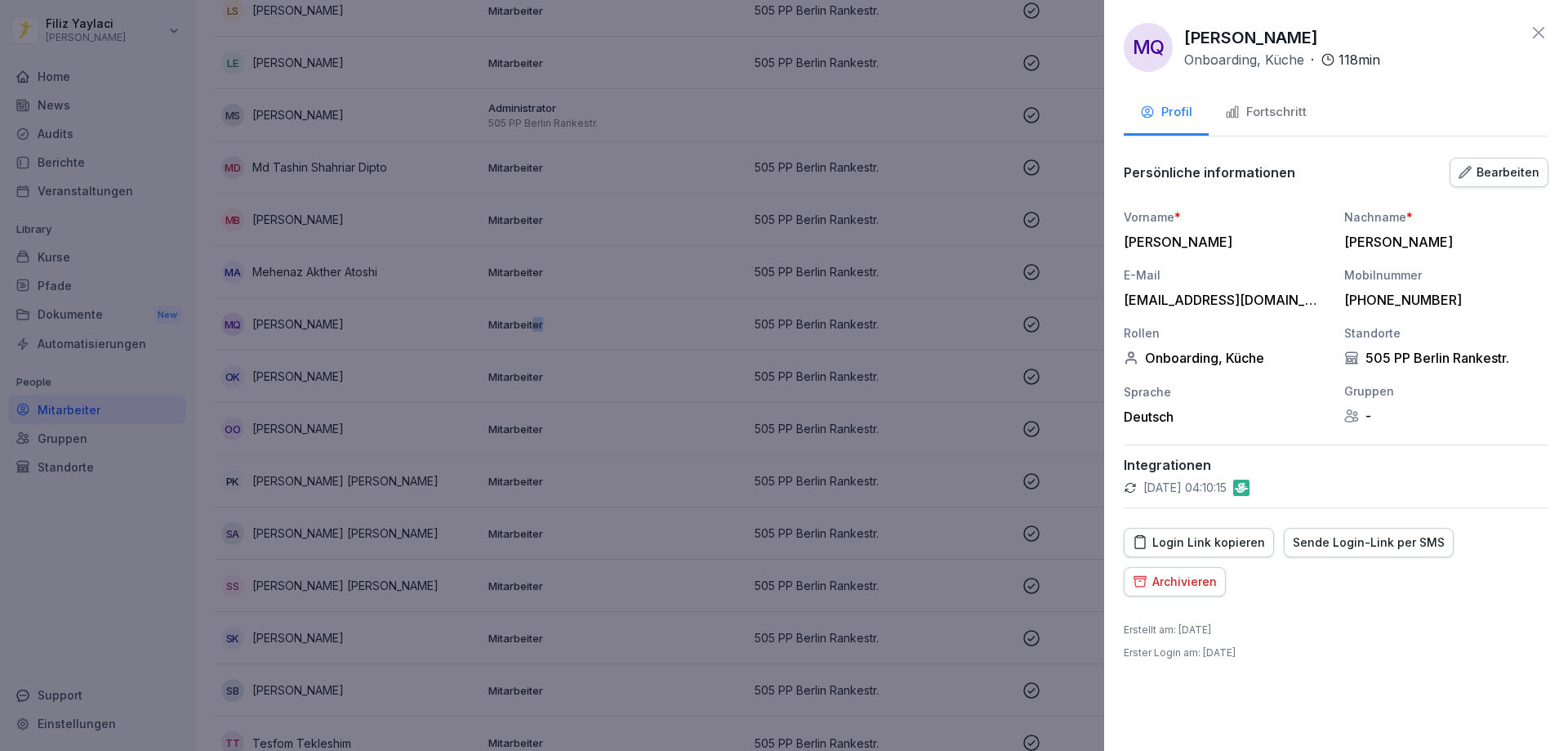
click at [1266, 115] on div "Fortschritt" at bounding box center [1266, 112] width 82 height 19
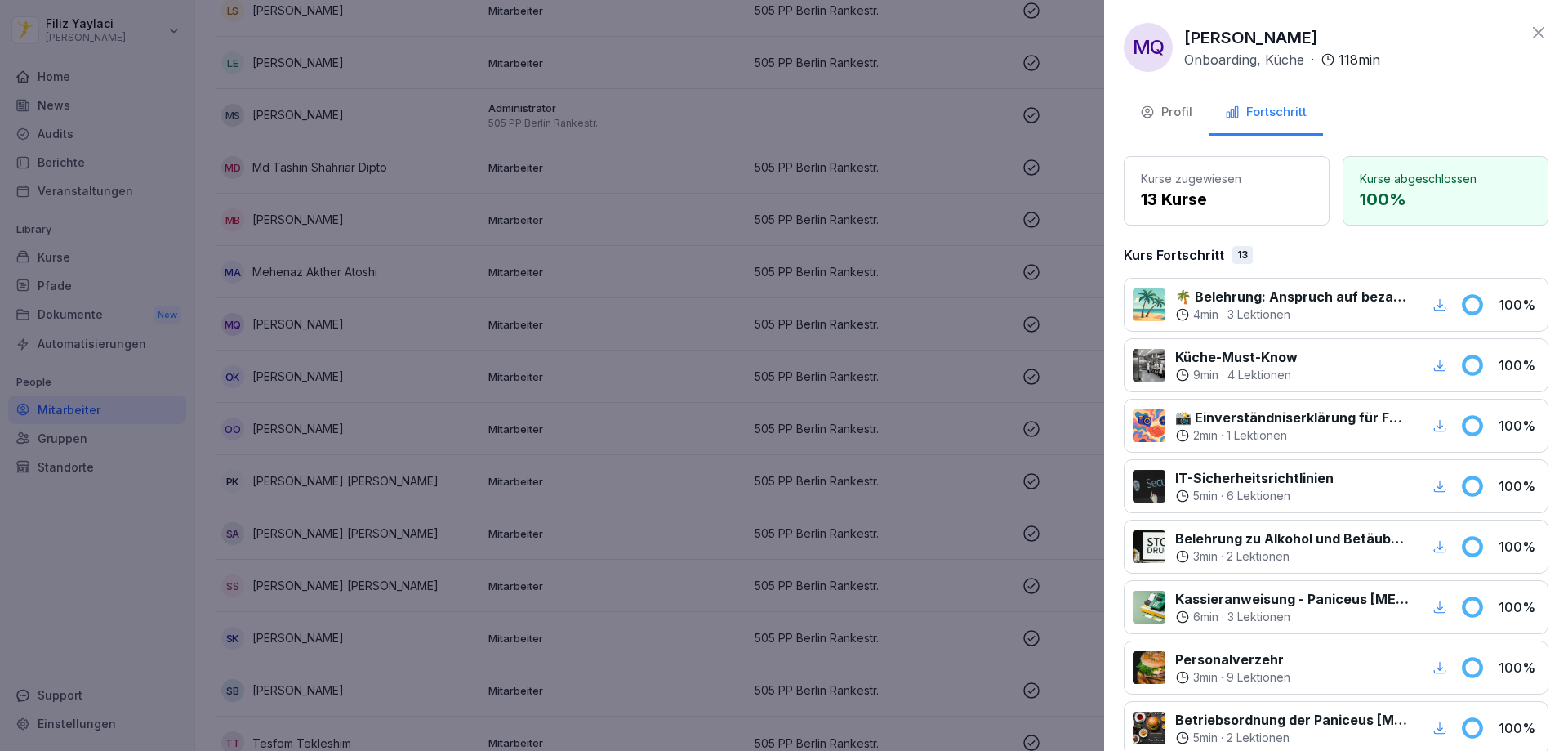
click at [807, 194] on div at bounding box center [784, 375] width 1568 height 751
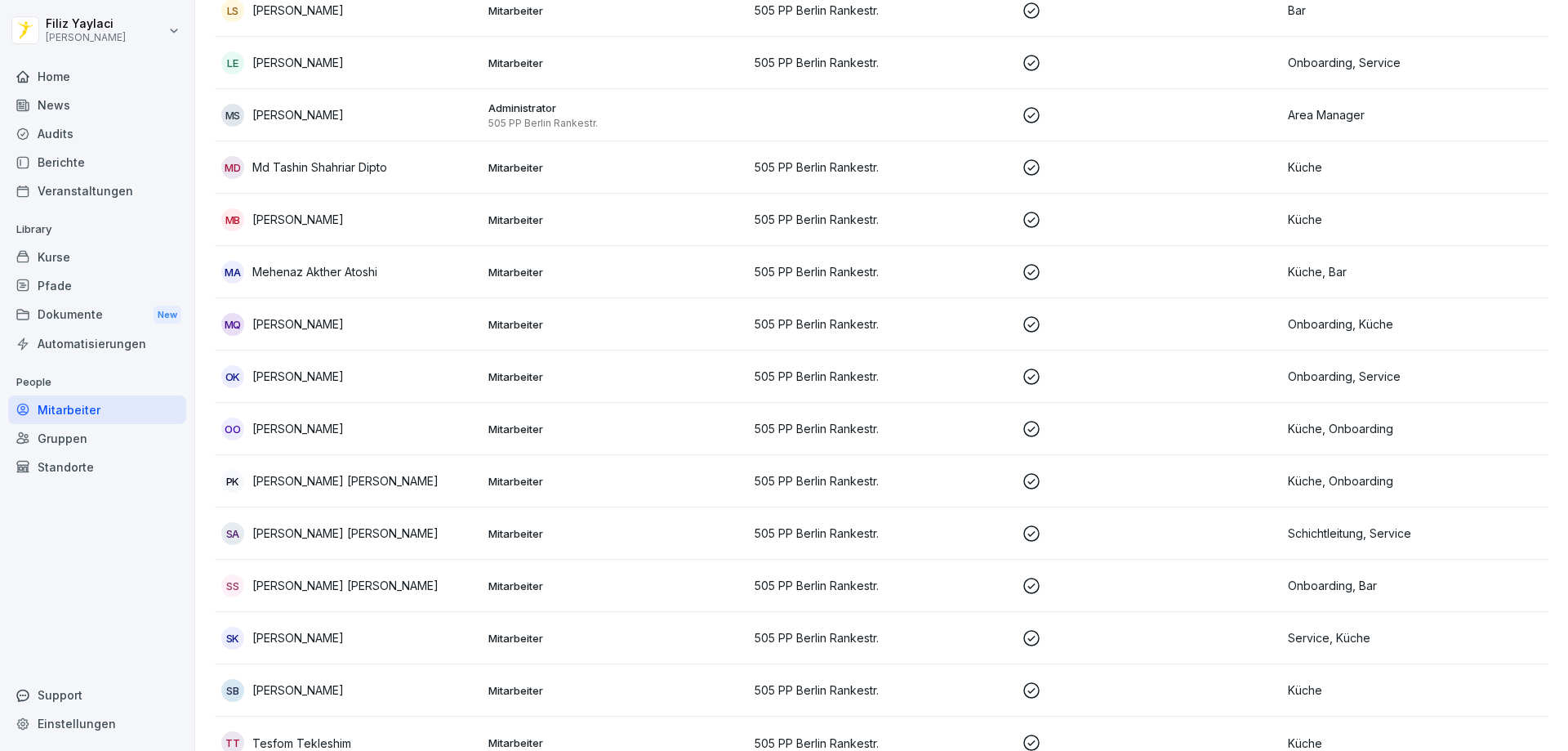
click at [546, 369] on p "Mitarbeiter" at bounding box center [615, 376] width 254 height 14
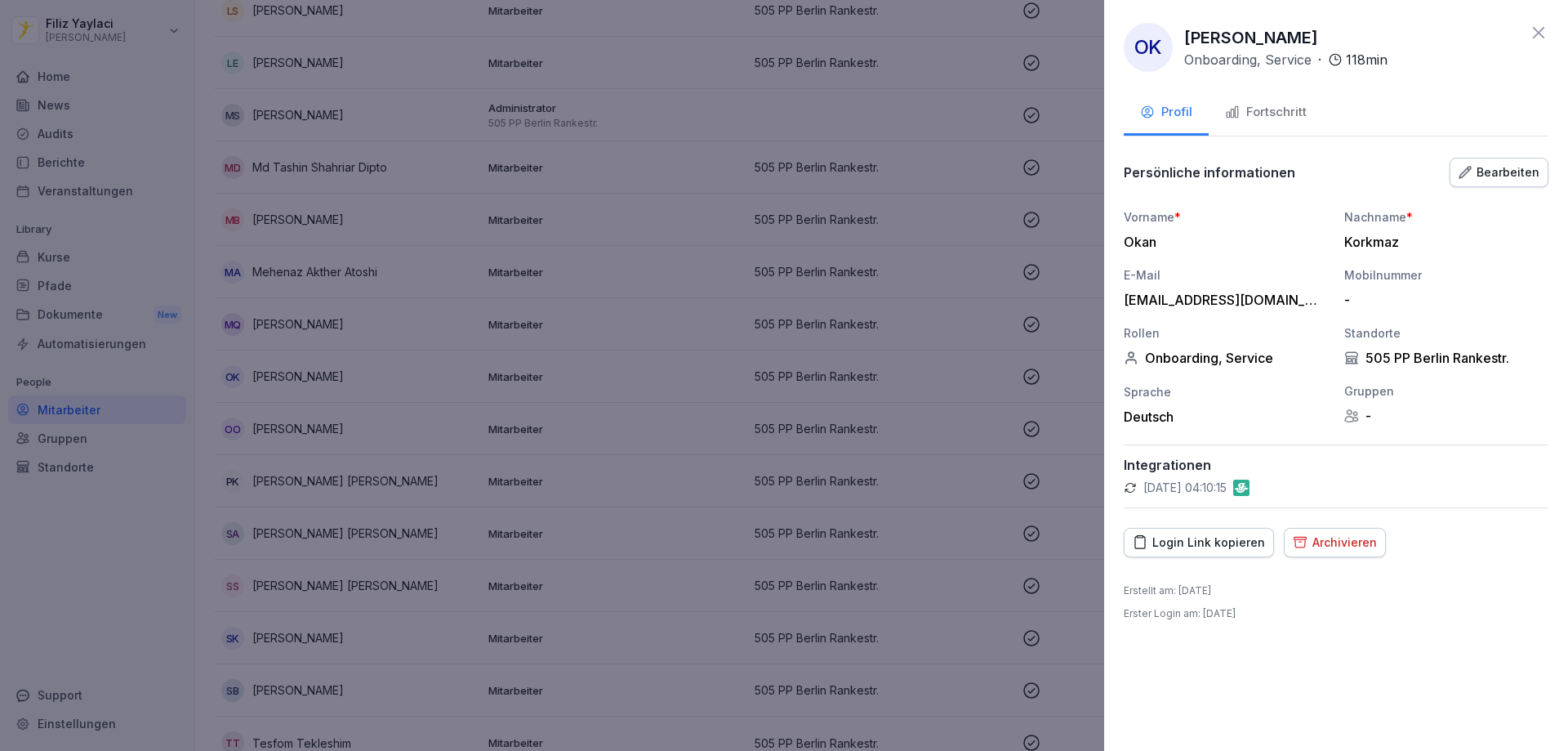
drag, startPoint x: 1275, startPoint y: 116, endPoint x: 1232, endPoint y: 121, distance: 43.3
click at [1269, 116] on div "Fortschritt" at bounding box center [1266, 112] width 82 height 19
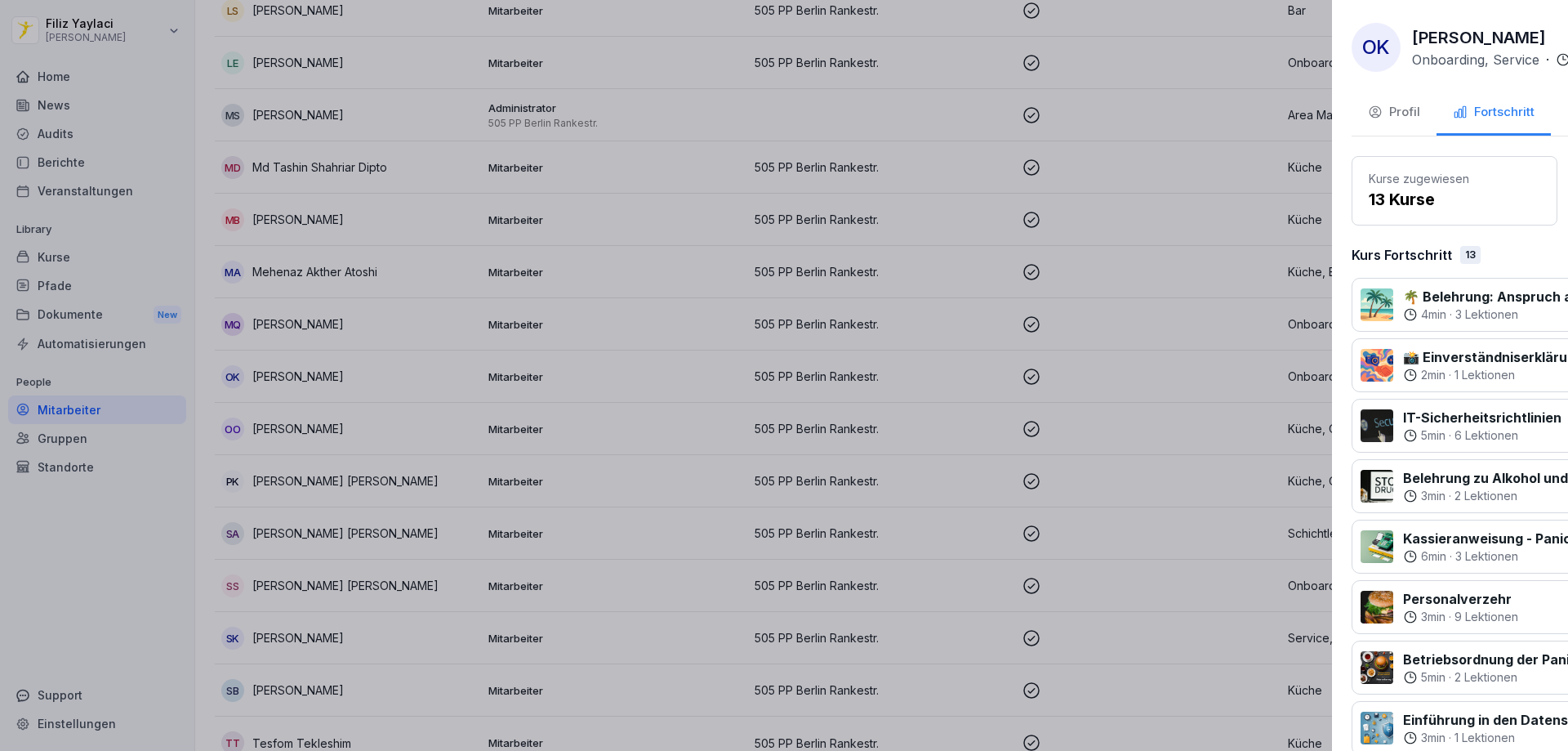
drag, startPoint x: 827, startPoint y: 162, endPoint x: 823, endPoint y: 194, distance: 32.2
click at [828, 162] on div at bounding box center [784, 375] width 1568 height 751
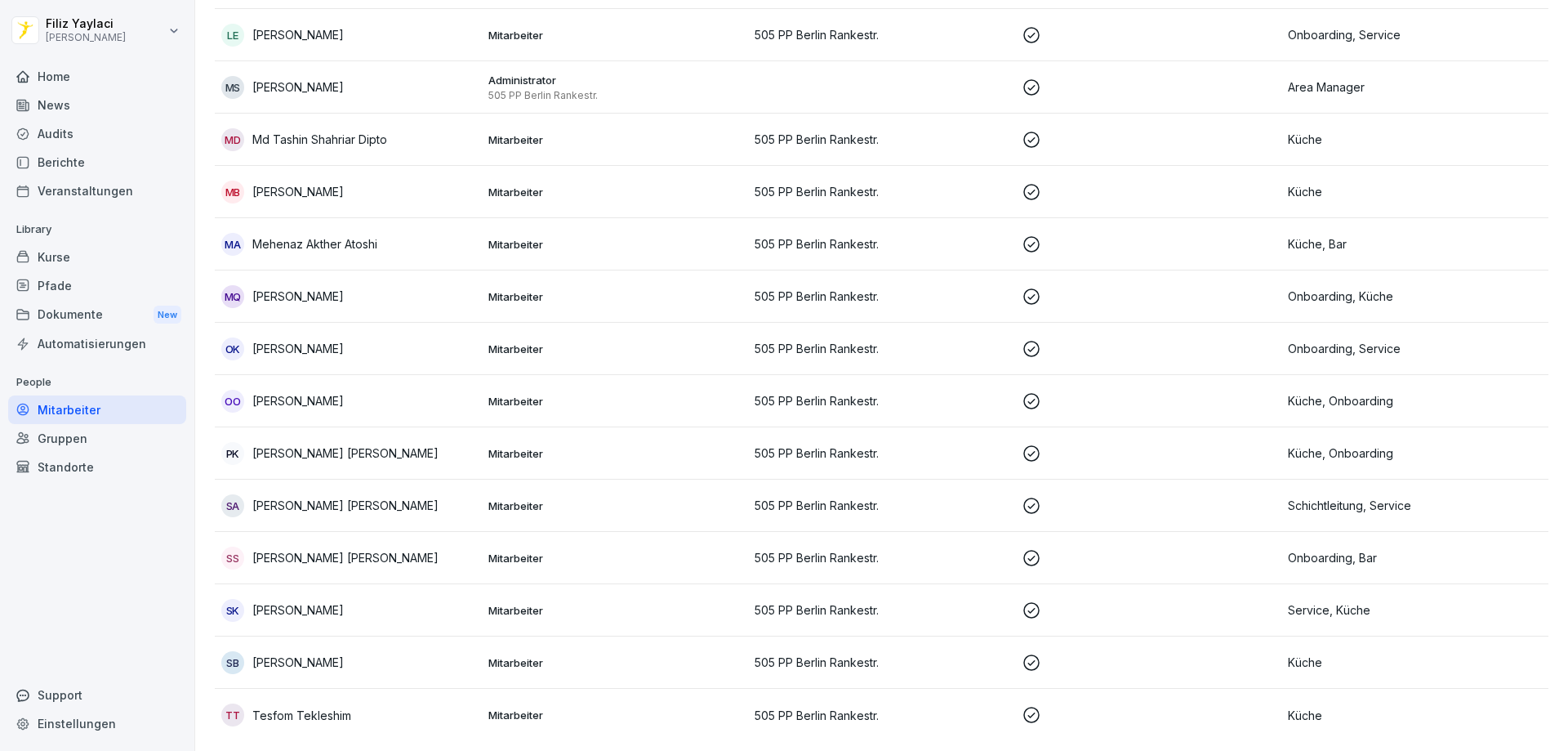
scroll to position [1187, 0]
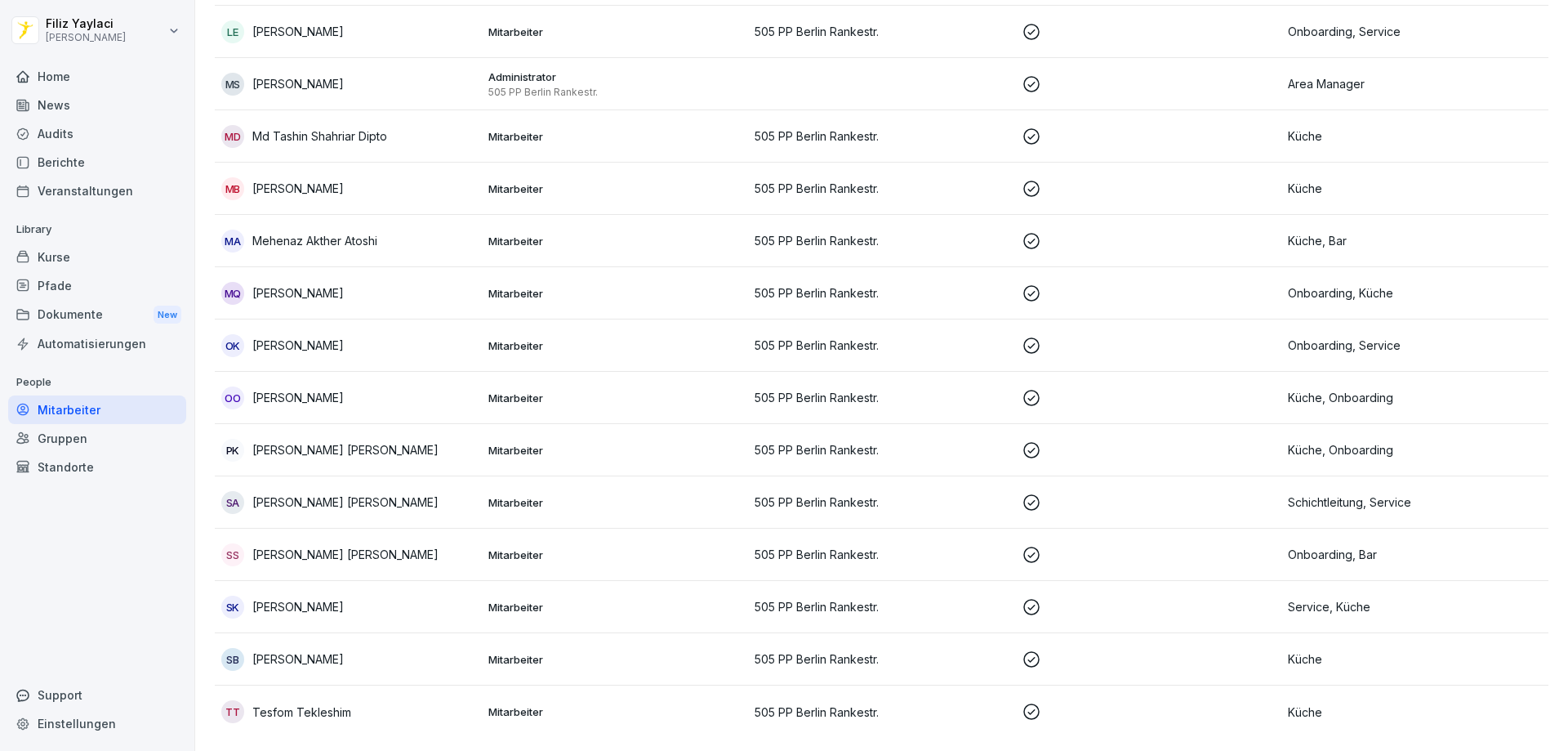
drag, startPoint x: 540, startPoint y: 390, endPoint x: 554, endPoint y: 386, distance: 14.6
click at [554, 390] on p "Mitarbeiter" at bounding box center [615, 397] width 254 height 14
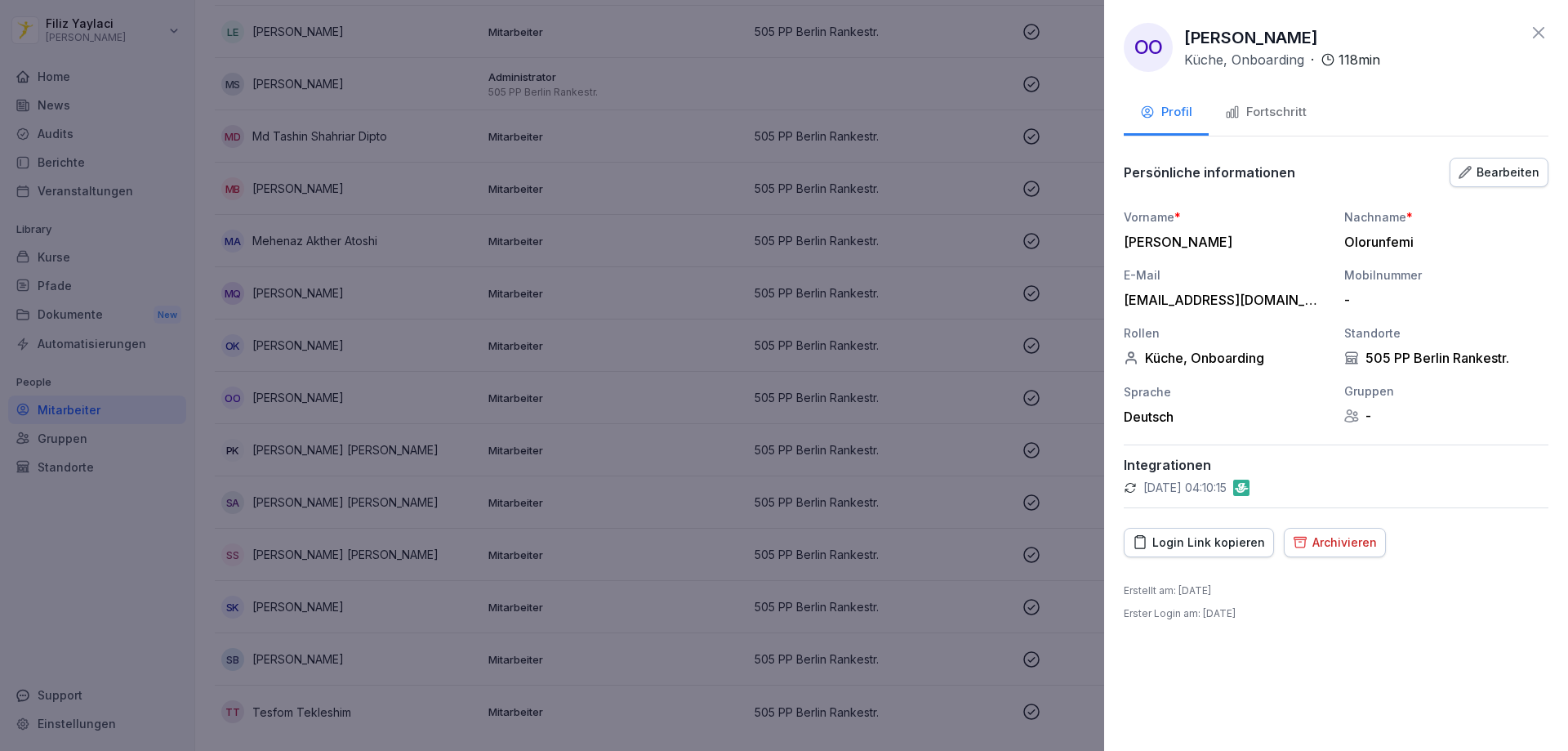
drag, startPoint x: 1291, startPoint y: 112, endPoint x: 1036, endPoint y: 135, distance: 256.0
click at [1287, 113] on div "Fortschritt" at bounding box center [1266, 112] width 82 height 19
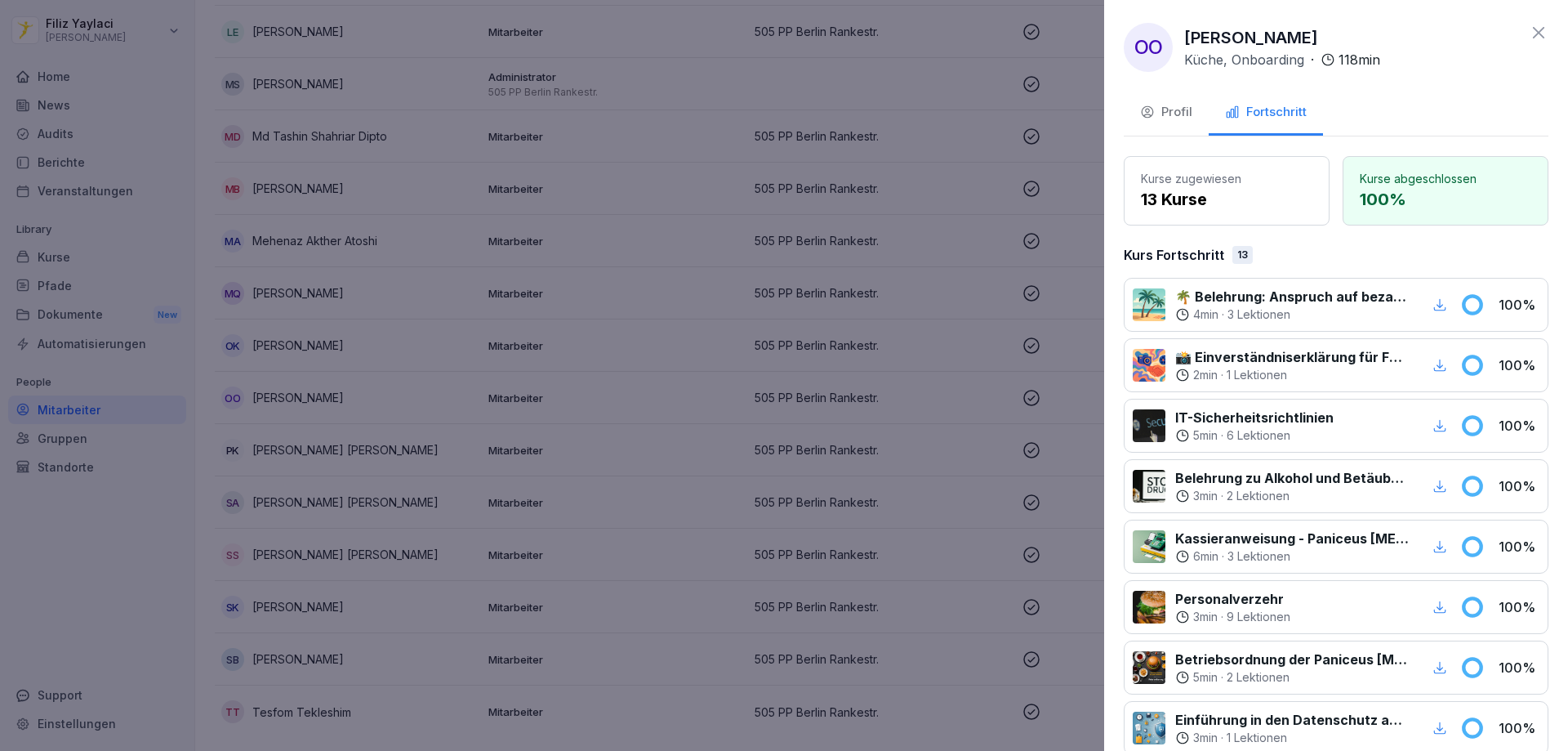
click at [867, 148] on div at bounding box center [784, 375] width 1568 height 751
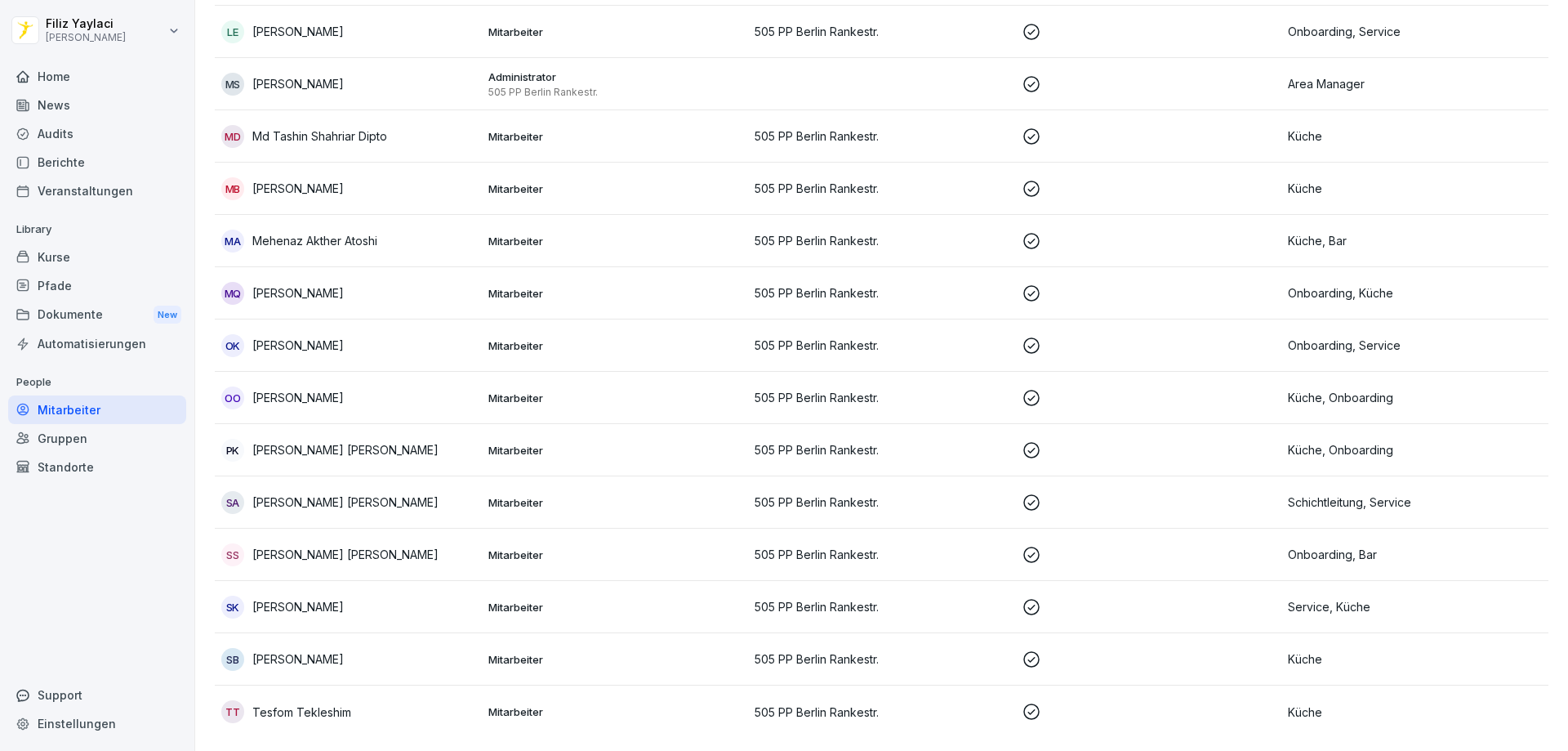
click at [525, 443] on p "Mitarbeiter" at bounding box center [615, 450] width 254 height 14
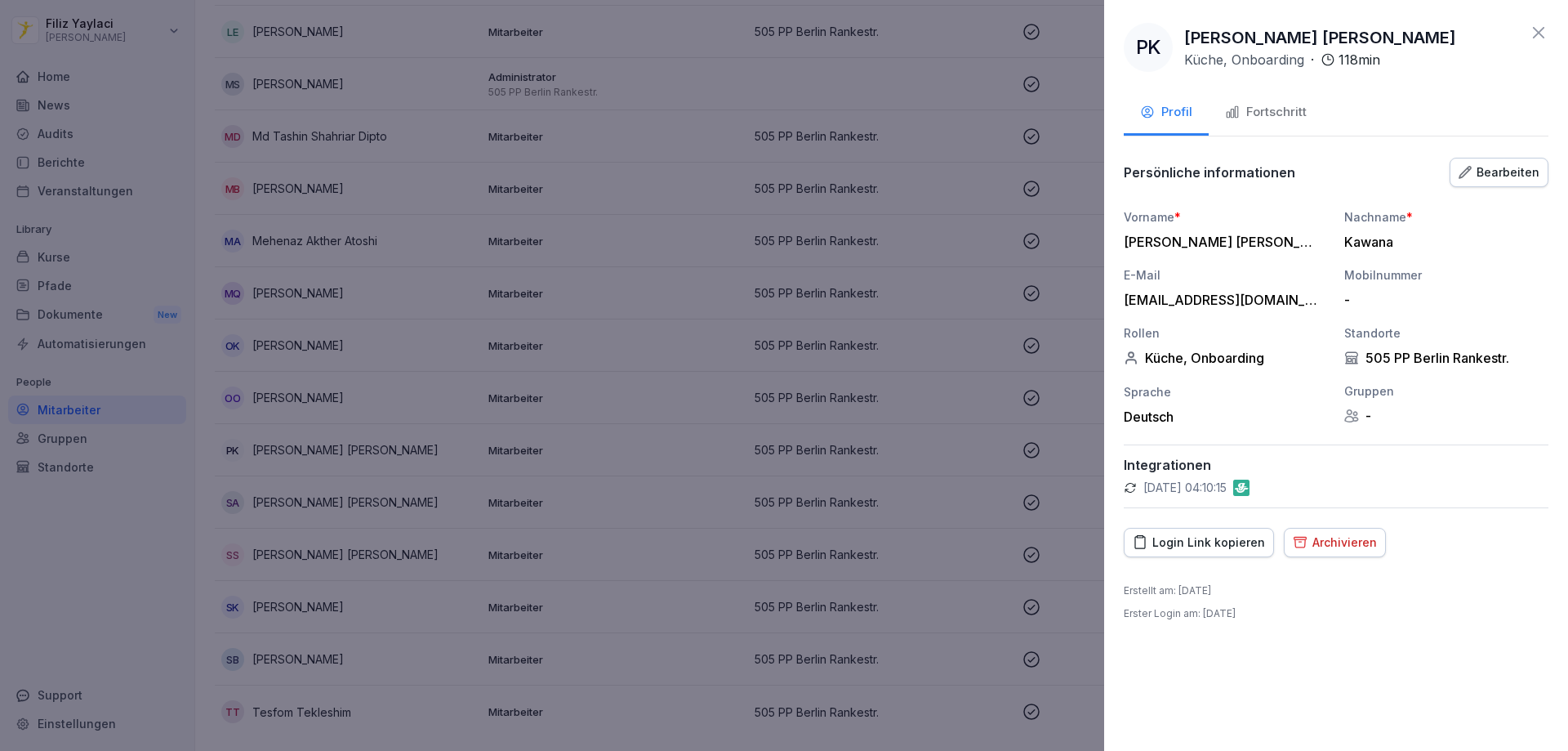
click at [1263, 113] on div "Fortschritt" at bounding box center [1266, 112] width 82 height 19
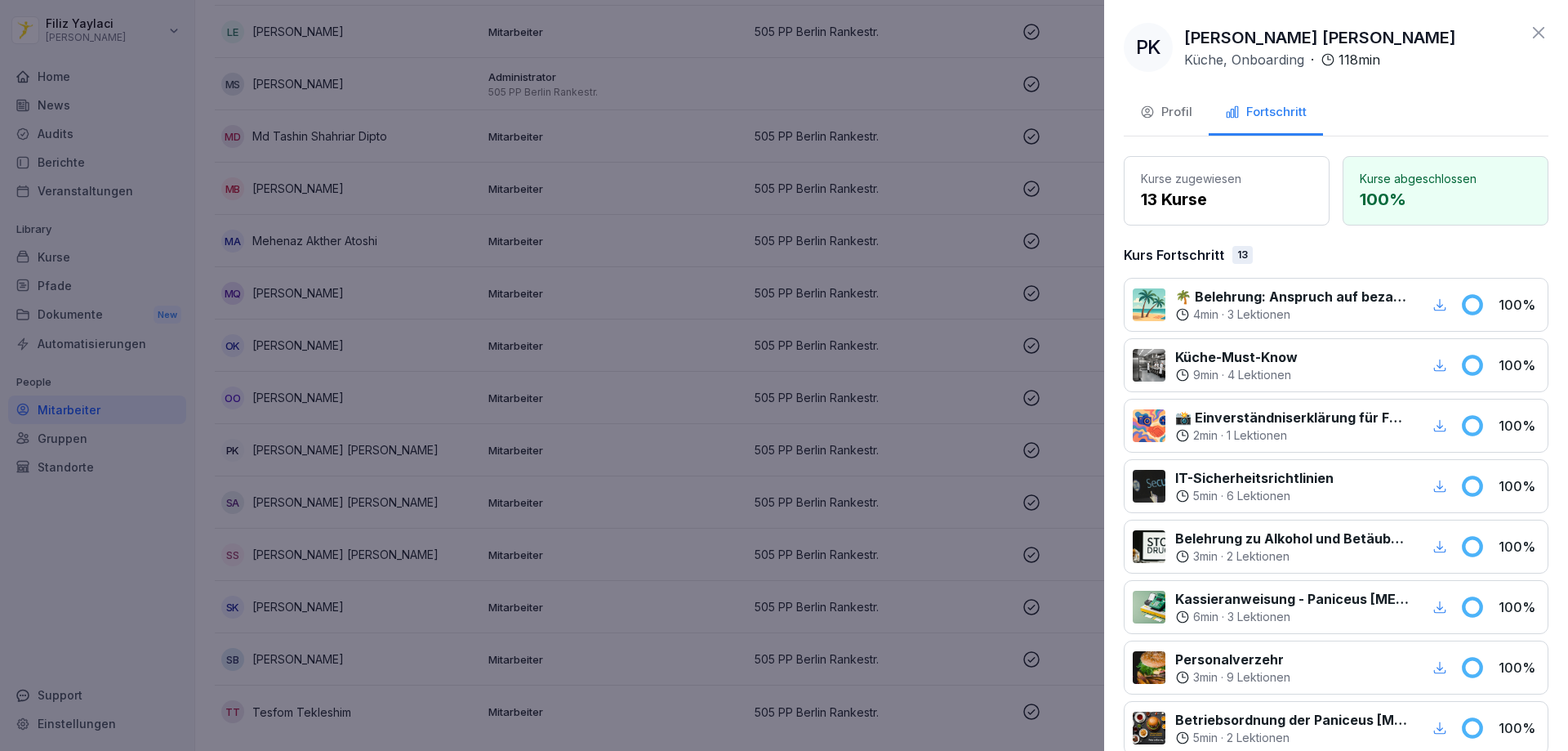
click at [735, 200] on div at bounding box center [784, 375] width 1568 height 751
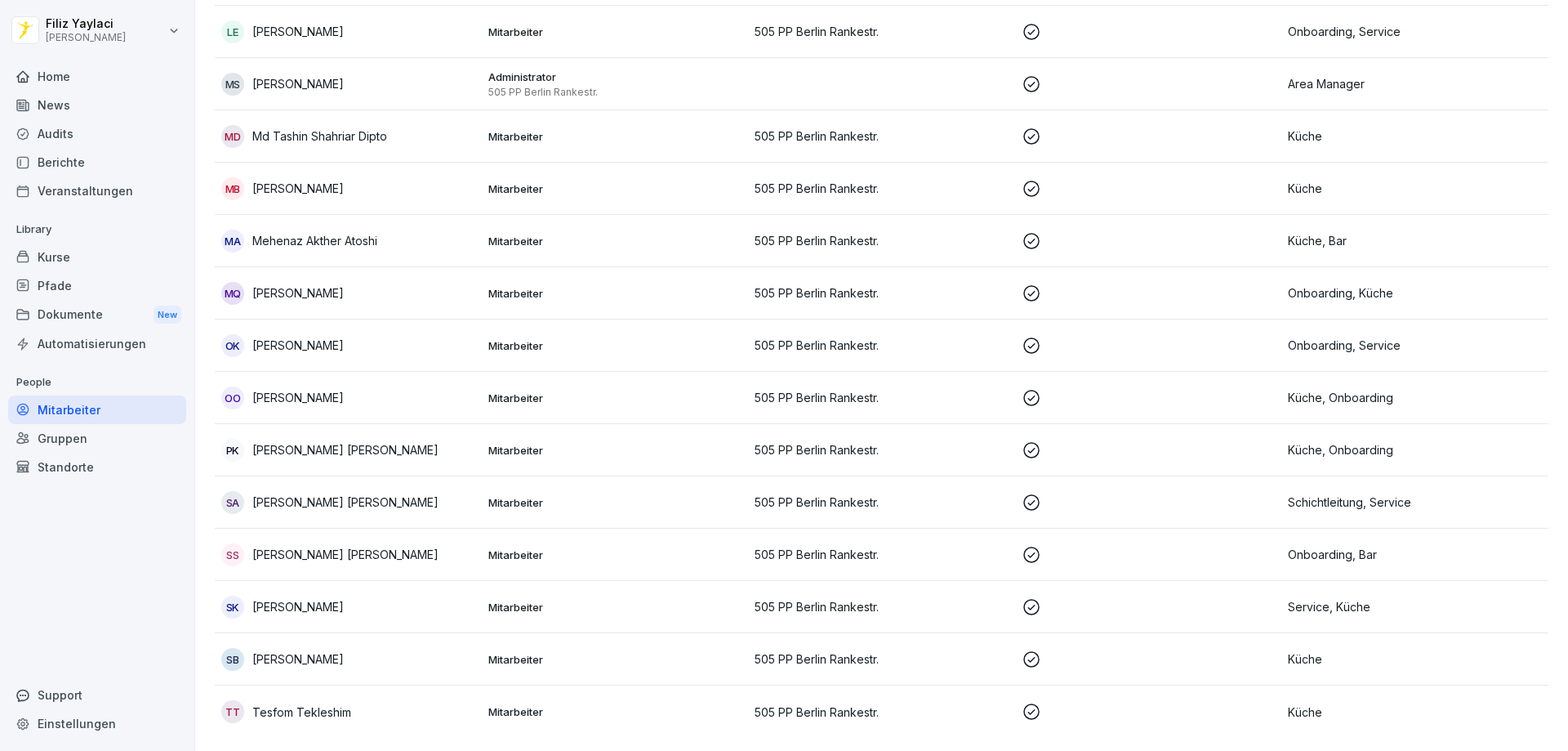
click at [524, 495] on p "Mitarbeiter" at bounding box center [615, 502] width 254 height 14
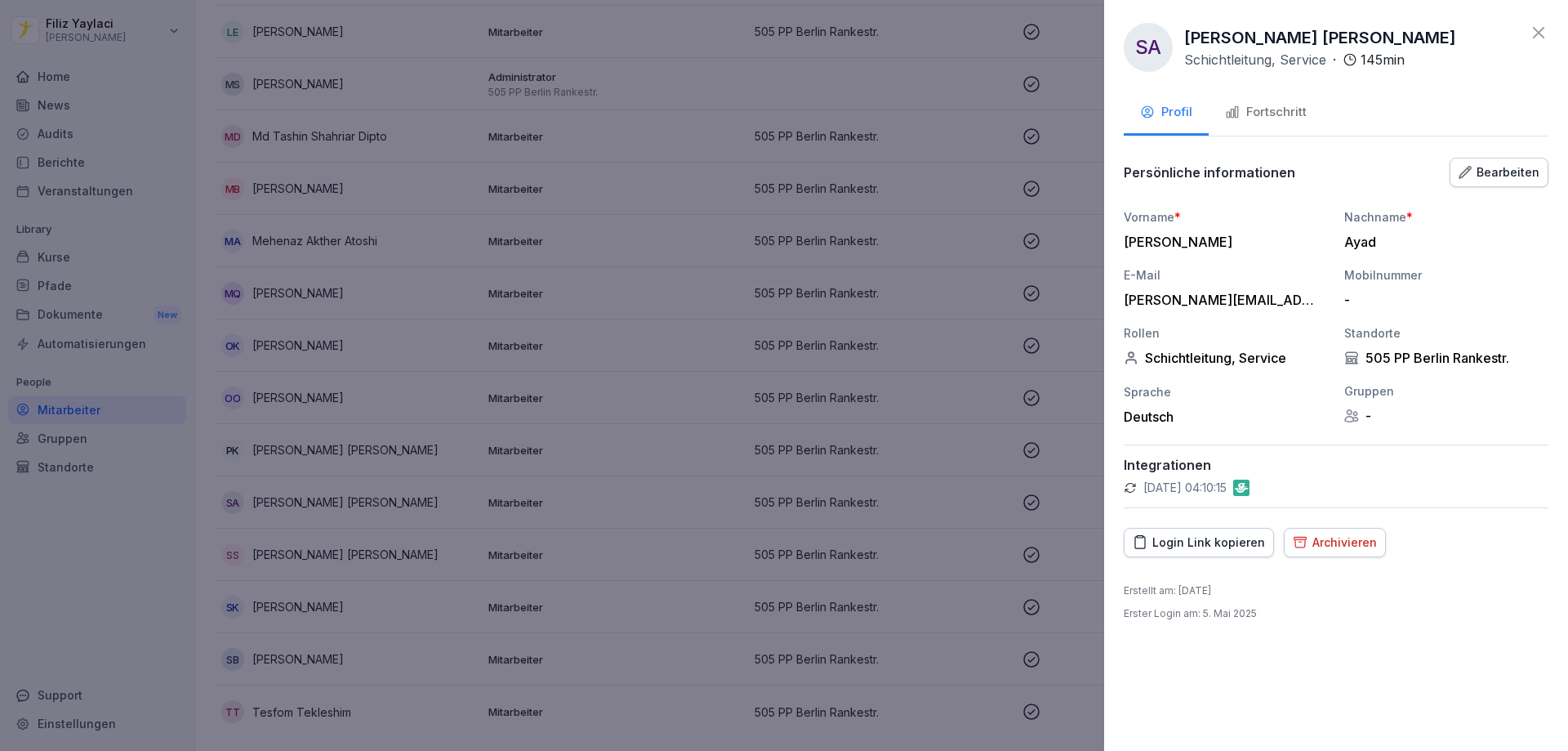
click at [1283, 107] on div "Fortschritt" at bounding box center [1266, 112] width 82 height 19
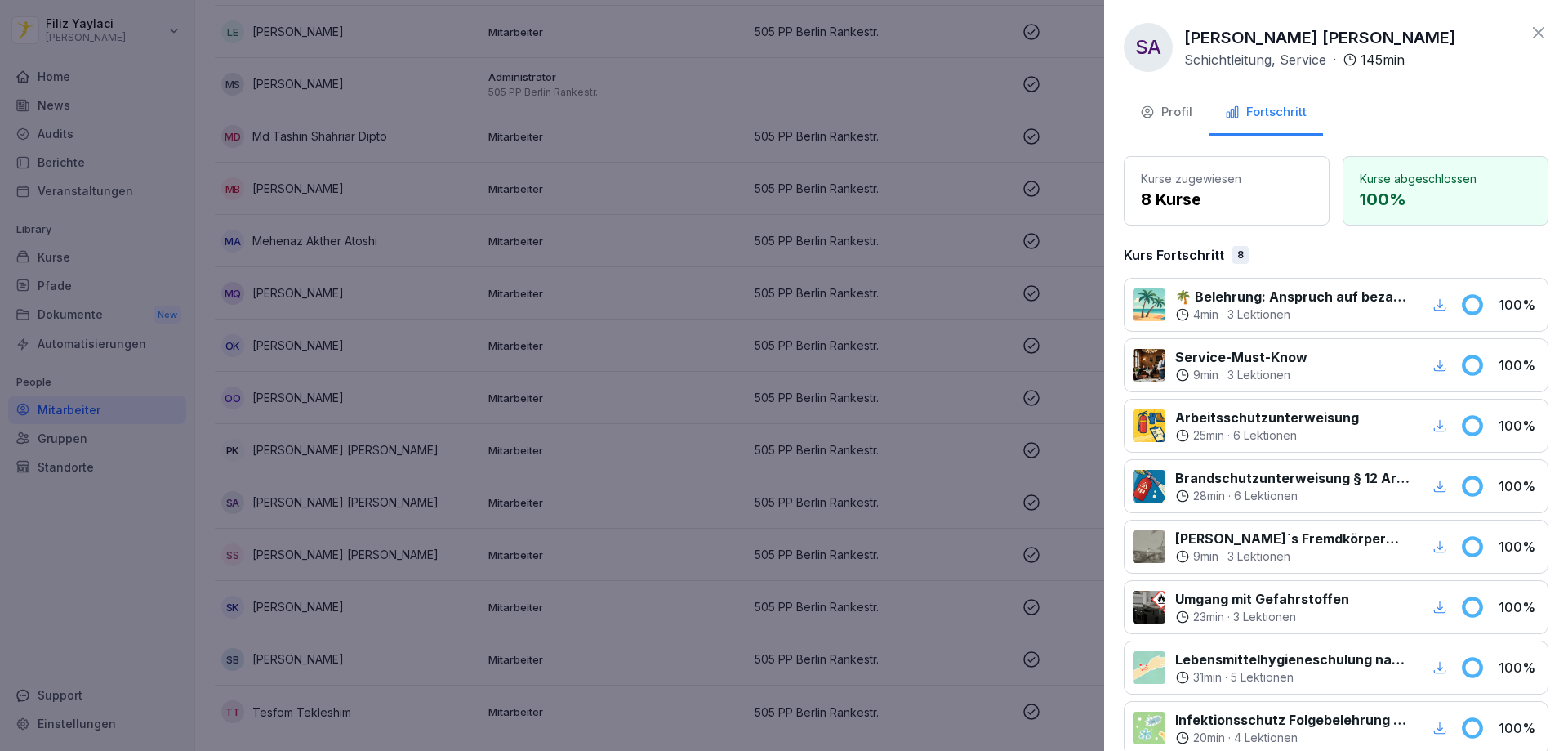
click at [775, 231] on div at bounding box center [784, 375] width 1568 height 751
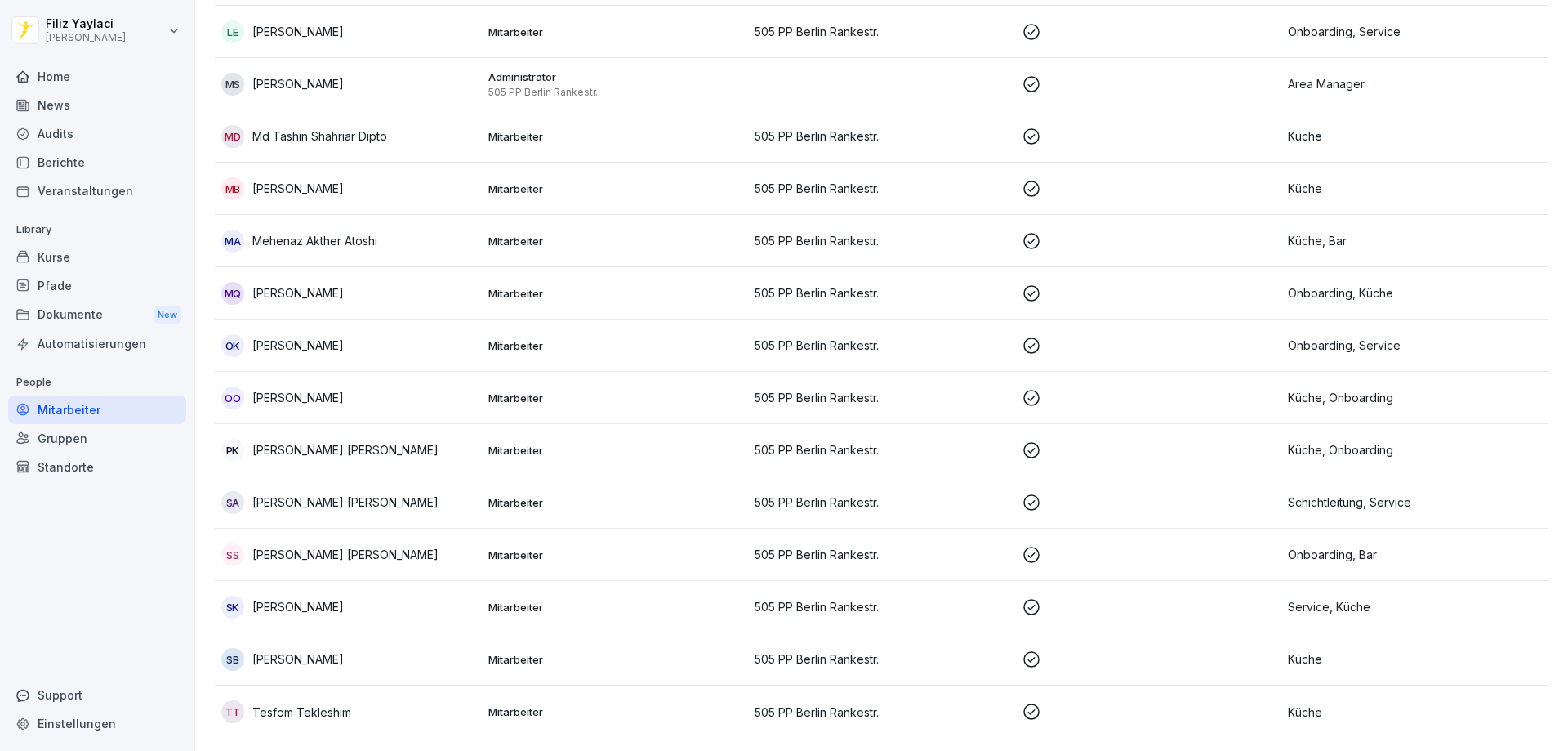
click at [522, 548] on p "Mitarbeiter" at bounding box center [615, 555] width 254 height 14
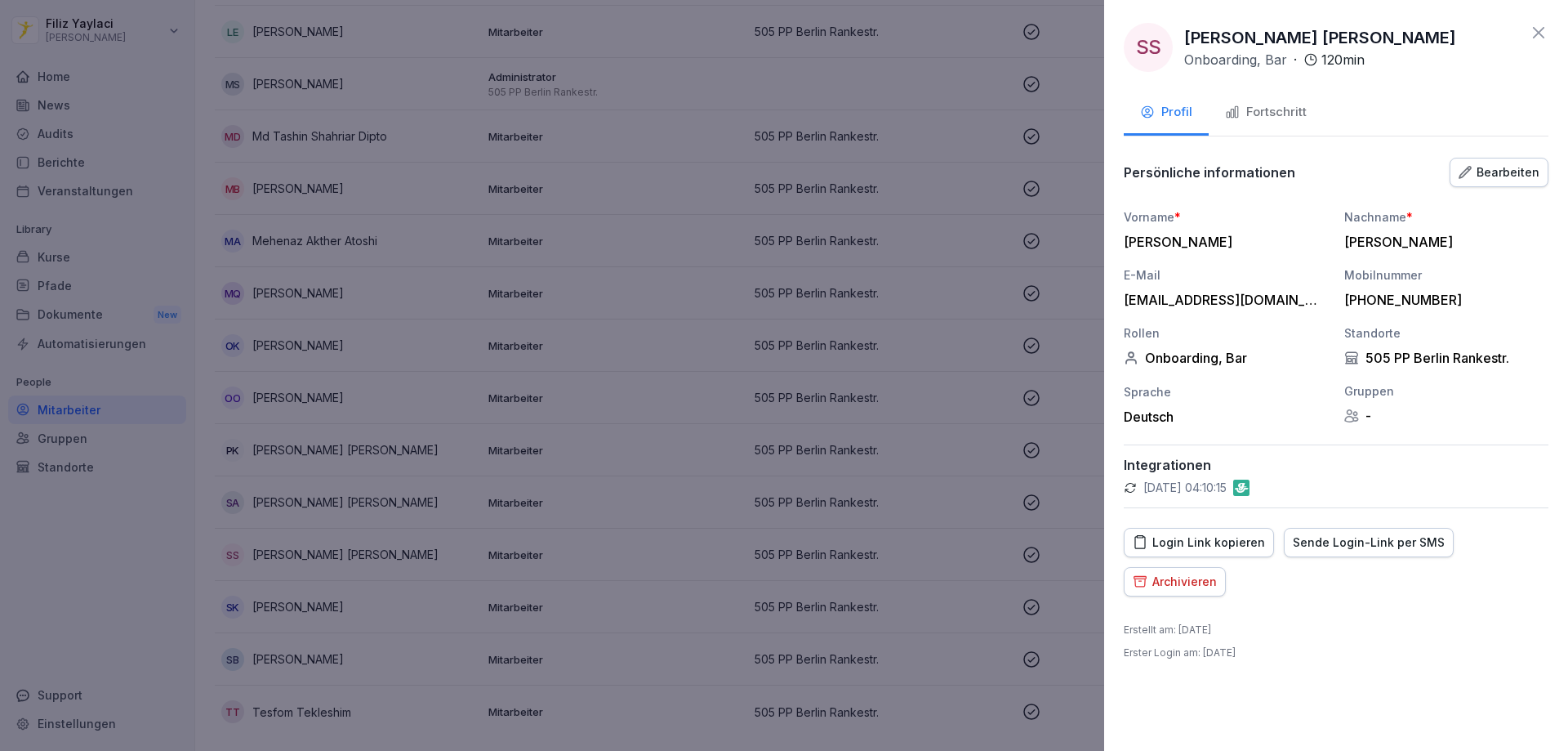
click at [1296, 110] on div "Fortschritt" at bounding box center [1266, 112] width 82 height 19
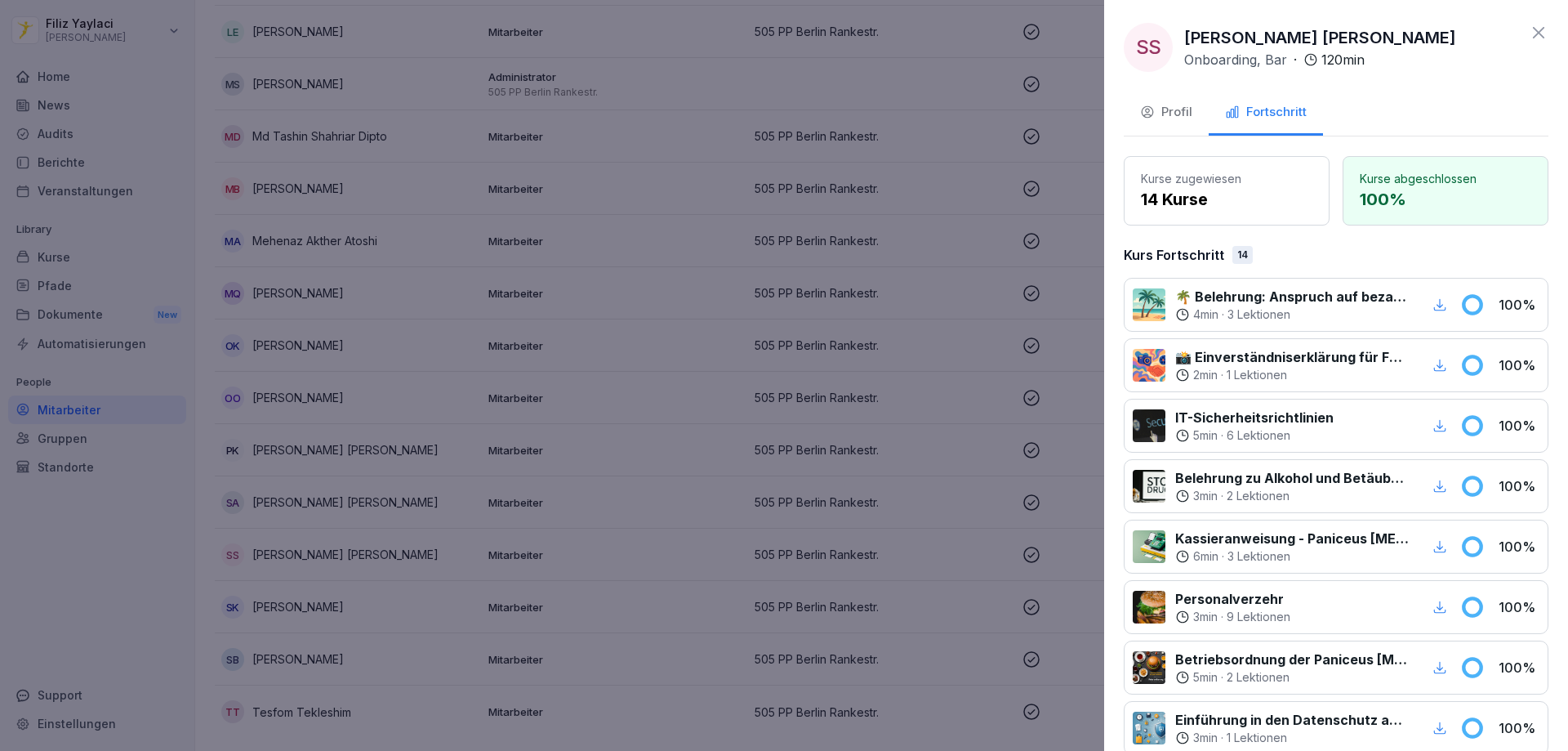
click at [757, 218] on div at bounding box center [784, 375] width 1568 height 751
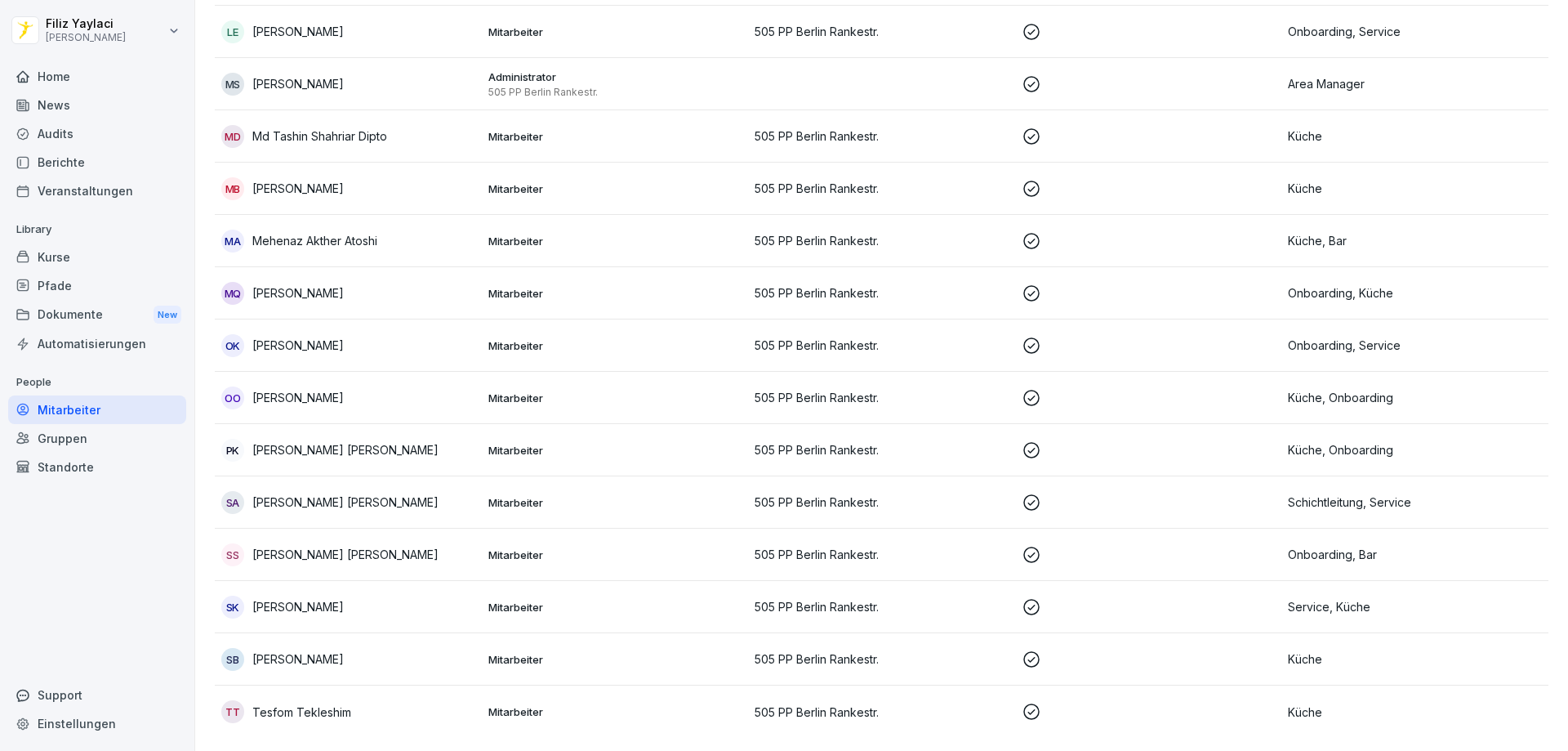
drag, startPoint x: 521, startPoint y: 598, endPoint x: 531, endPoint y: 595, distance: 10.4
click at [531, 600] on p "Mitarbeiter" at bounding box center [615, 606] width 254 height 14
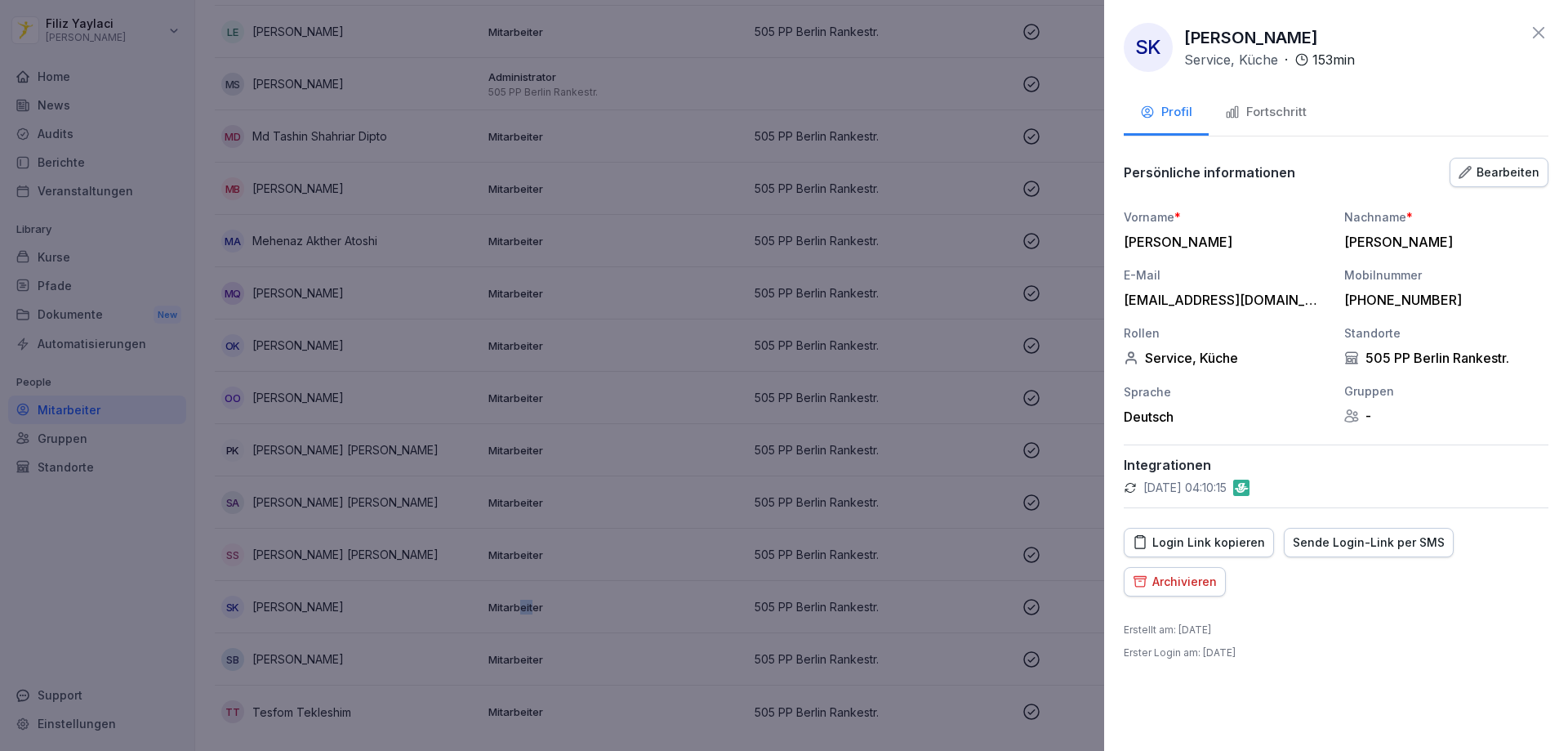
click at [1286, 113] on div "Fortschritt" at bounding box center [1266, 112] width 82 height 19
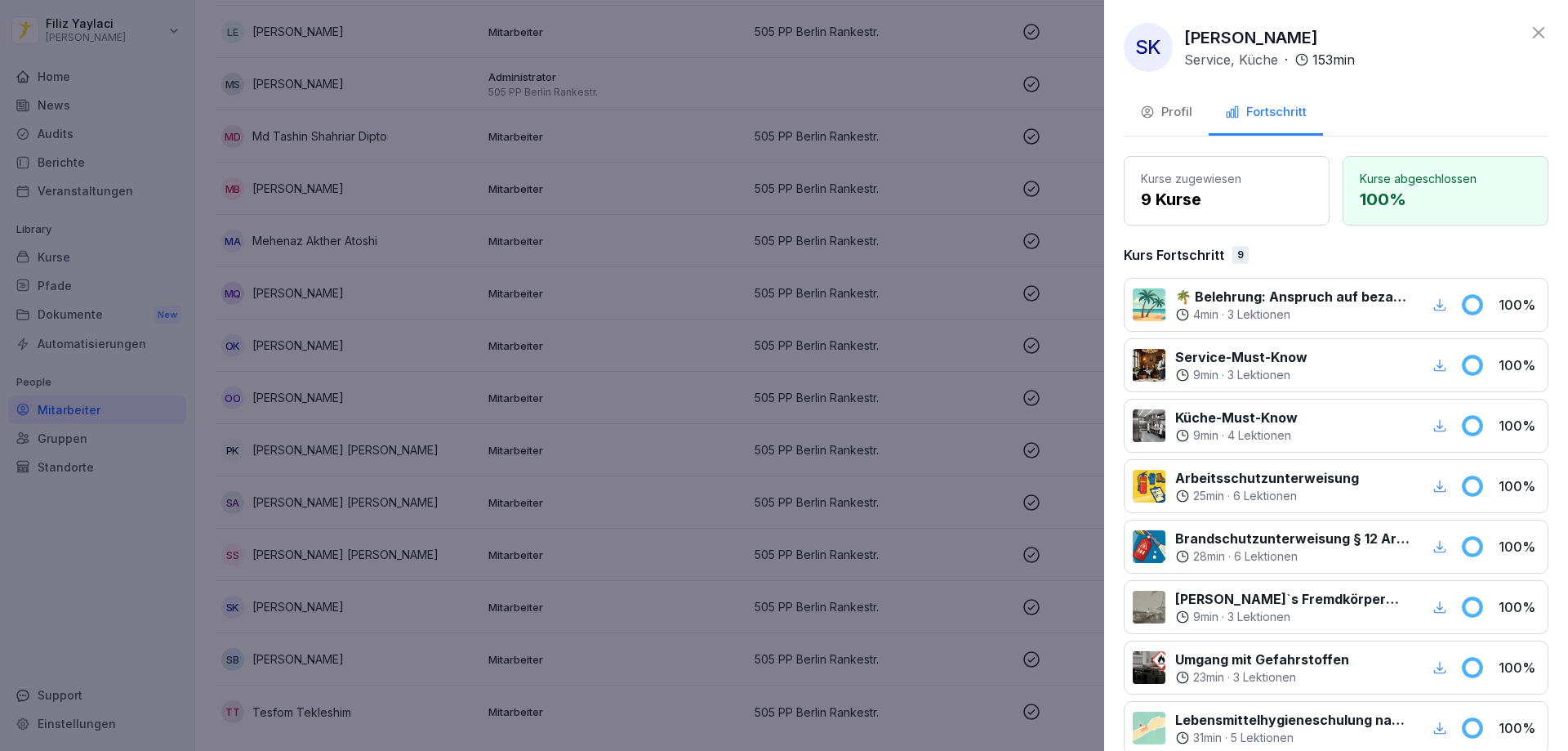
drag, startPoint x: 794, startPoint y: 218, endPoint x: 733, endPoint y: 346, distance: 141.8
click at [791, 224] on div at bounding box center [784, 375] width 1568 height 751
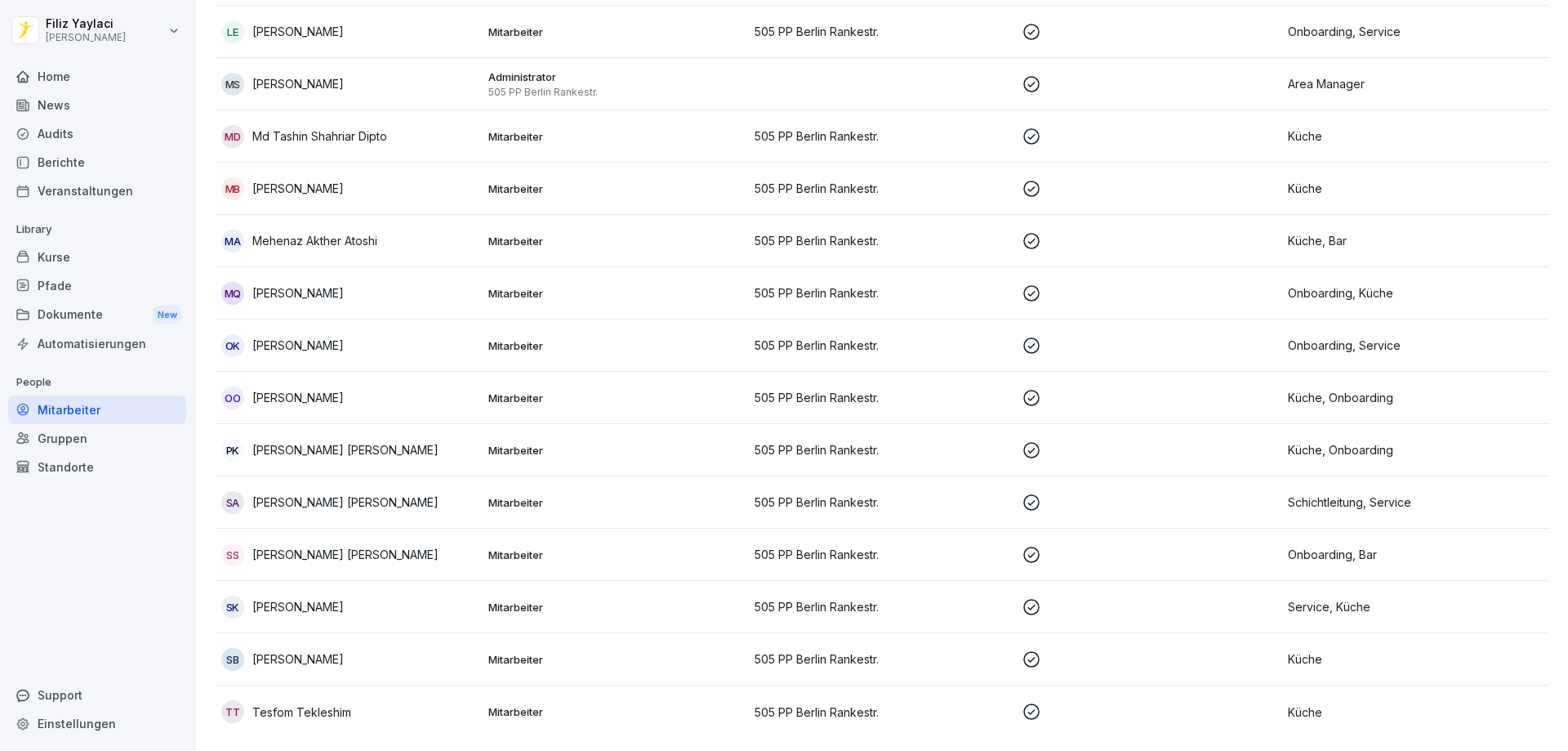
click at [513, 652] on p "Mitarbeiter" at bounding box center [615, 659] width 254 height 14
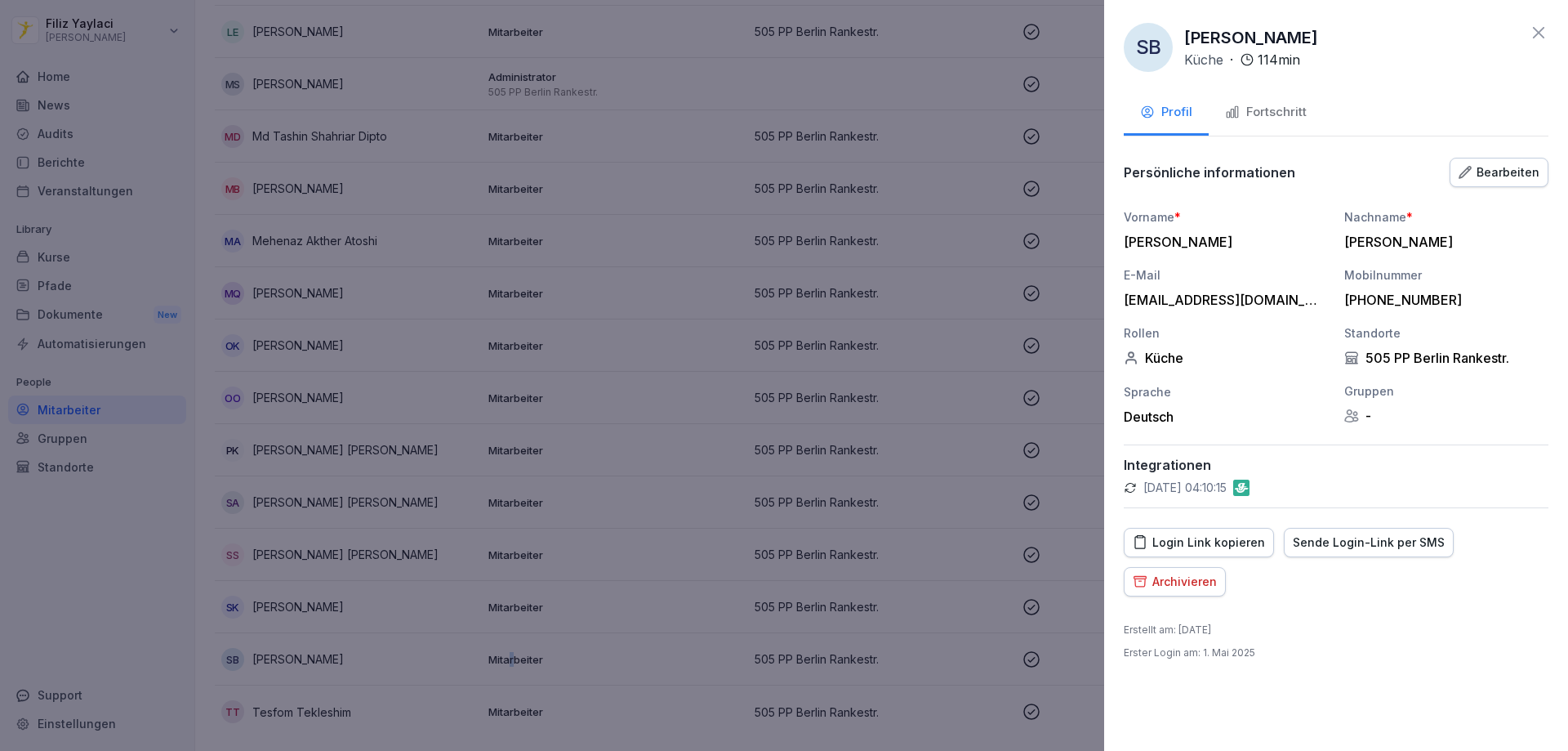
click at [1291, 111] on div "Fortschritt" at bounding box center [1266, 112] width 82 height 19
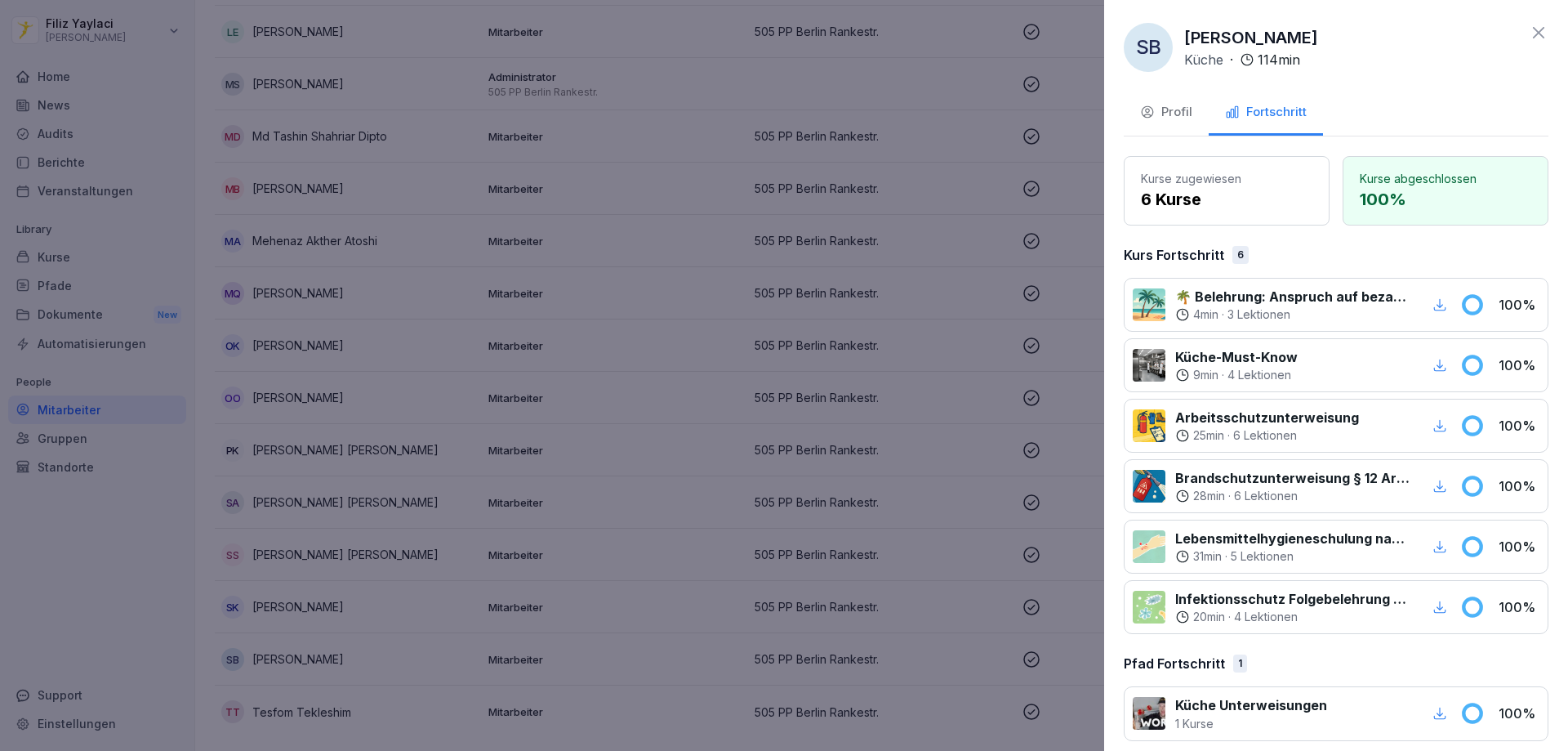
click at [682, 295] on div at bounding box center [784, 375] width 1568 height 751
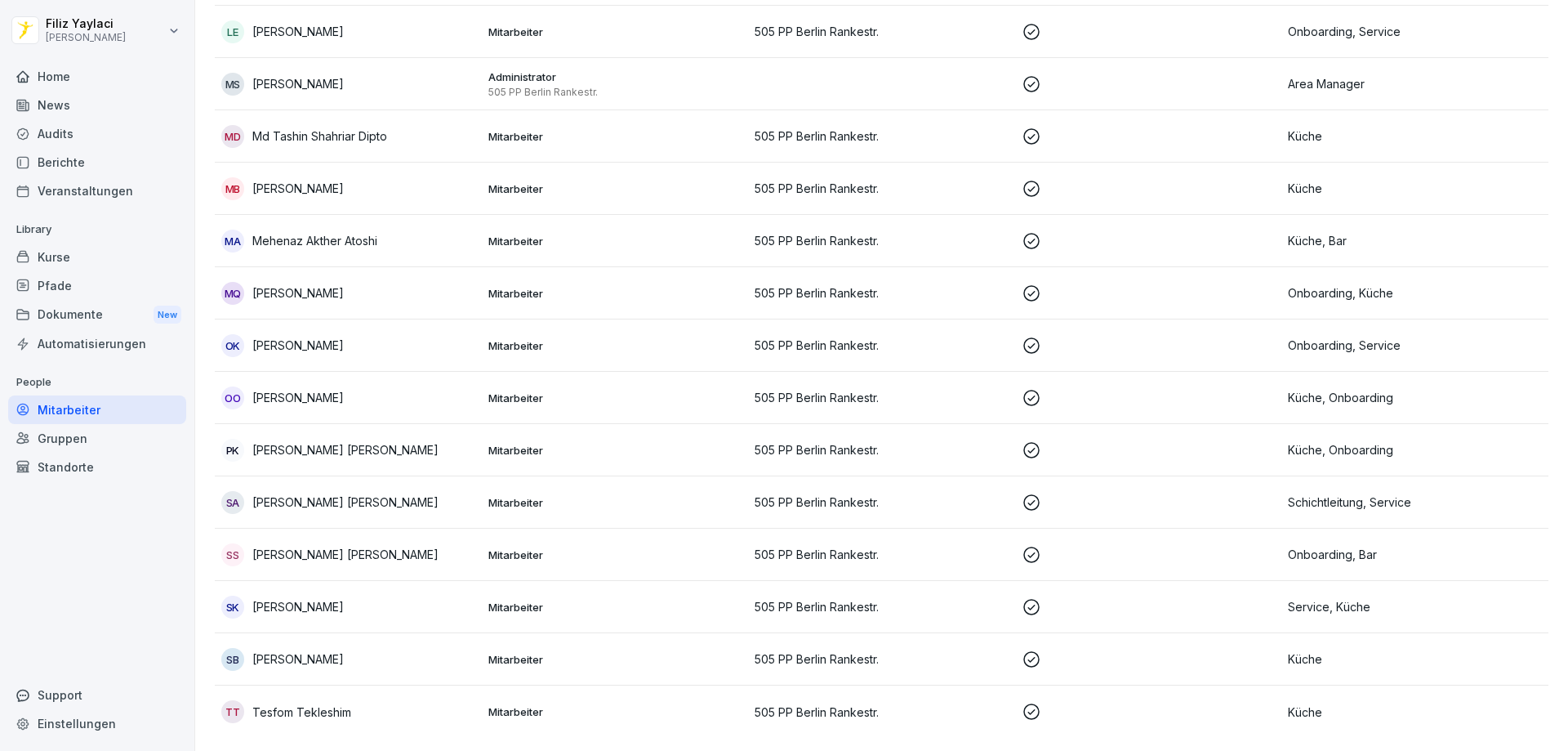
click at [531, 704] on p "Mitarbeiter" at bounding box center [615, 711] width 254 height 14
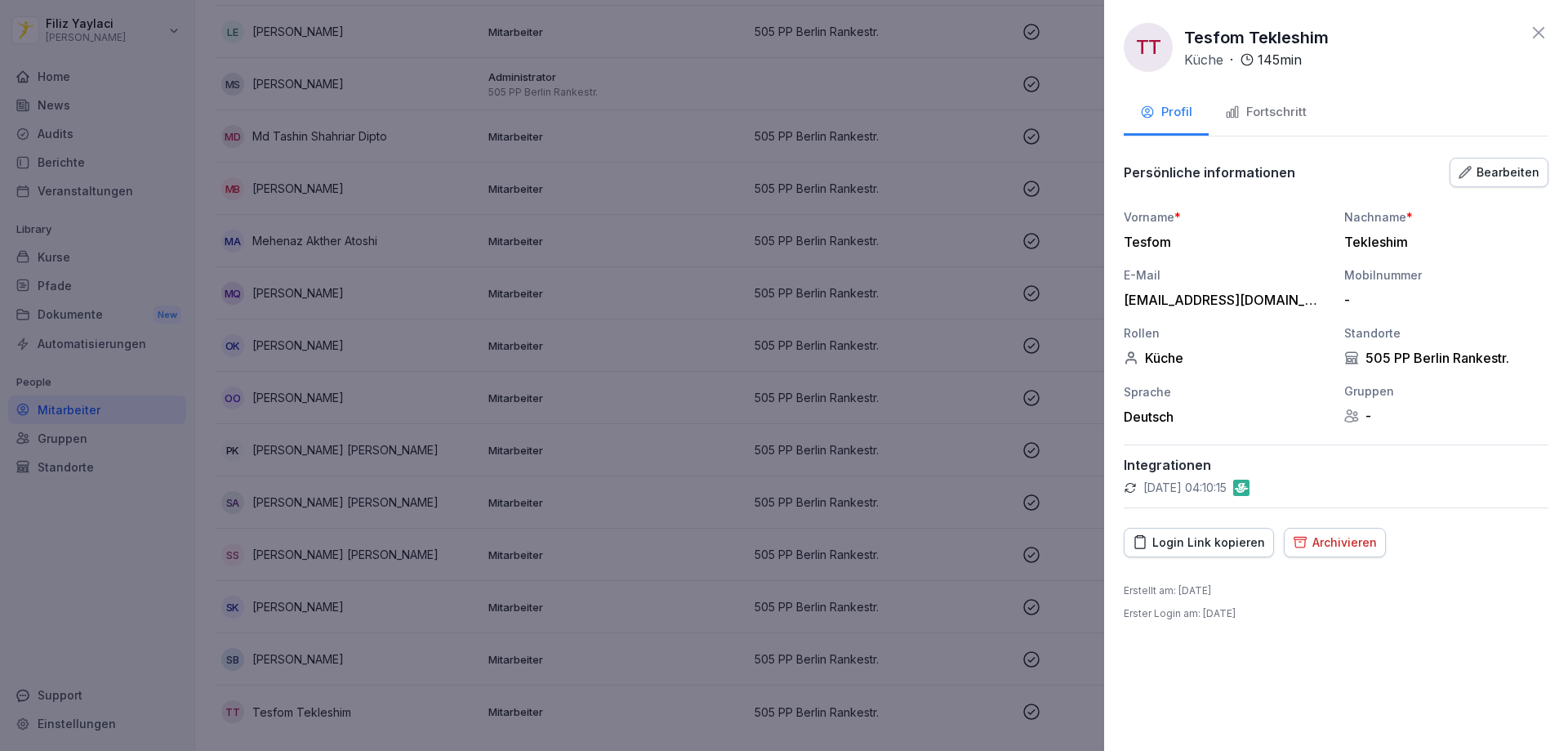
click at [1295, 115] on div "Fortschritt" at bounding box center [1266, 112] width 82 height 19
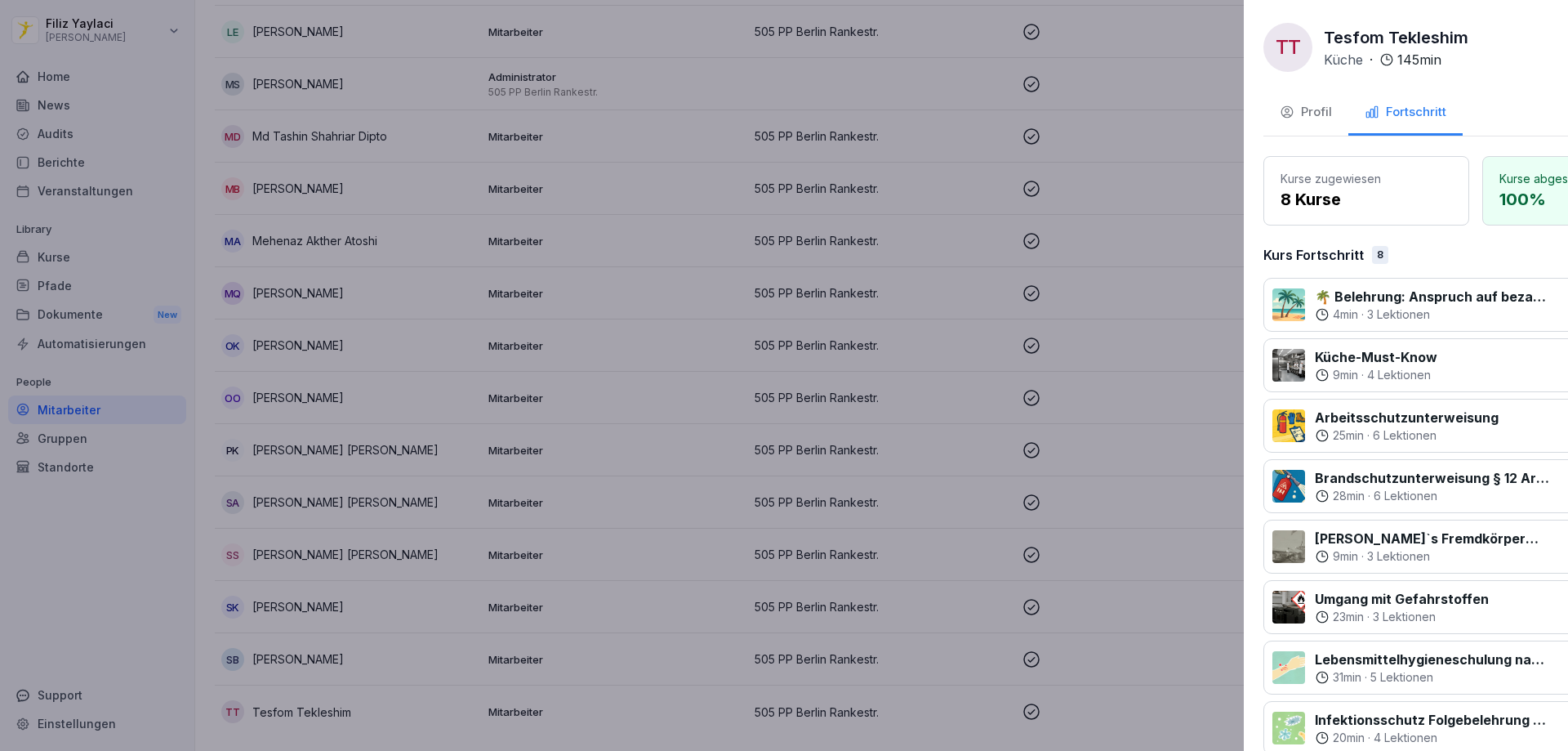
click at [903, 208] on div at bounding box center [784, 375] width 1568 height 751
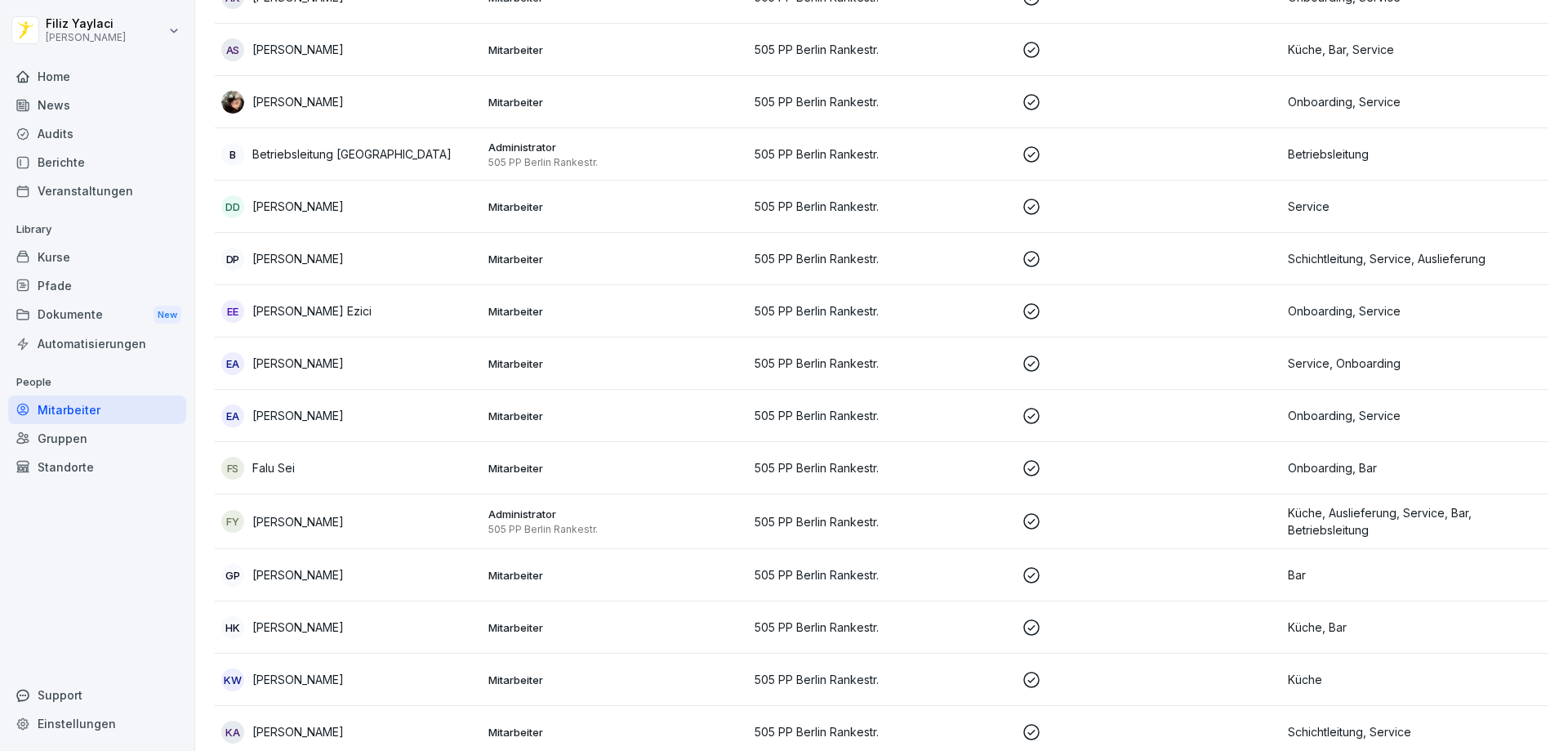
scroll to position [0, 0]
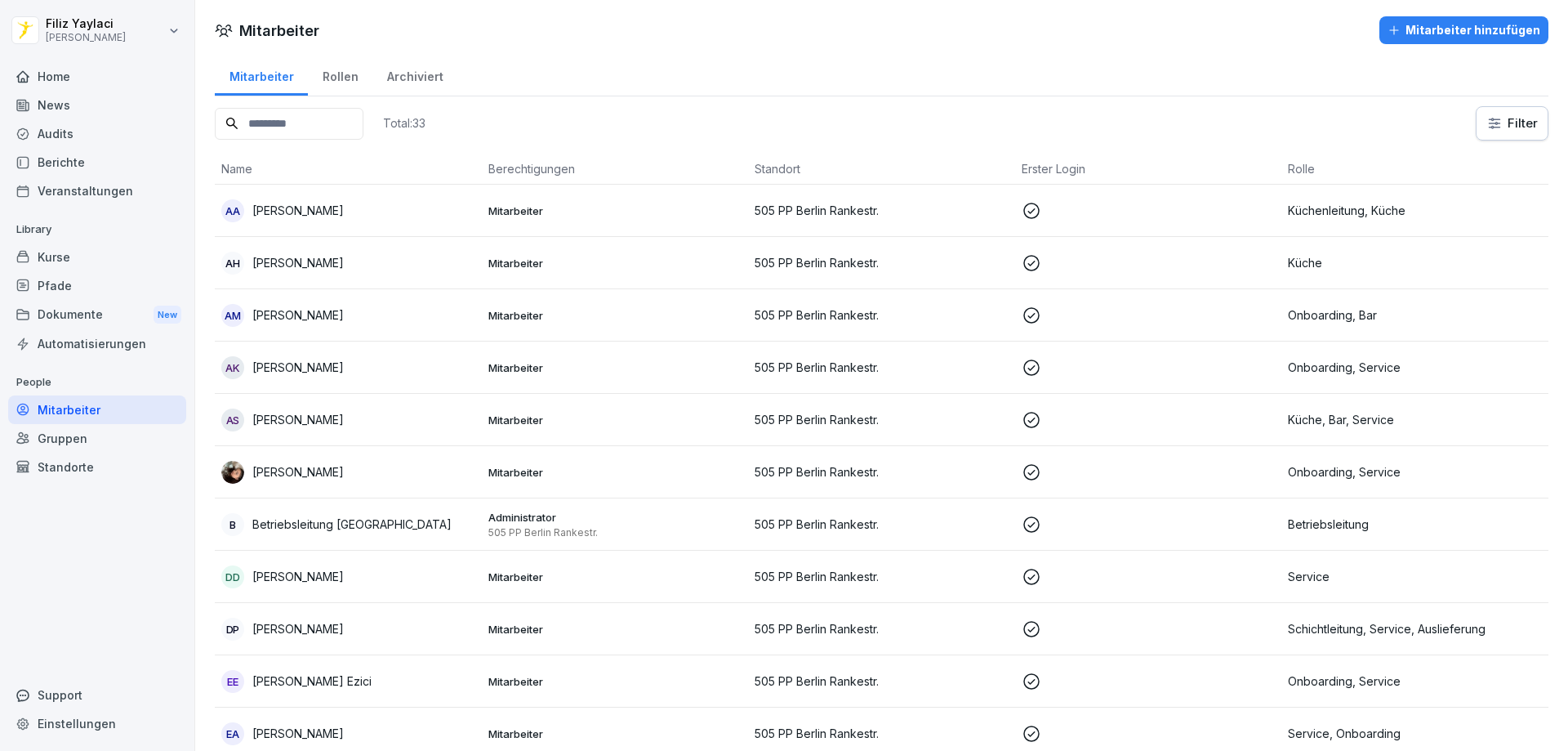
click at [321, 470] on p "[PERSON_NAME]" at bounding box center [298, 472] width 92 height 17
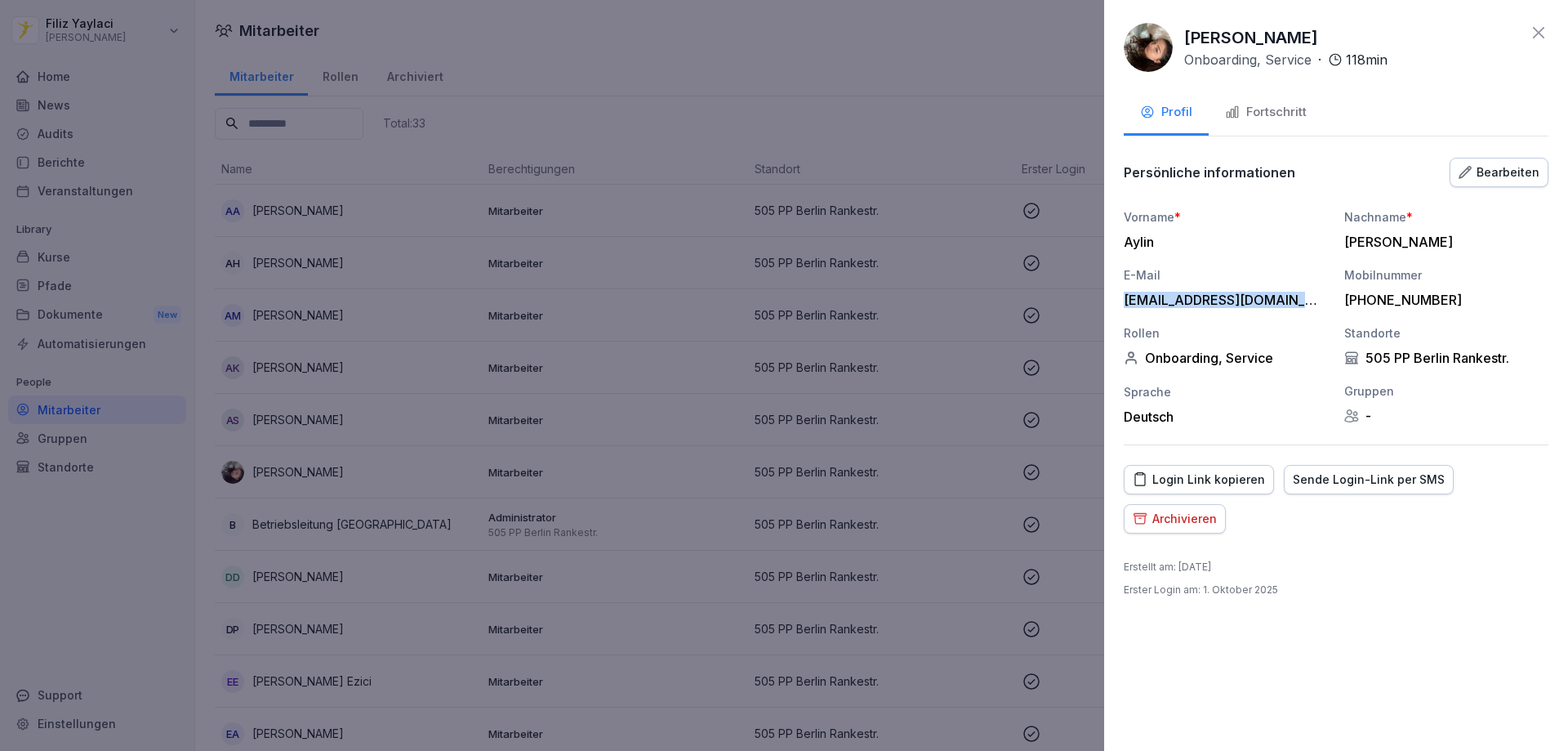
drag, startPoint x: 1299, startPoint y: 298, endPoint x: 1121, endPoint y: 302, distance: 178.0
click at [1121, 302] on div "[PERSON_NAME] Onboarding, Service · 118 min Profil Fortschritt Persönliche info…" at bounding box center [1337, 375] width 464 height 751
copy div "[EMAIL_ADDRESS][DOMAIN_NAME]"
